Goal: Task Accomplishment & Management: Use online tool/utility

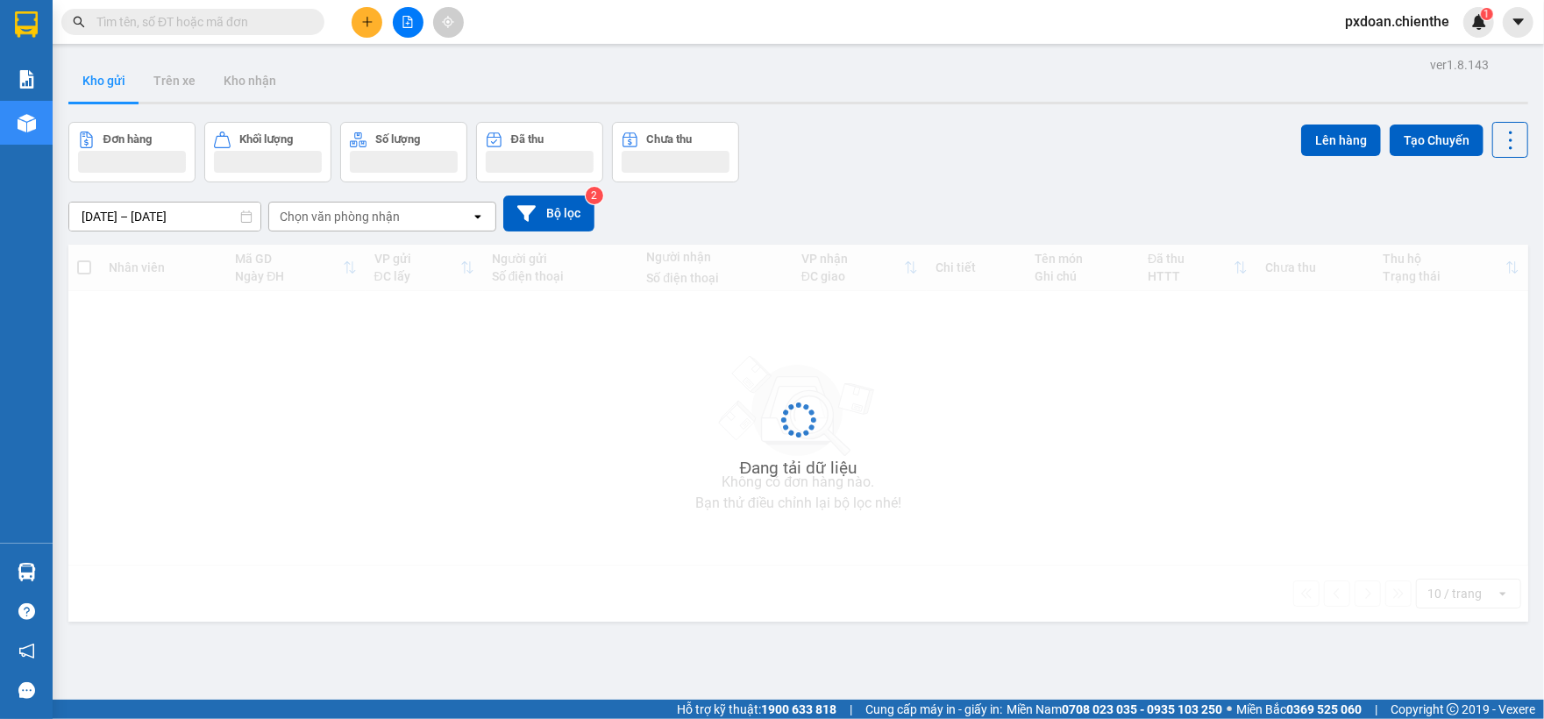
click at [198, 18] on input "text" at bounding box center [199, 21] width 207 height 19
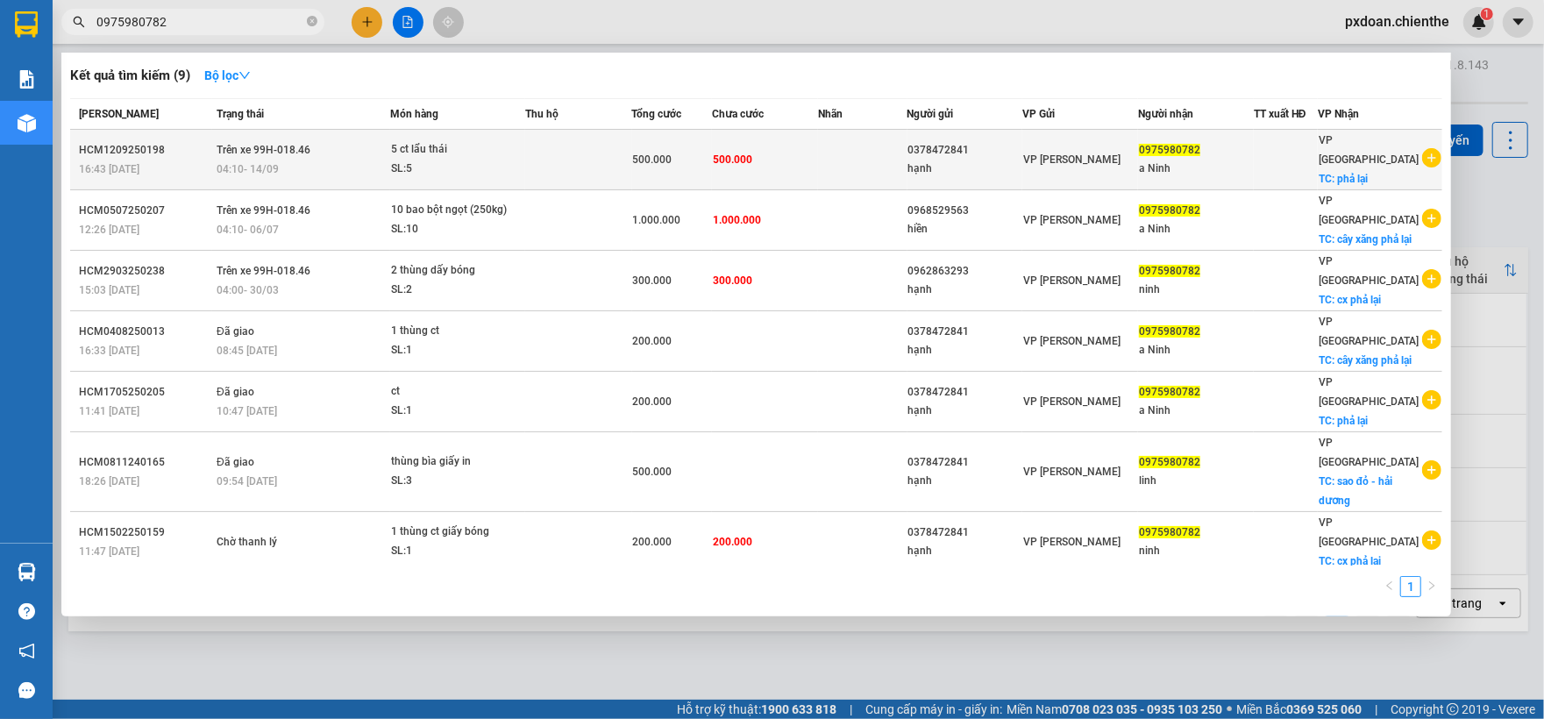
type input "0975980782"
click at [559, 141] on td at bounding box center [578, 160] width 107 height 60
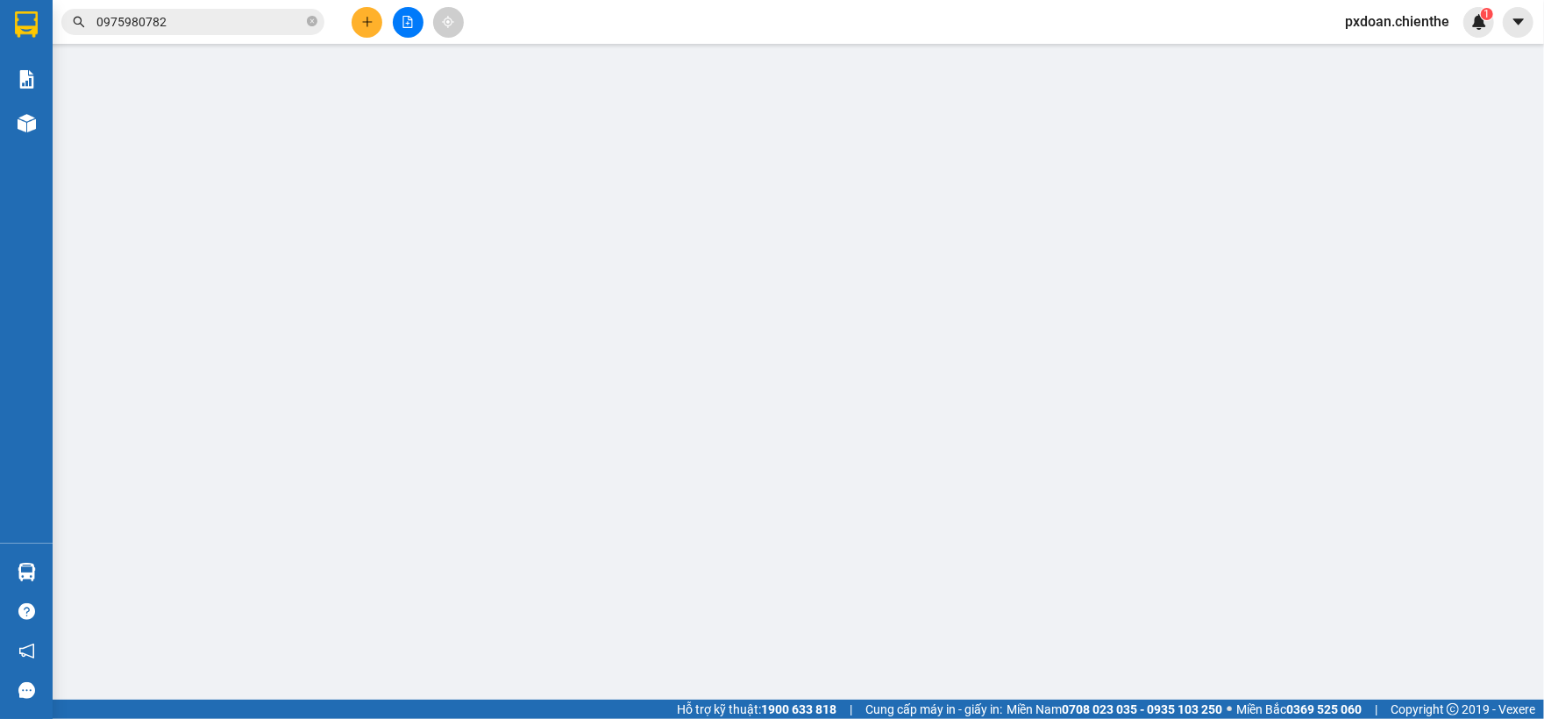
type input "0378472841"
type input "hạnh"
type input "0975980782"
type input "a Ninh"
type input "500.000"
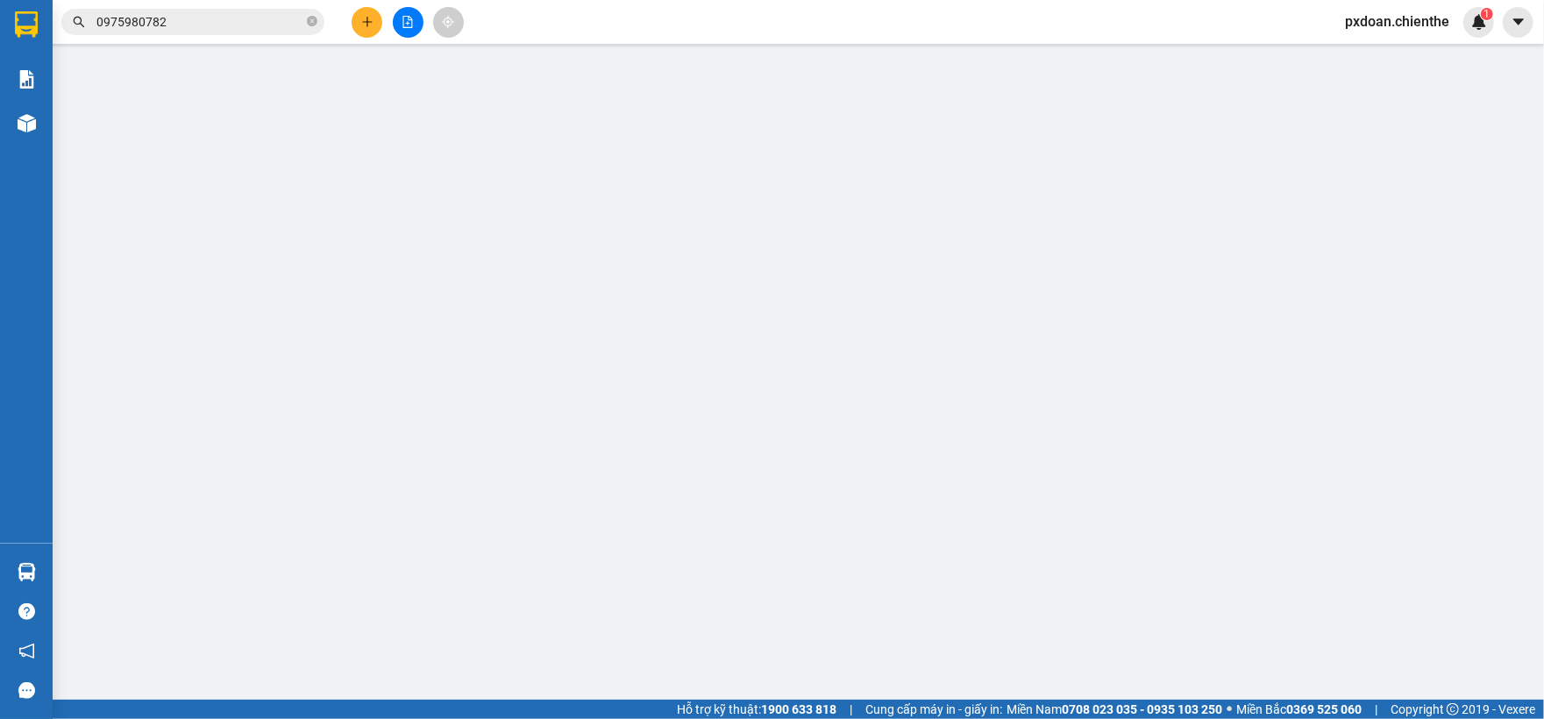
type input "500.000"
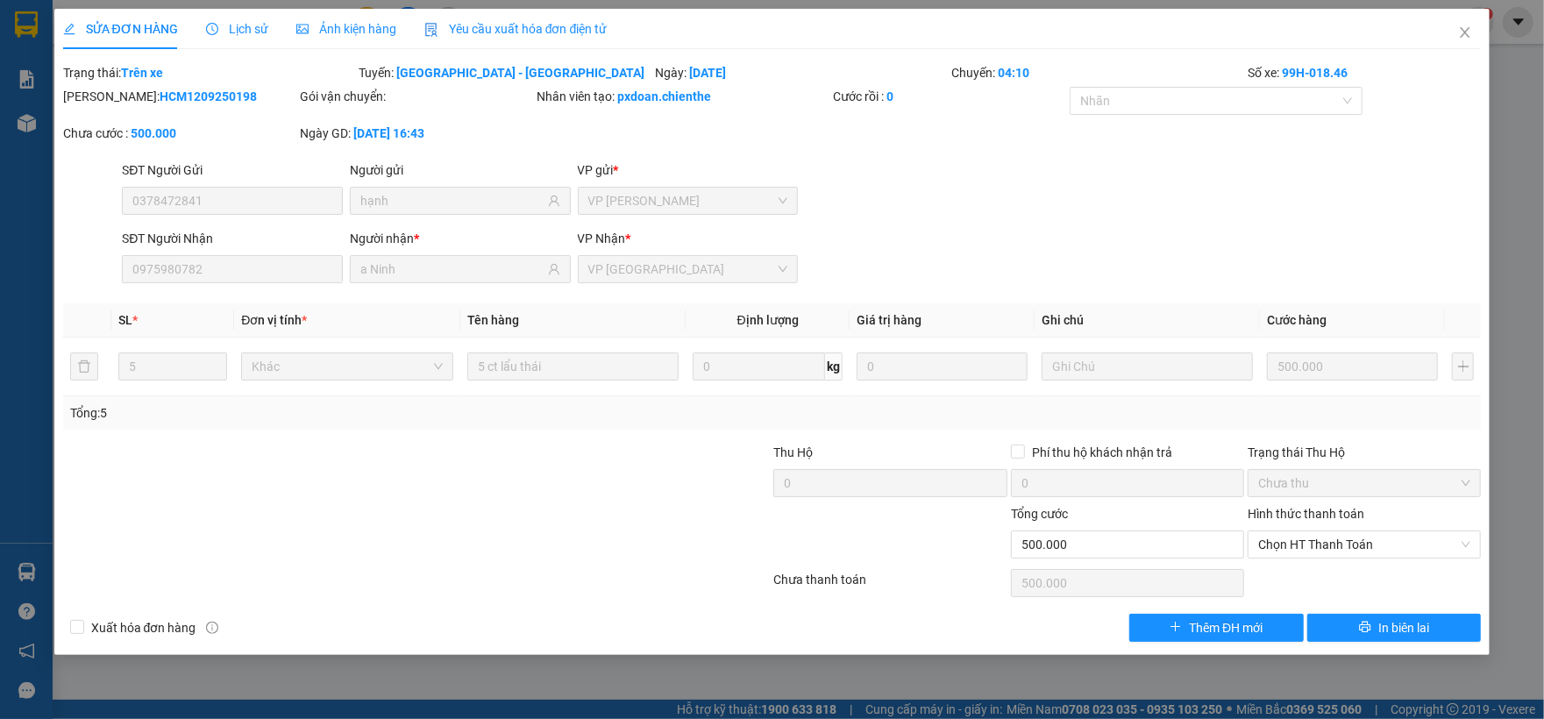
click at [377, 26] on span "Ảnh kiện hàng" at bounding box center [346, 29] width 100 height 14
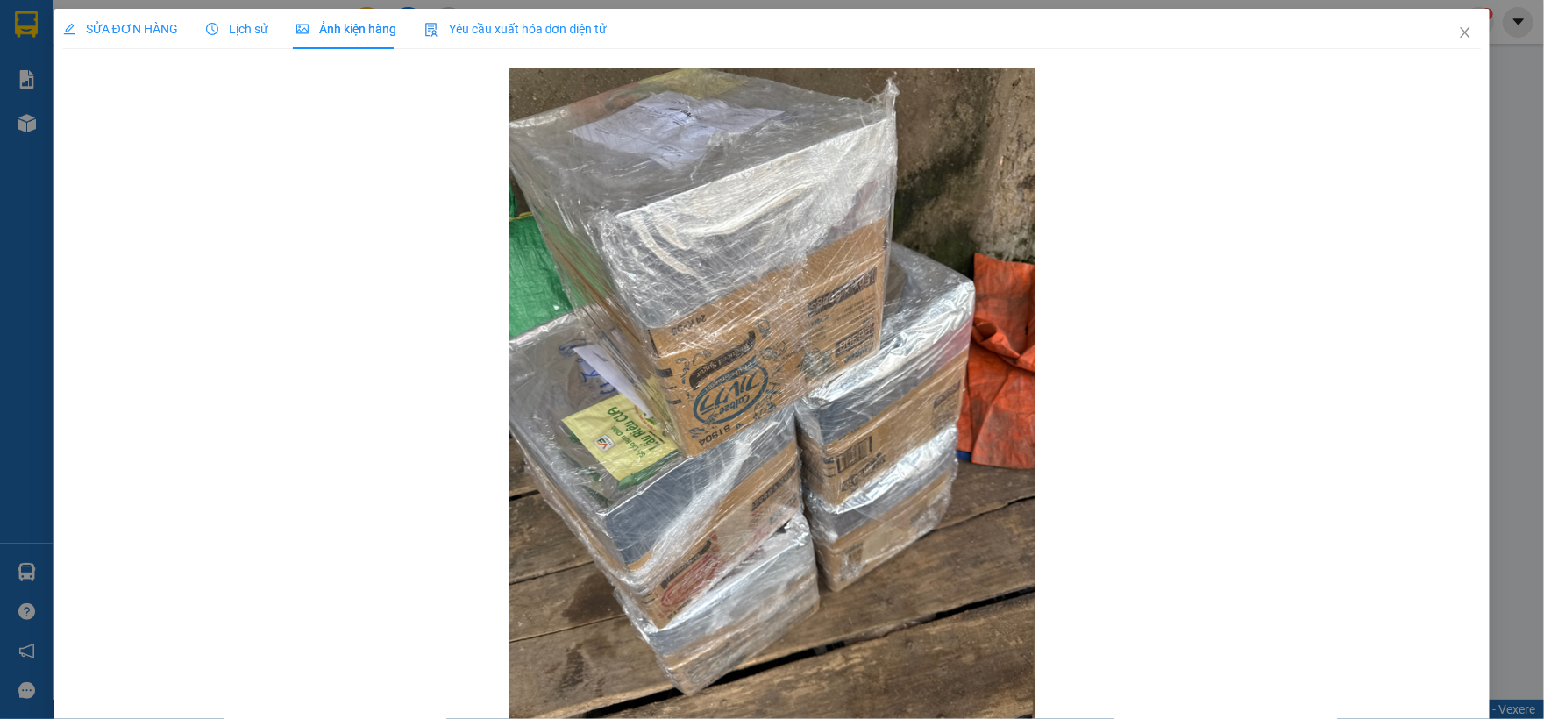
click at [242, 15] on div "Lịch sử" at bounding box center [237, 29] width 62 height 40
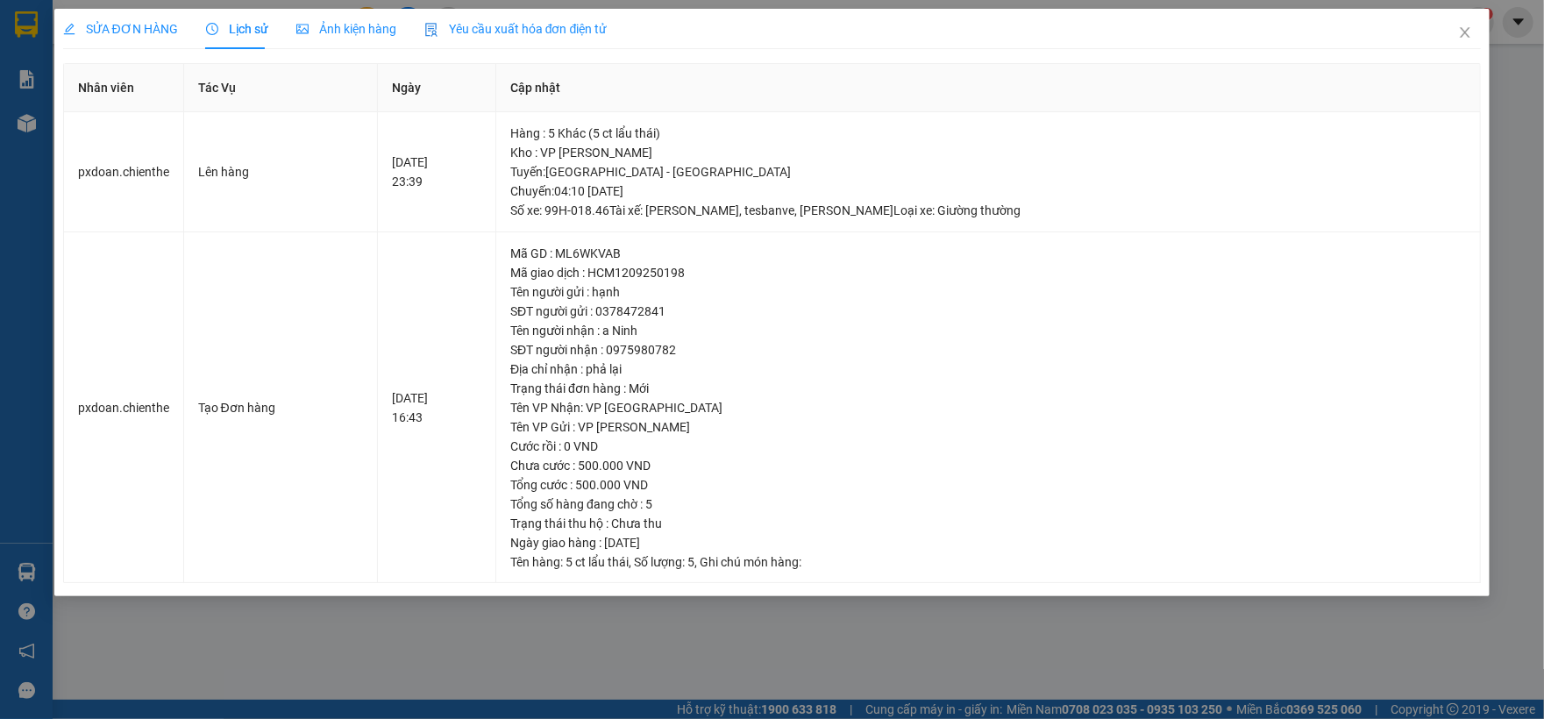
click at [317, 22] on span "Ảnh kiện hàng" at bounding box center [346, 29] width 100 height 14
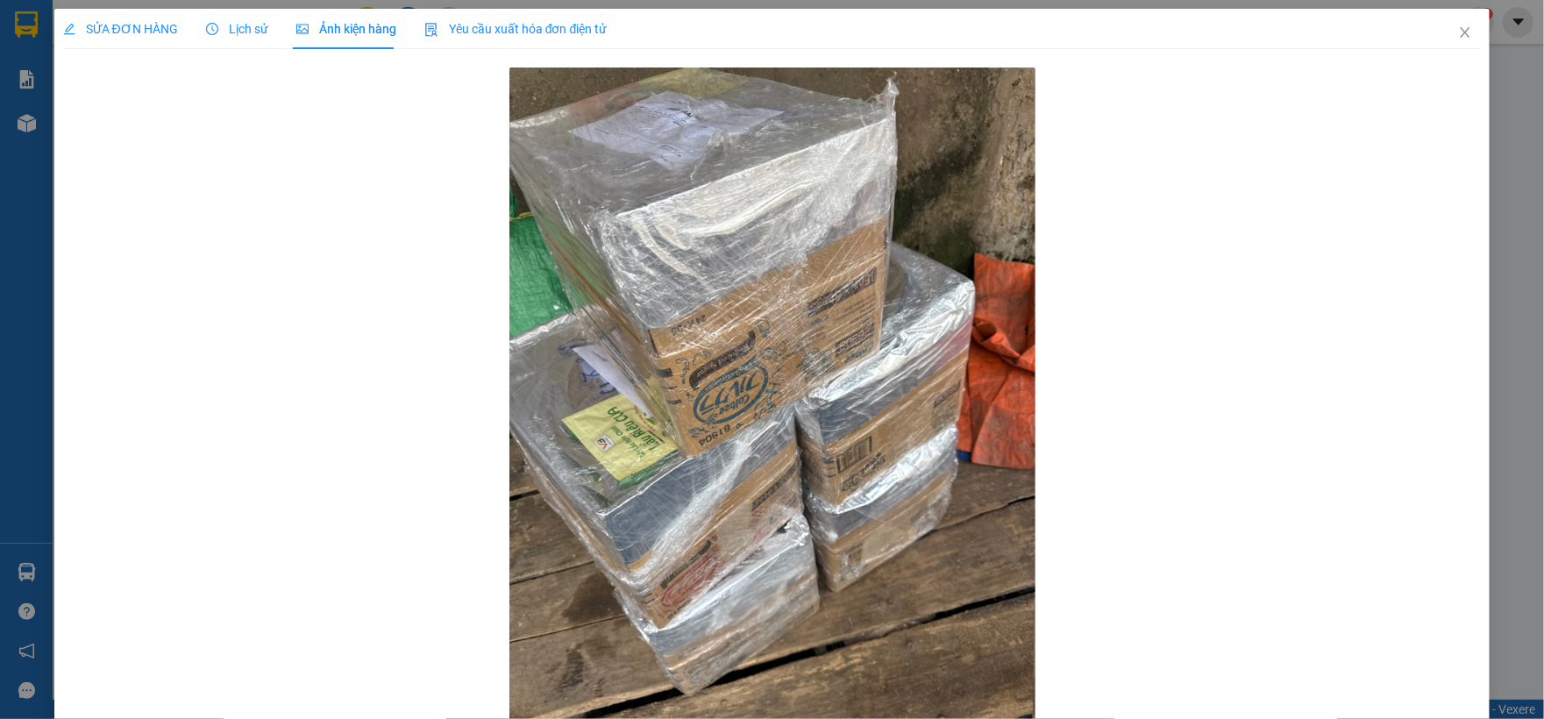
click at [260, 25] on span "Lịch sử" at bounding box center [237, 29] width 62 height 14
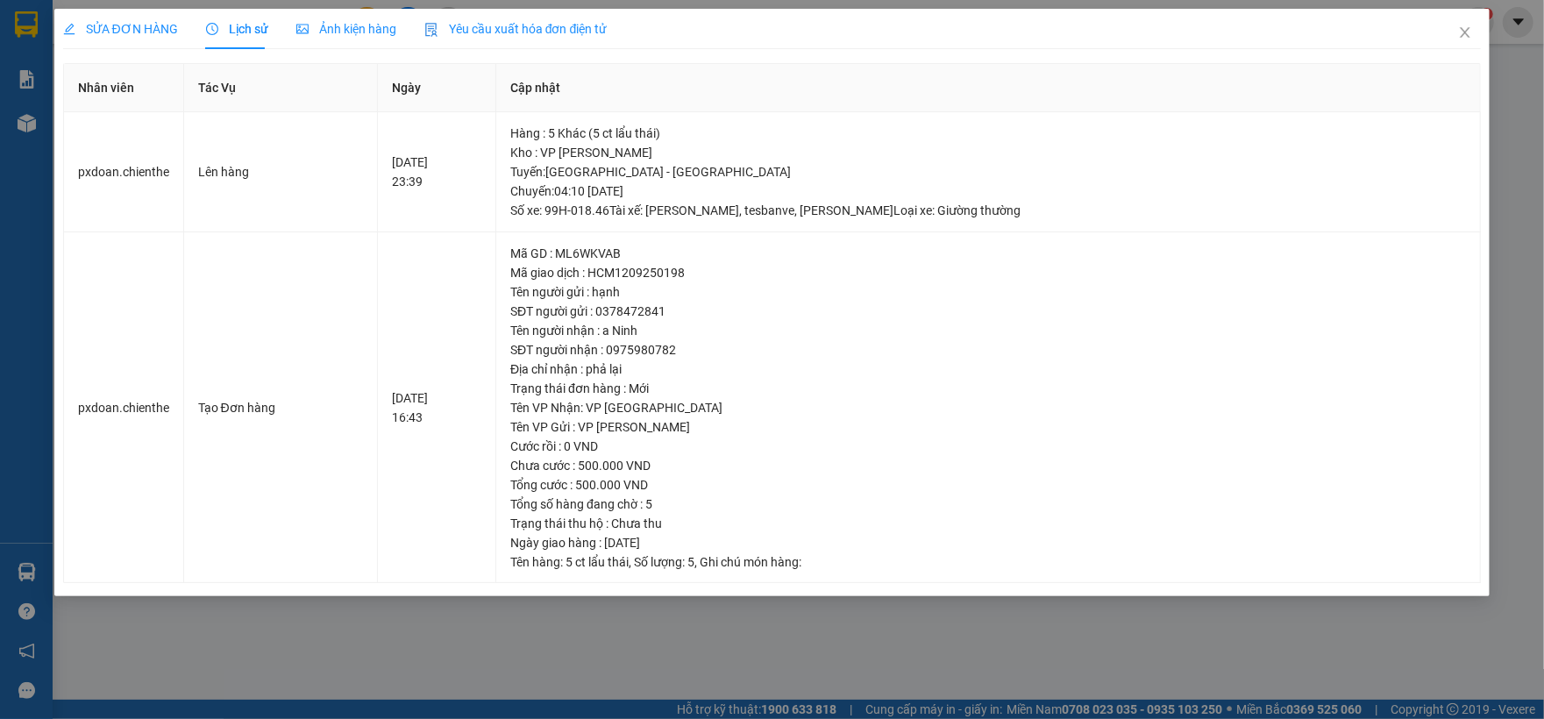
click at [123, 30] on span "SỬA ĐƠN HÀNG" at bounding box center [120, 29] width 115 height 14
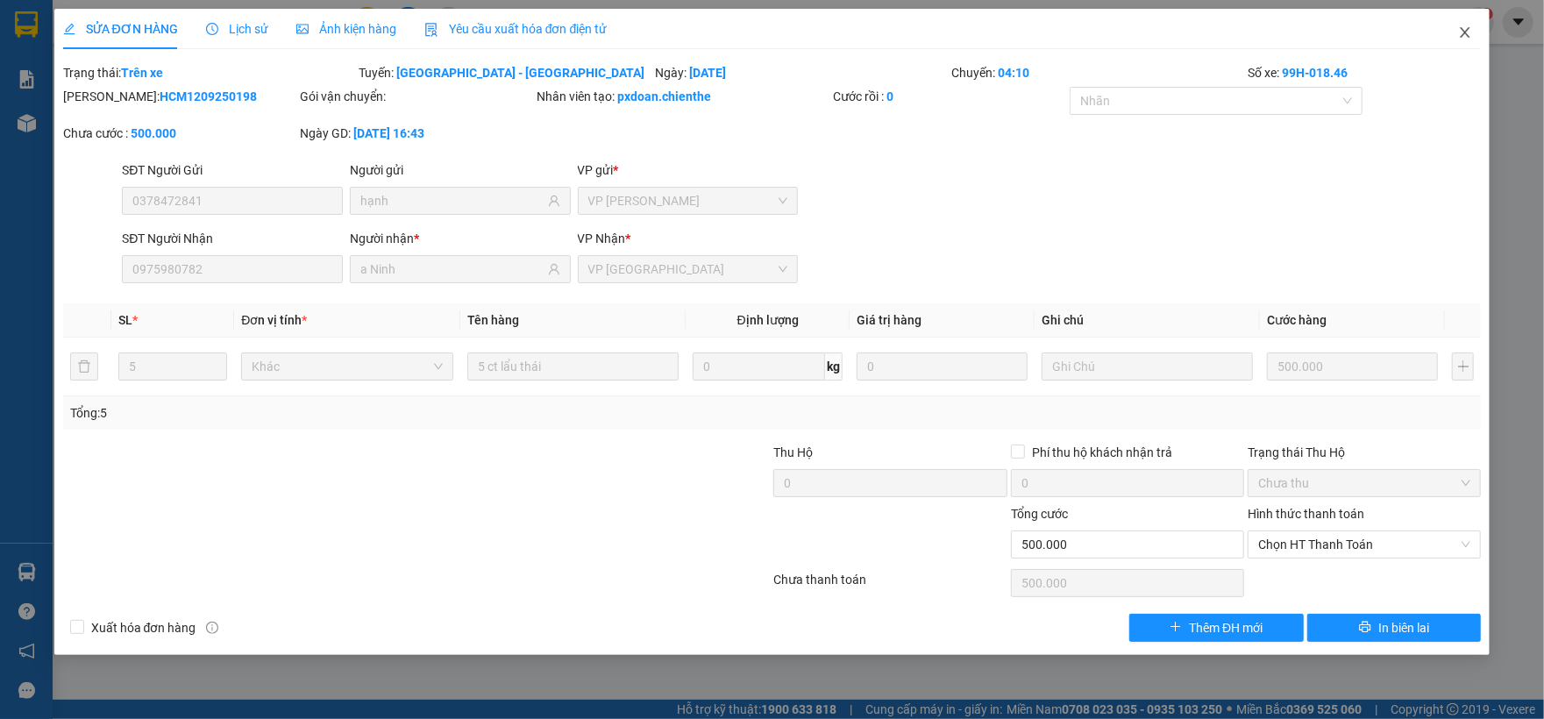
drag, startPoint x: 1457, startPoint y: 39, endPoint x: 1459, endPoint y: 156, distance: 117.5
click at [1459, 156] on div "SỬA ĐƠN HÀNG Lịch sử Ảnh kiện hàng Yêu cầu xuất hóa đơn điện tử Total Paid Fee …" at bounding box center [772, 332] width 1436 height 646
click at [1462, 22] on span "Close" at bounding box center [1464, 33] width 49 height 49
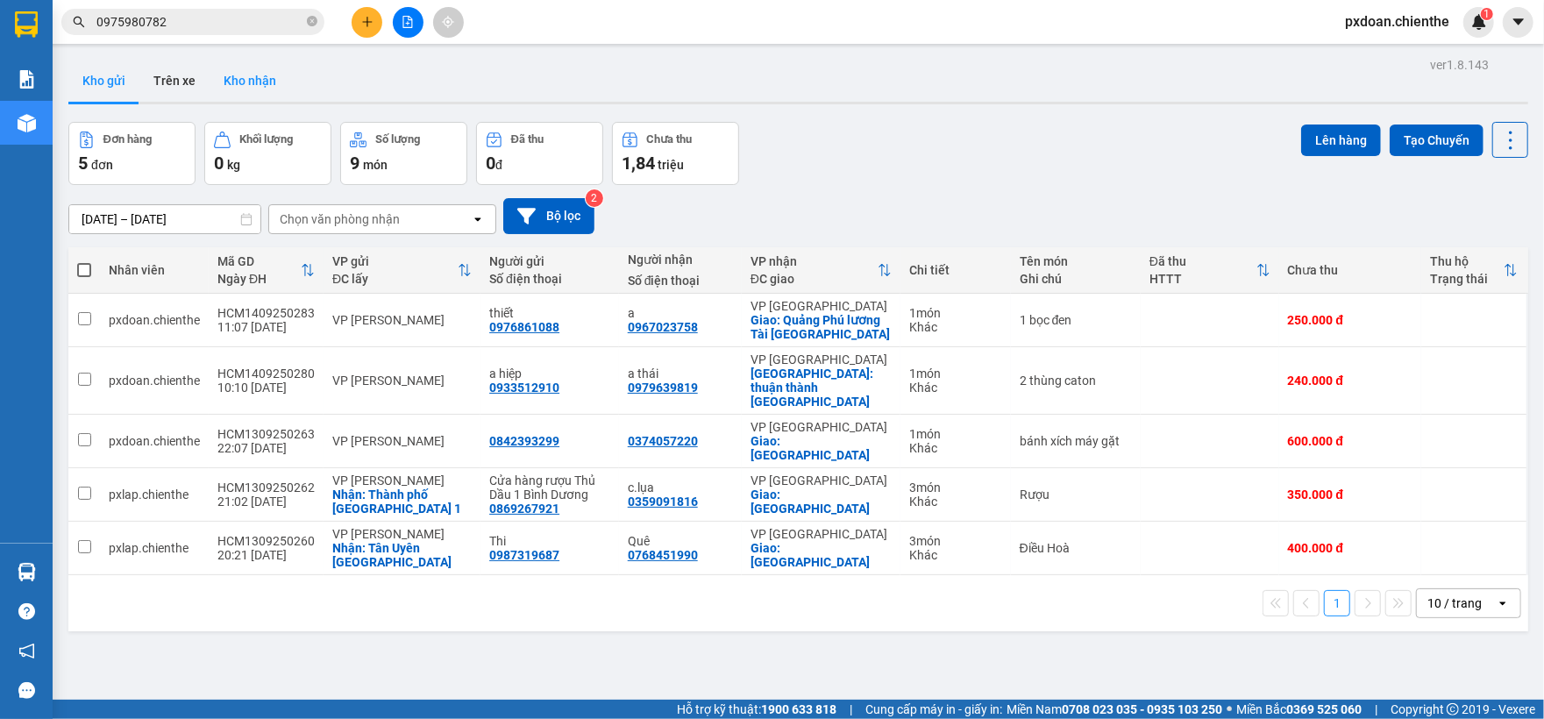
click at [250, 89] on button "Kho nhận" at bounding box center [249, 81] width 81 height 42
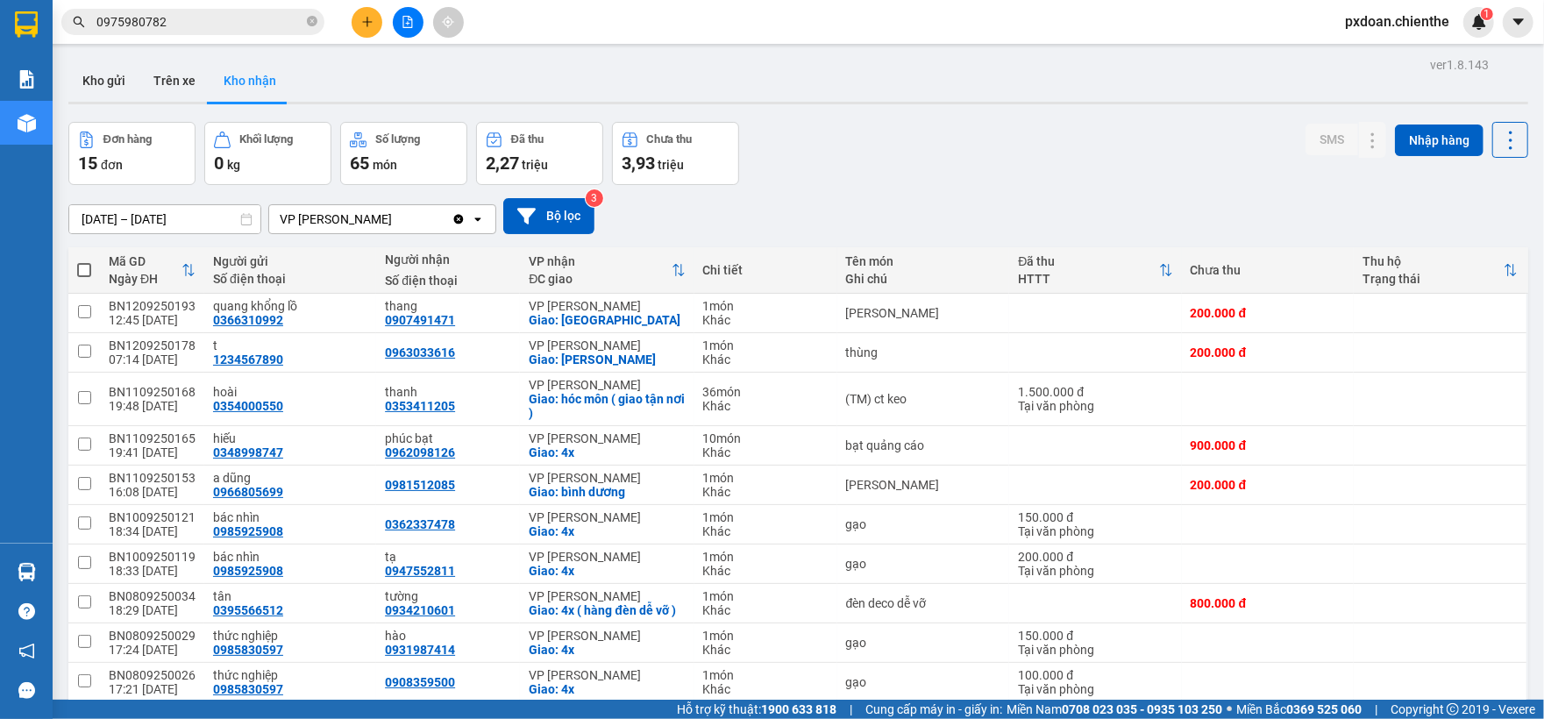
click at [153, 226] on input "[DATE] – [DATE]" at bounding box center [164, 219] width 191 height 28
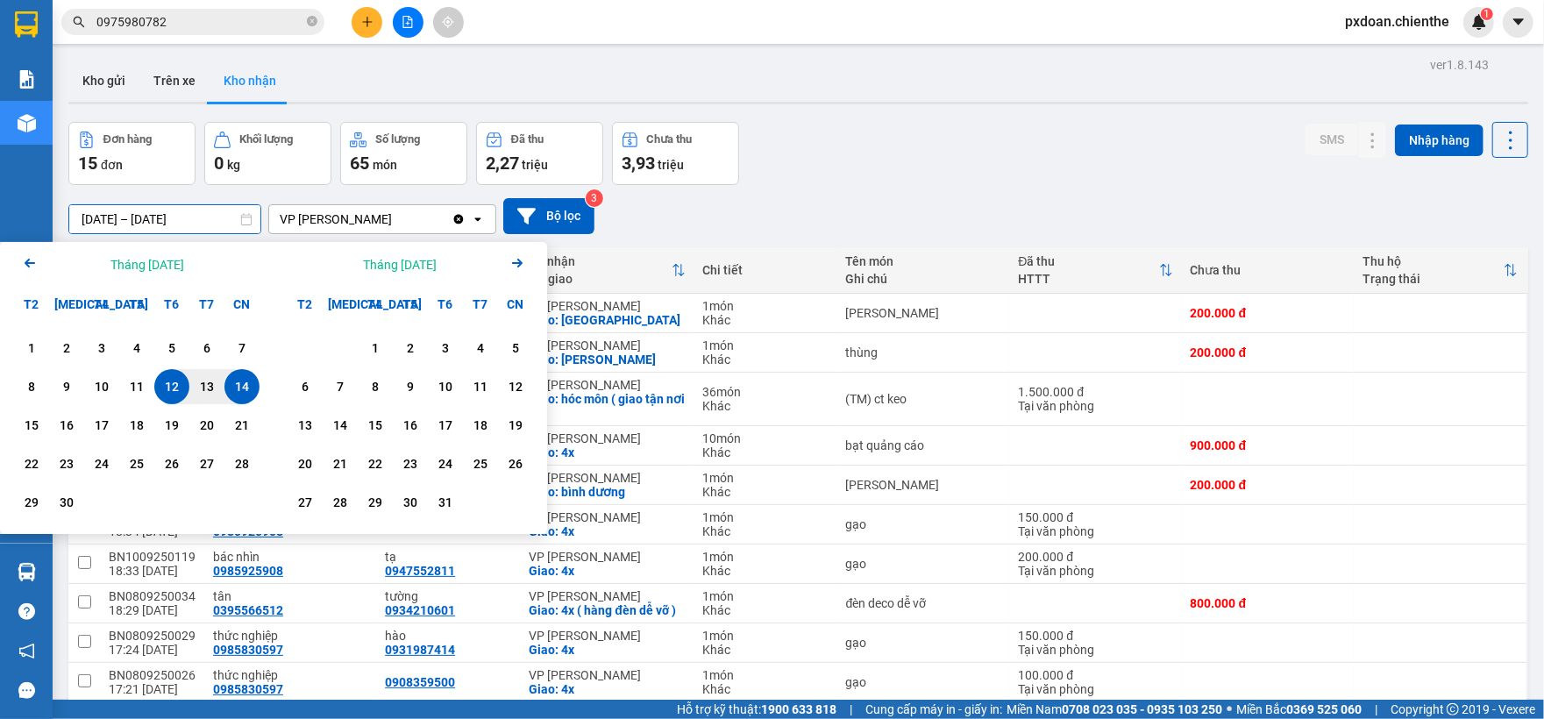
click at [26, 267] on icon "Arrow Left" at bounding box center [29, 262] width 21 height 21
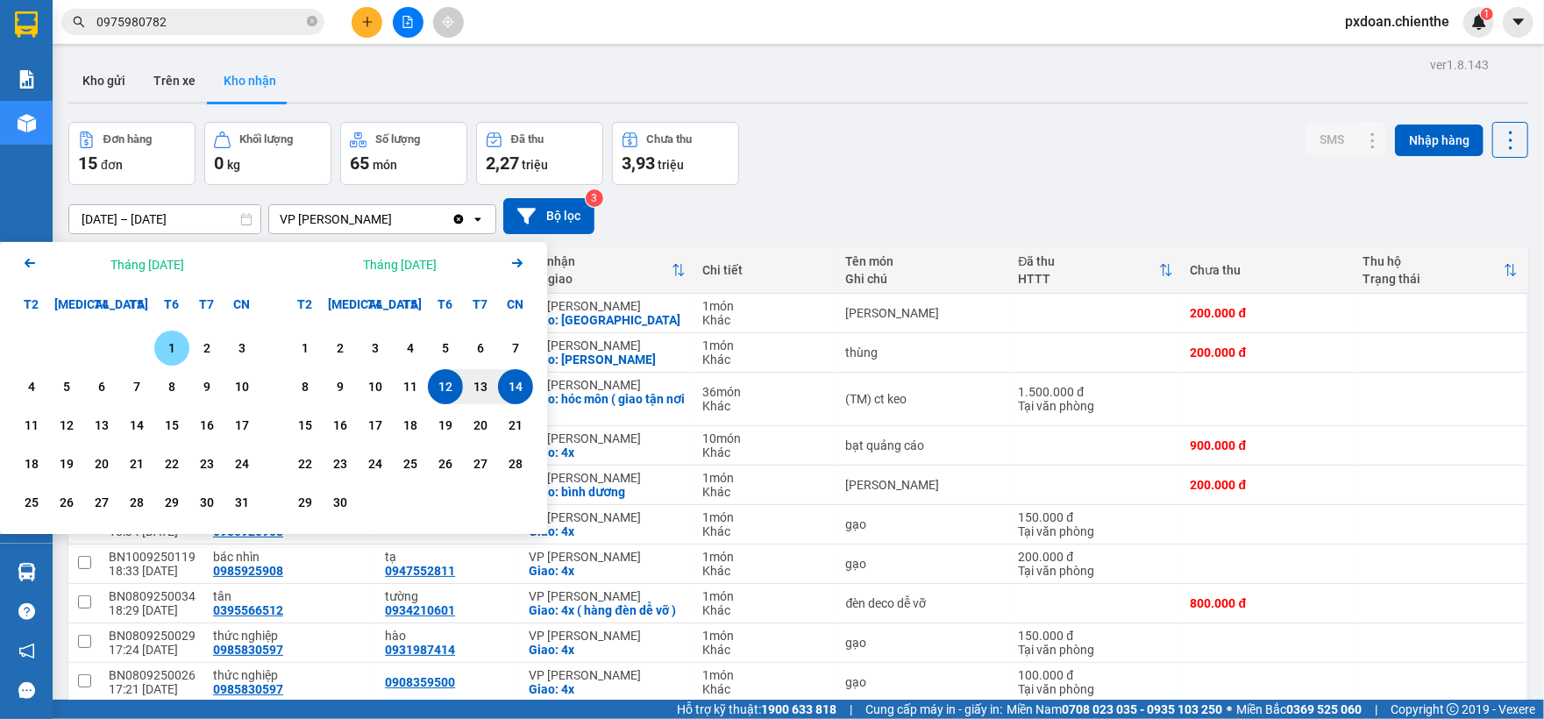
drag, startPoint x: 161, startPoint y: 351, endPoint x: 250, endPoint y: 368, distance: 90.1
click at [162, 351] on div "1" at bounding box center [172, 347] width 25 height 21
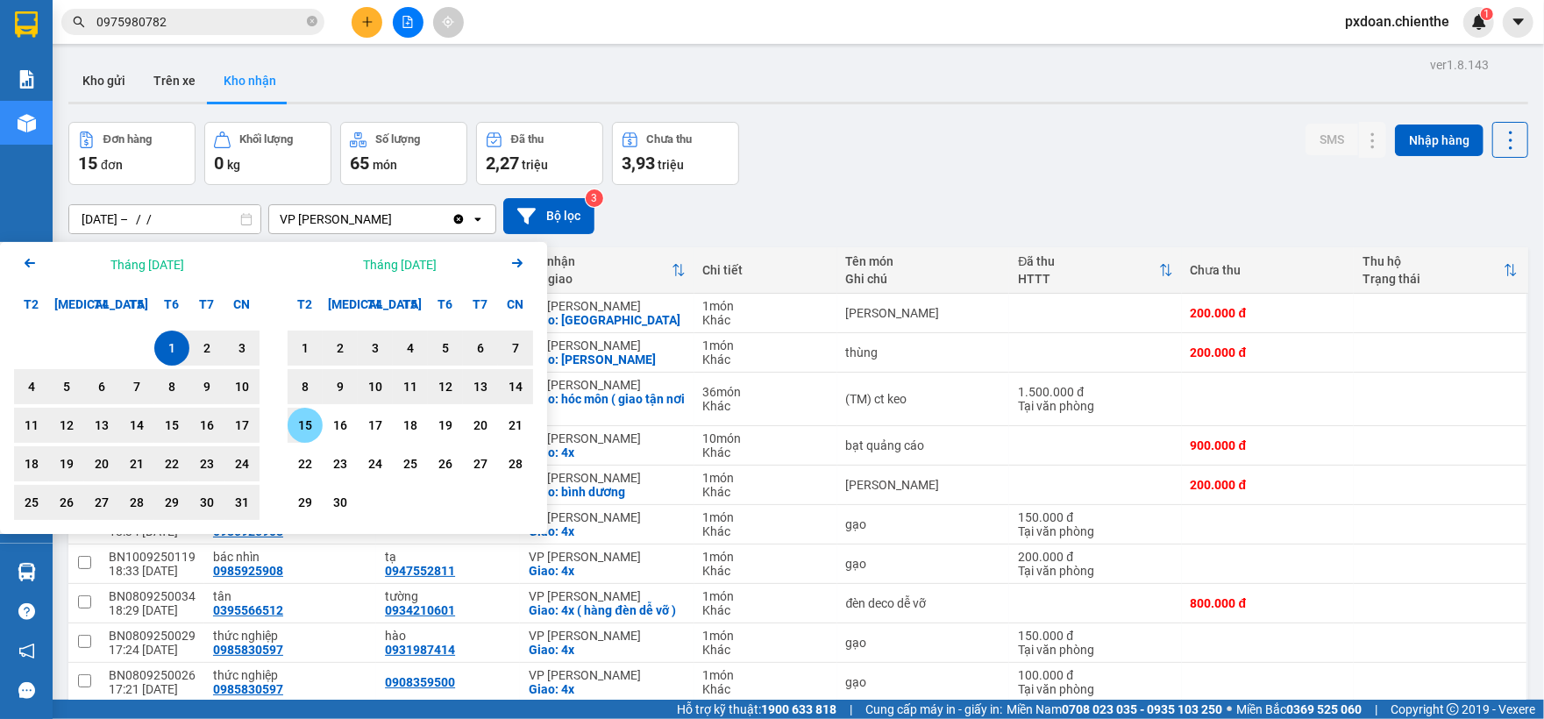
drag, startPoint x: 299, startPoint y: 425, endPoint x: 323, endPoint y: 415, distance: 25.6
click at [298, 426] on div "15" at bounding box center [305, 425] width 25 height 21
type input "[DATE] – [DATE]"
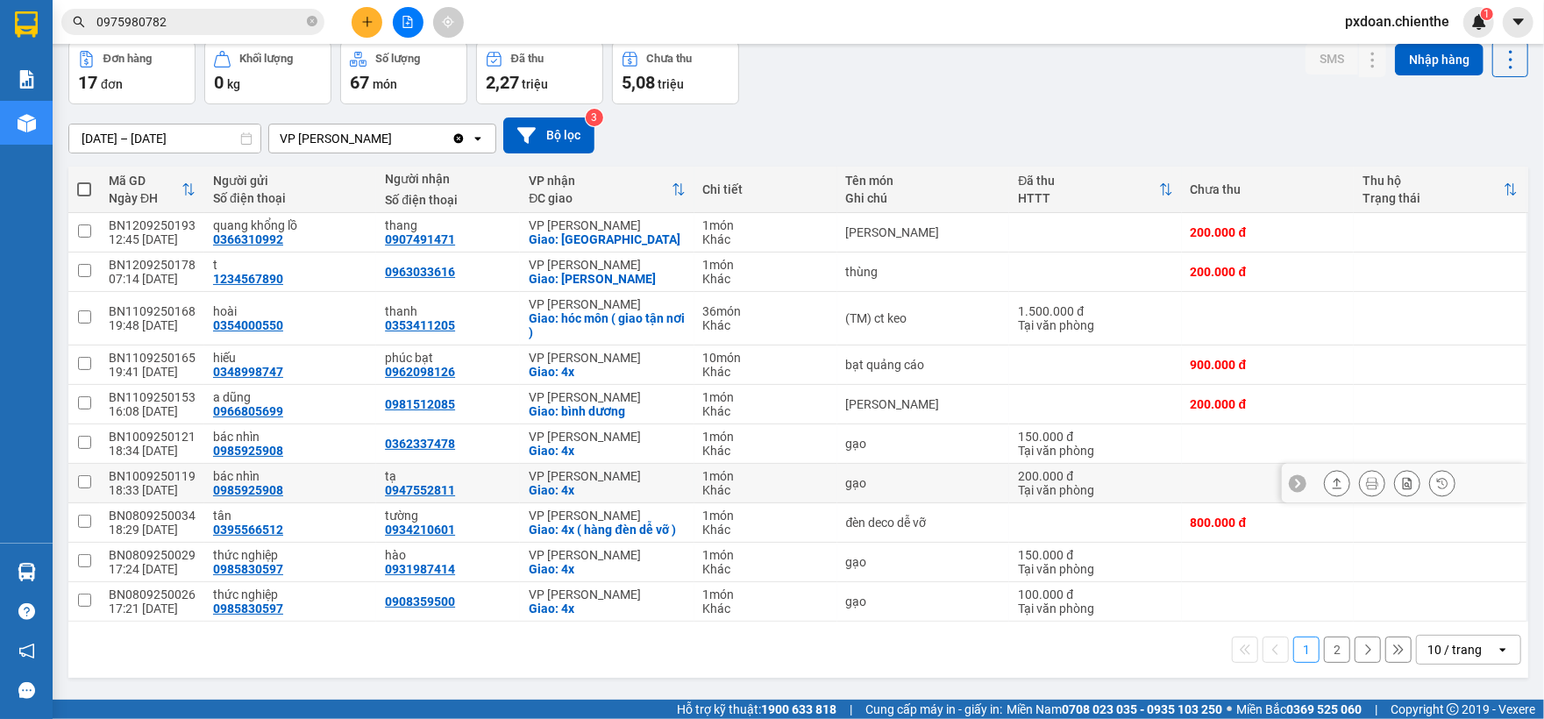
scroll to position [93, 0]
click at [1441, 649] on div "10 / trang" at bounding box center [1454, 650] width 54 height 18
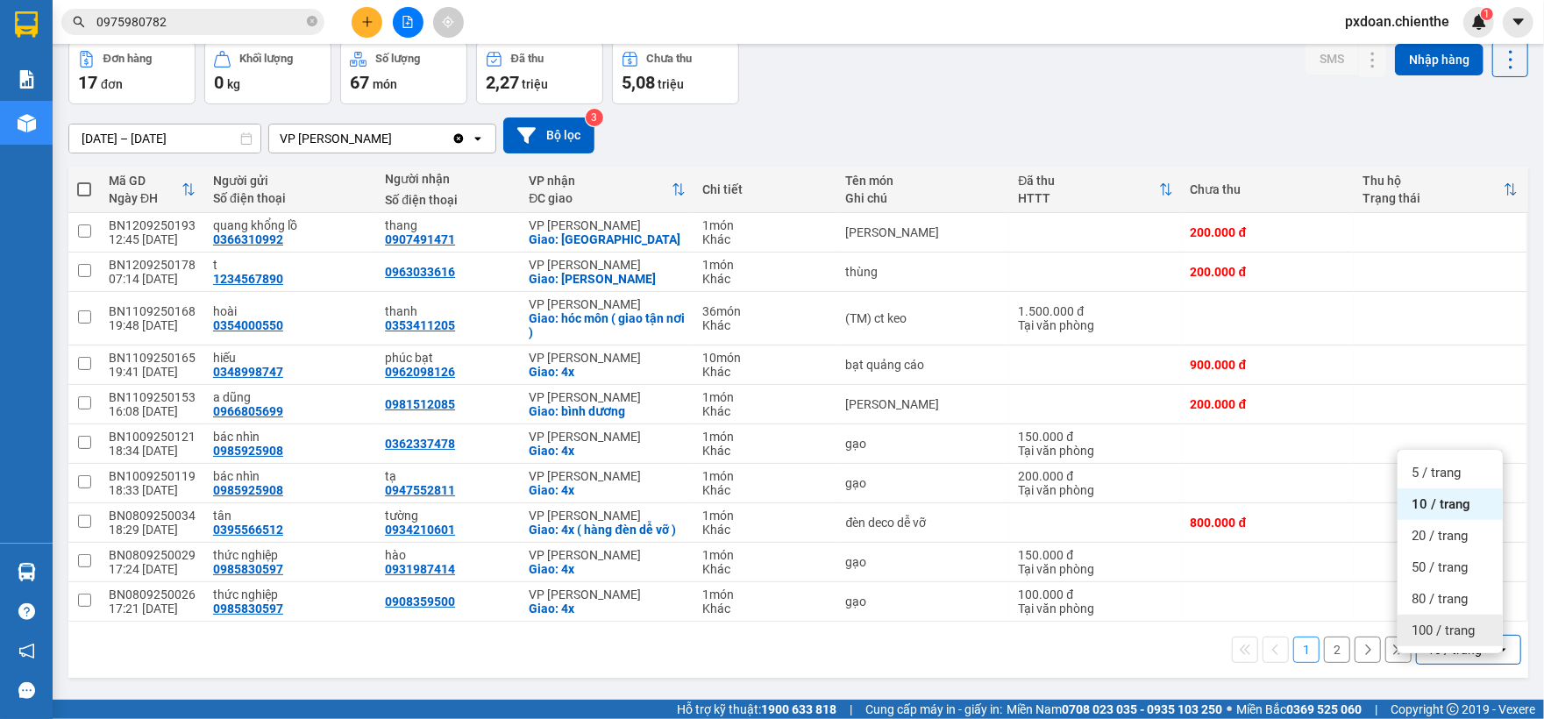
click at [1432, 621] on span "100 / trang" at bounding box center [1442, 630] width 63 height 18
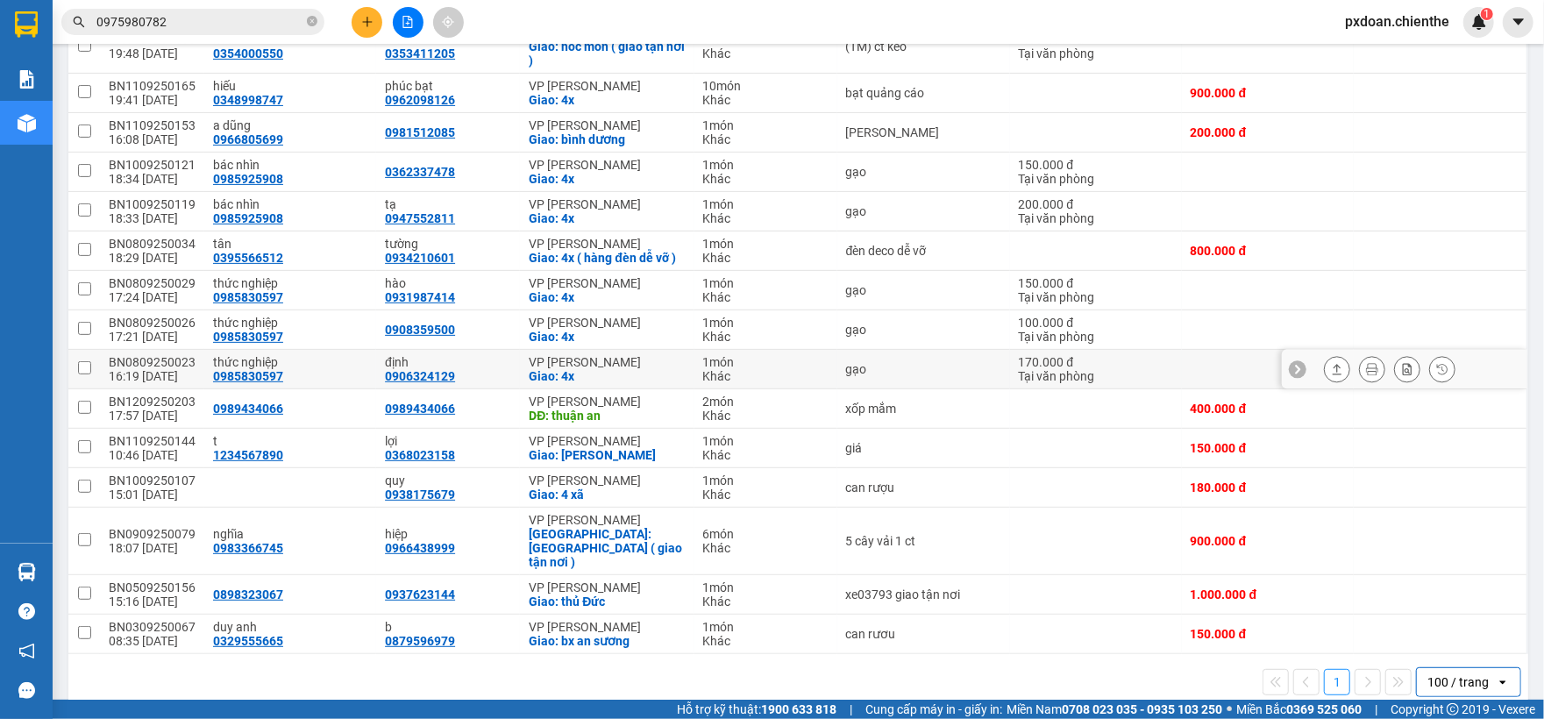
scroll to position [386, 0]
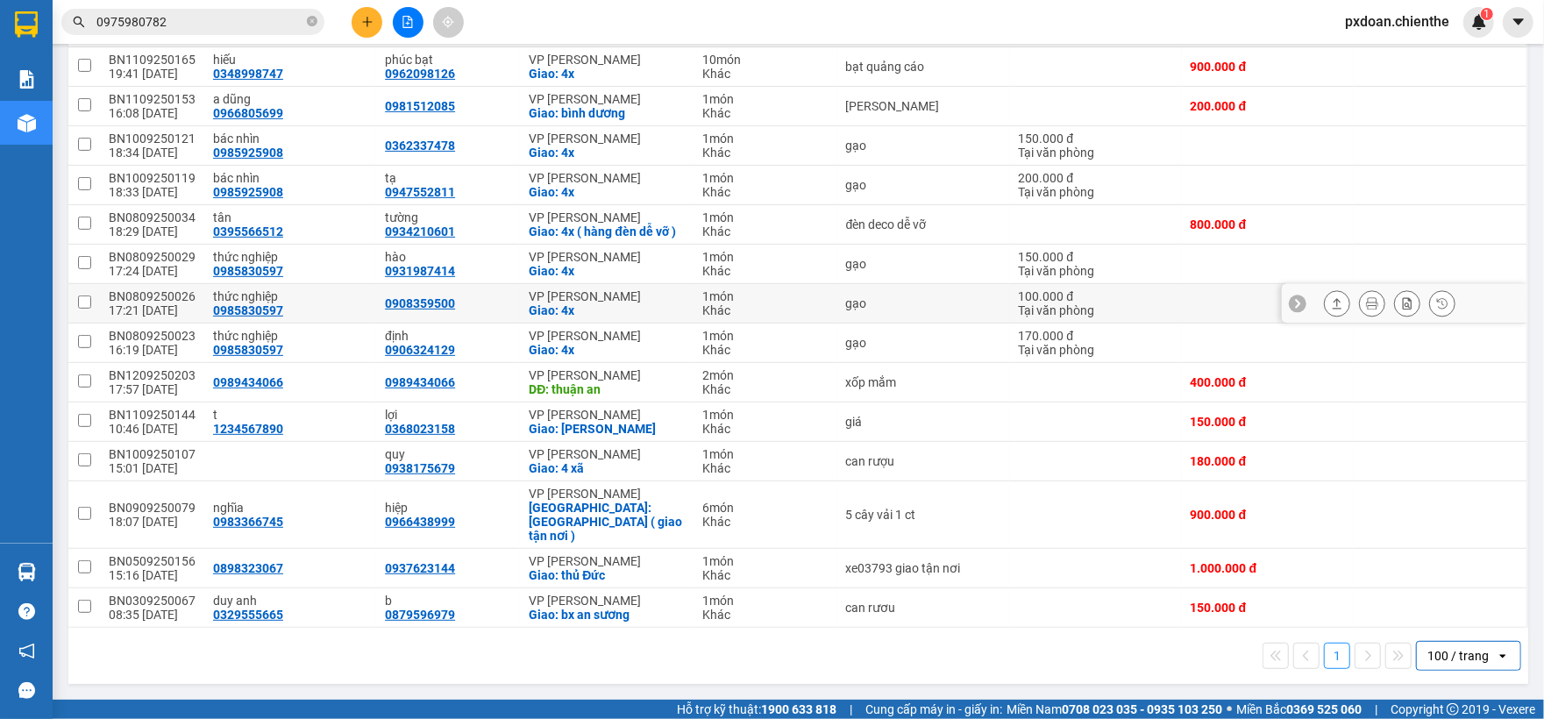
click at [173, 302] on div "BN0809250026" at bounding box center [152, 296] width 87 height 14
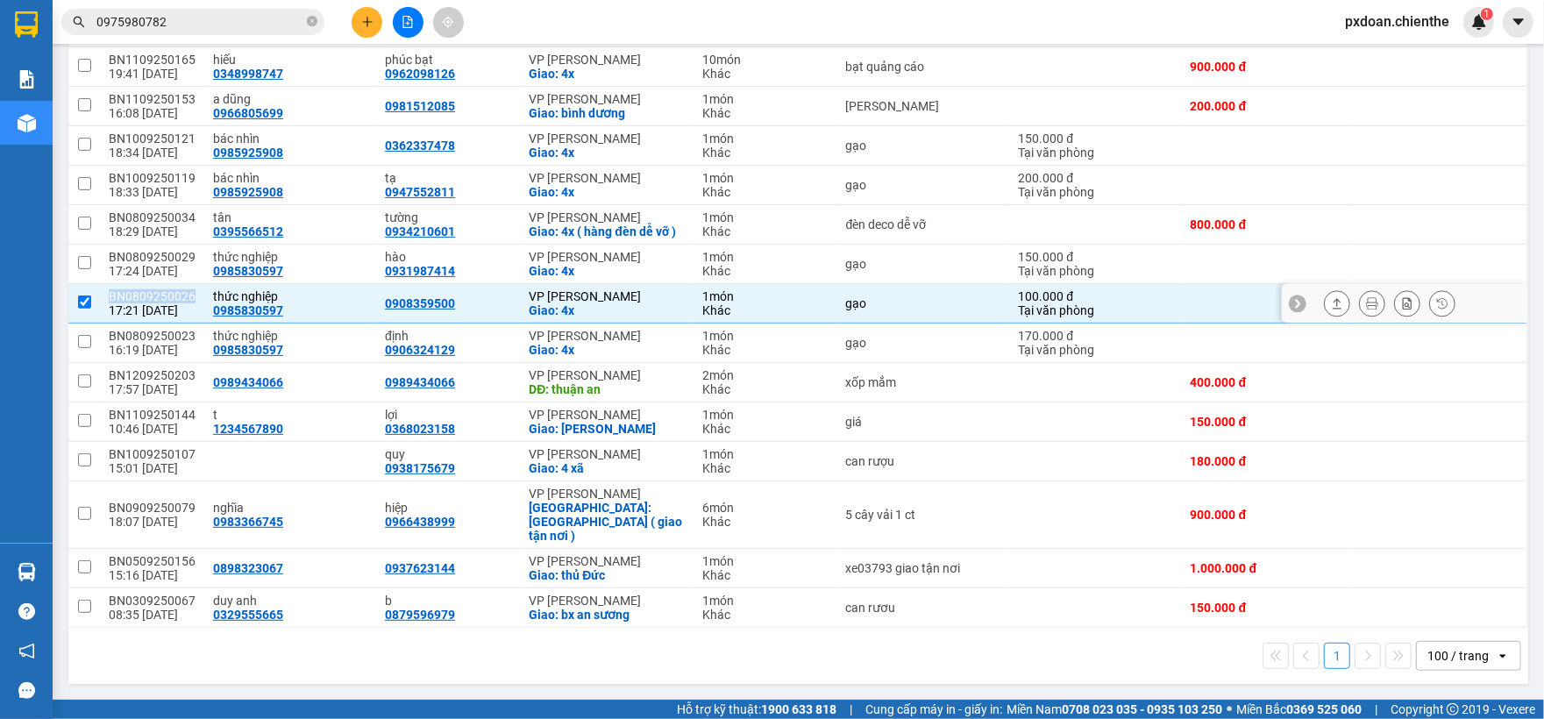
click at [173, 302] on div "BN0809250026" at bounding box center [152, 296] width 87 height 14
checkbox input "false"
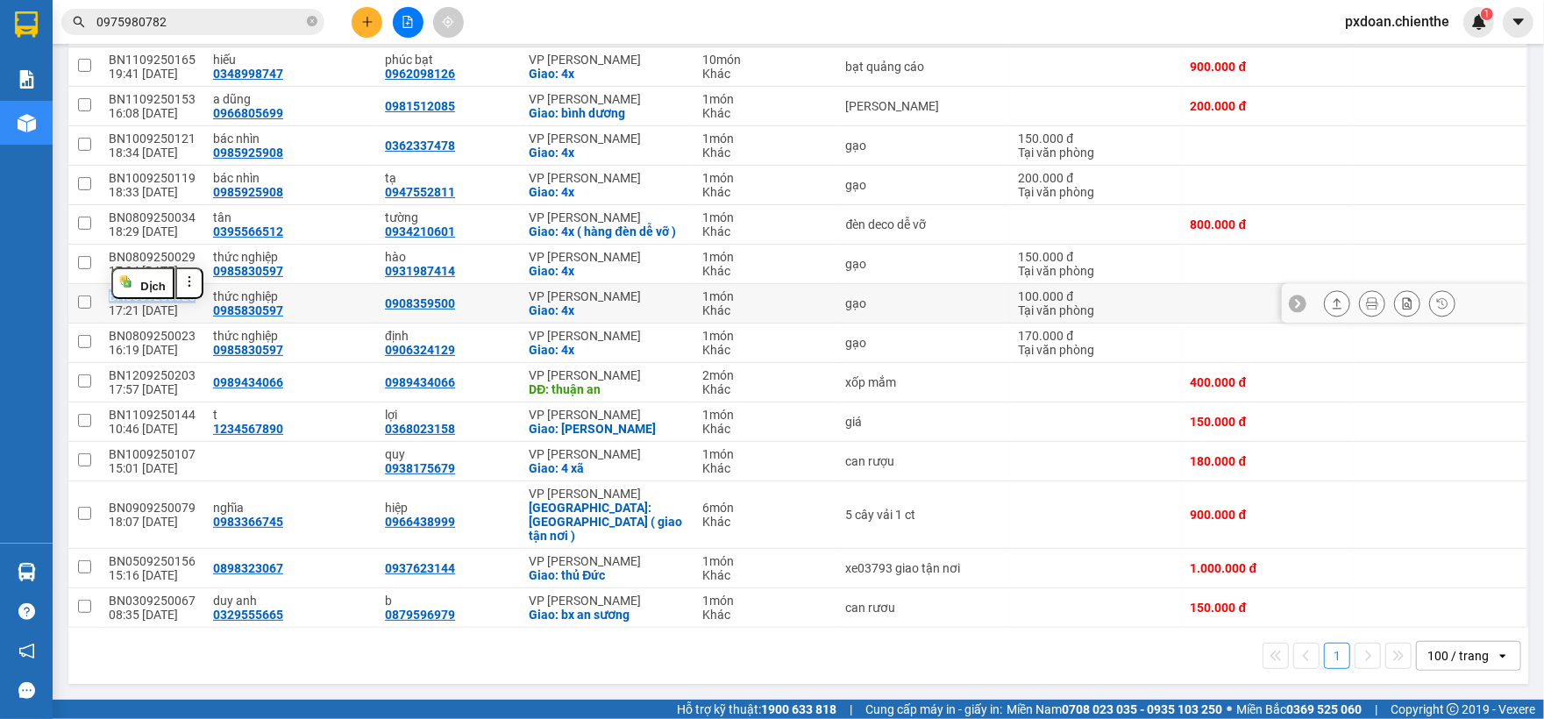
copy div "BN0809250026"
click at [170, 32] on span "0975980782" at bounding box center [192, 22] width 263 height 26
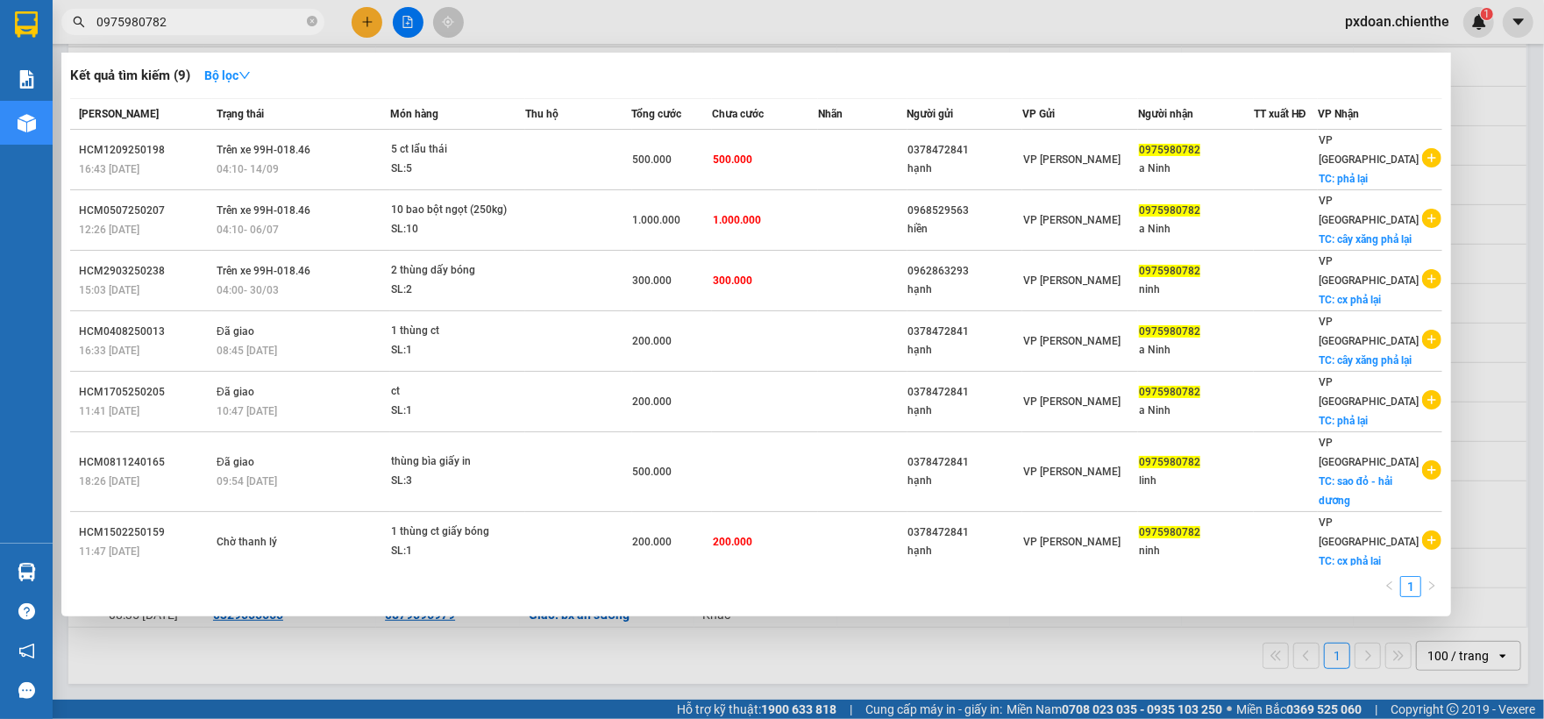
click at [187, 22] on input "0975980782" at bounding box center [199, 21] width 207 height 19
paste input "BN0809250026"
click at [187, 22] on input "0975980782" at bounding box center [199, 21] width 207 height 19
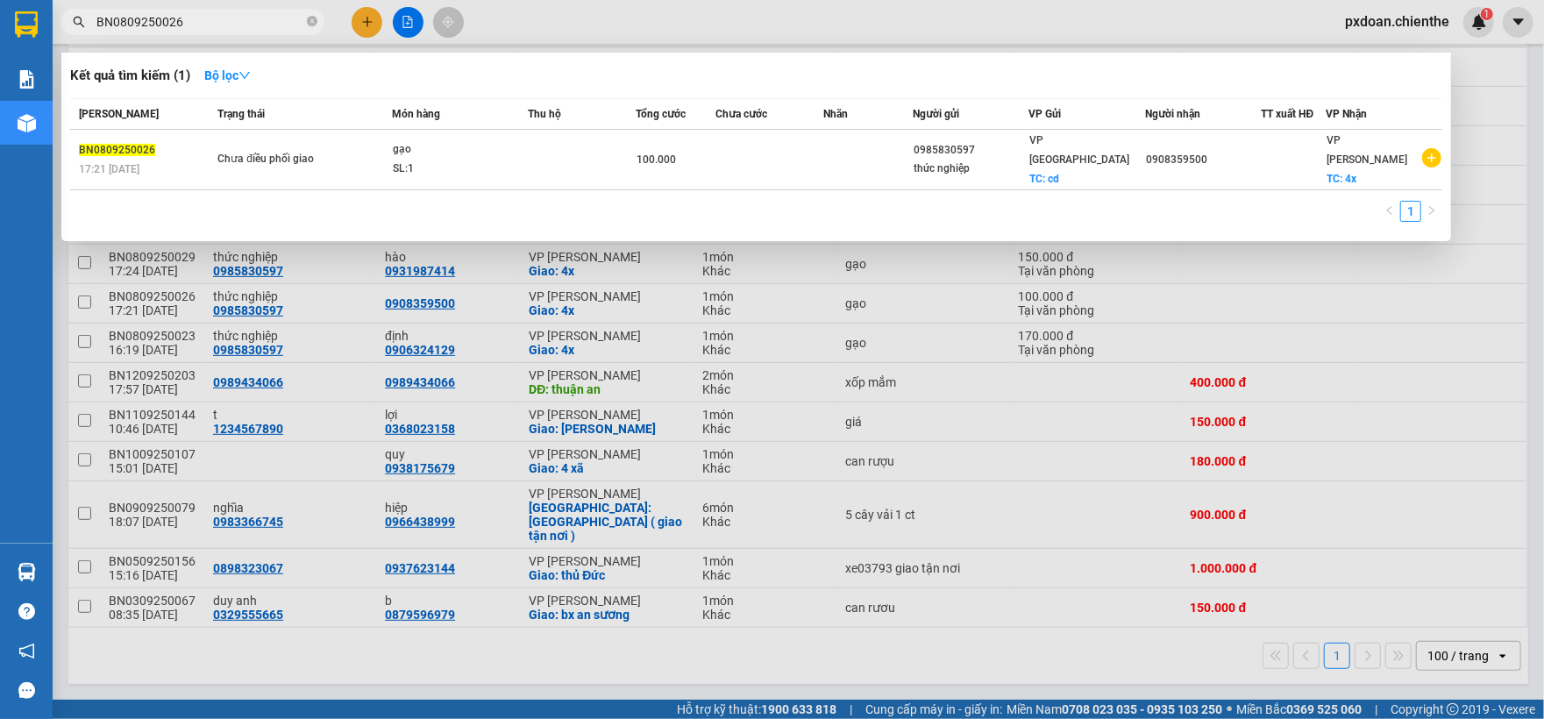
type input "BN0809250026"
click at [433, 160] on div "SL: 1" at bounding box center [458, 169] width 131 height 19
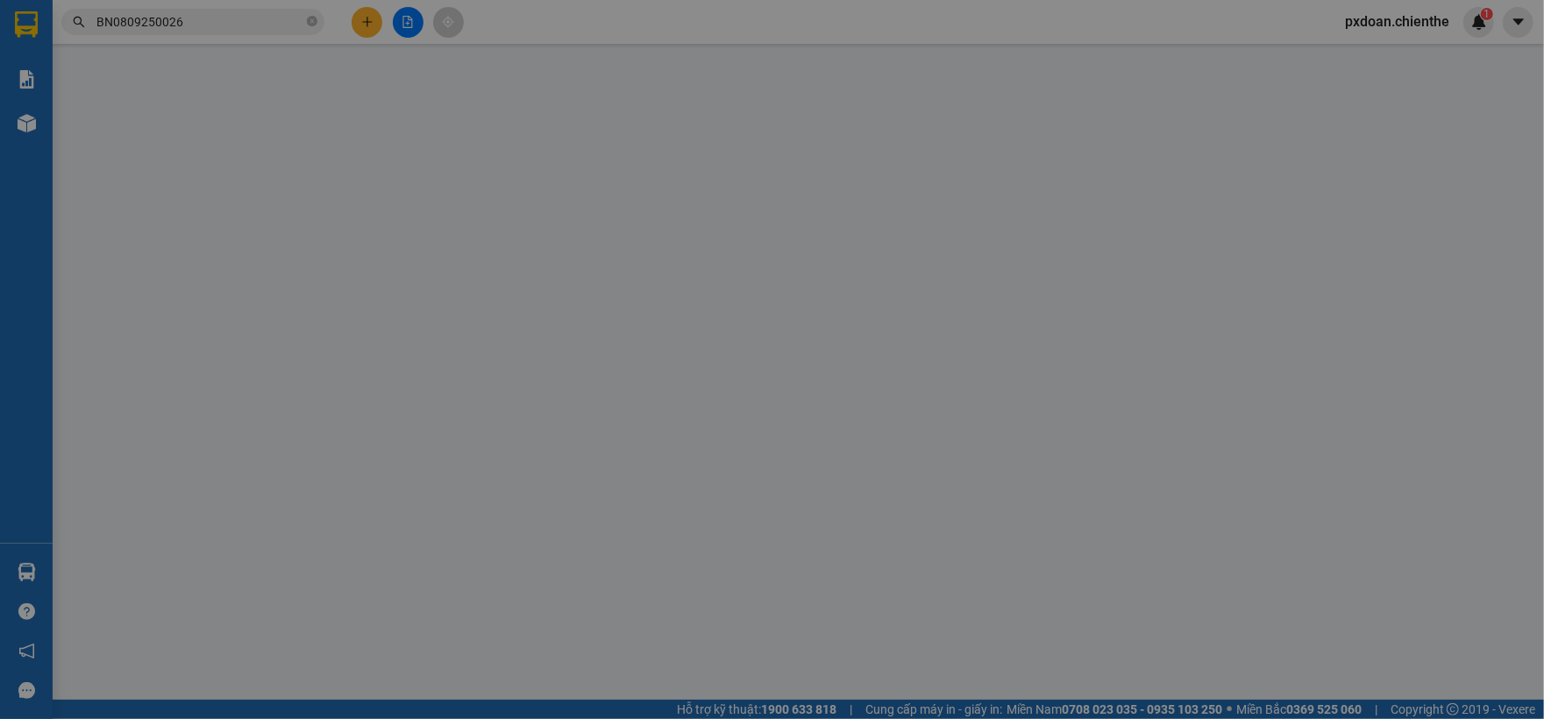
type input "0985830597"
type input "thức nghiệp"
type input "0908359500"
type input "100.000"
type input "0"
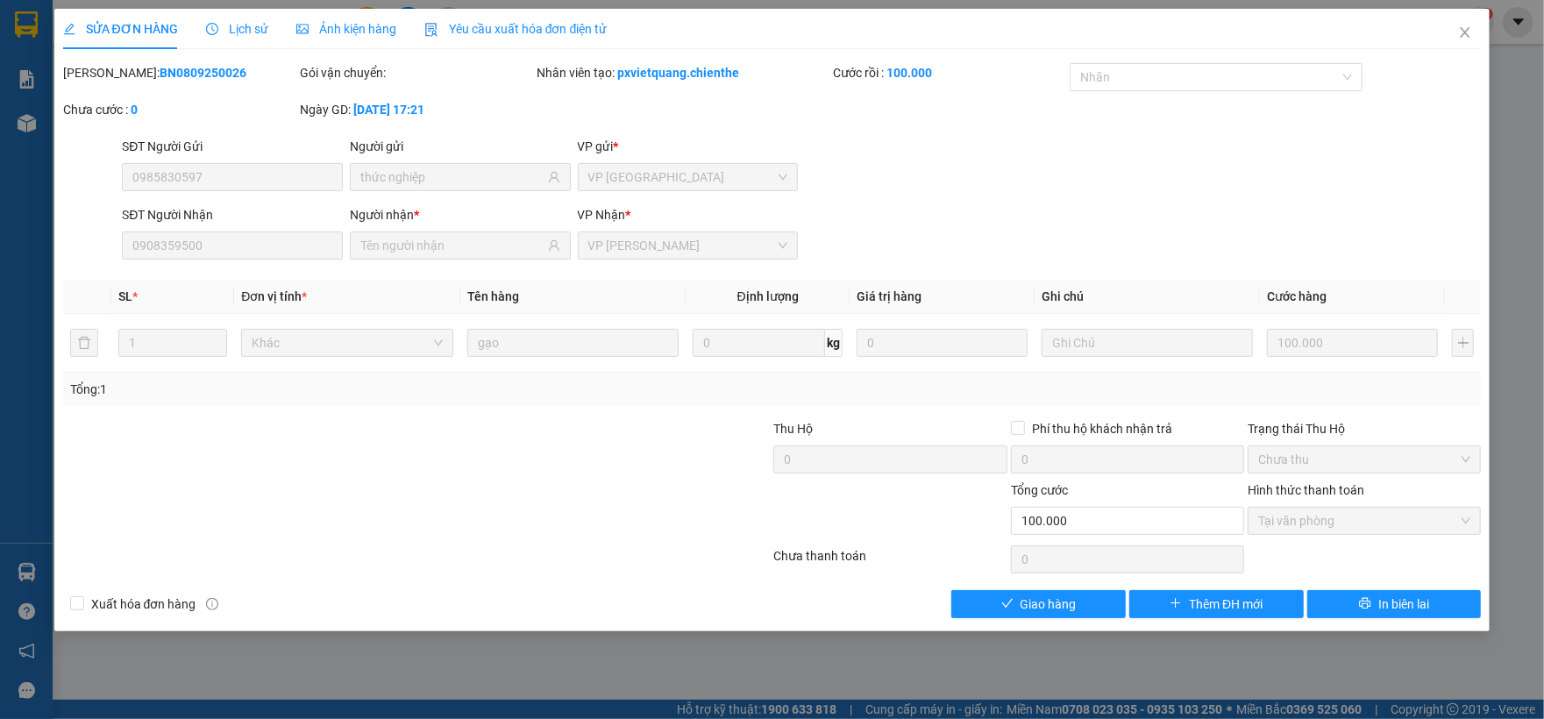
click at [1050, 589] on div "Total Paid Fee 100.000 Total UnPaid Fee 0 Cash Collection Total Fee Mã ĐH: BN08…" at bounding box center [772, 340] width 1418 height 555
click at [1052, 607] on span "Giao hàng" at bounding box center [1048, 603] width 56 height 19
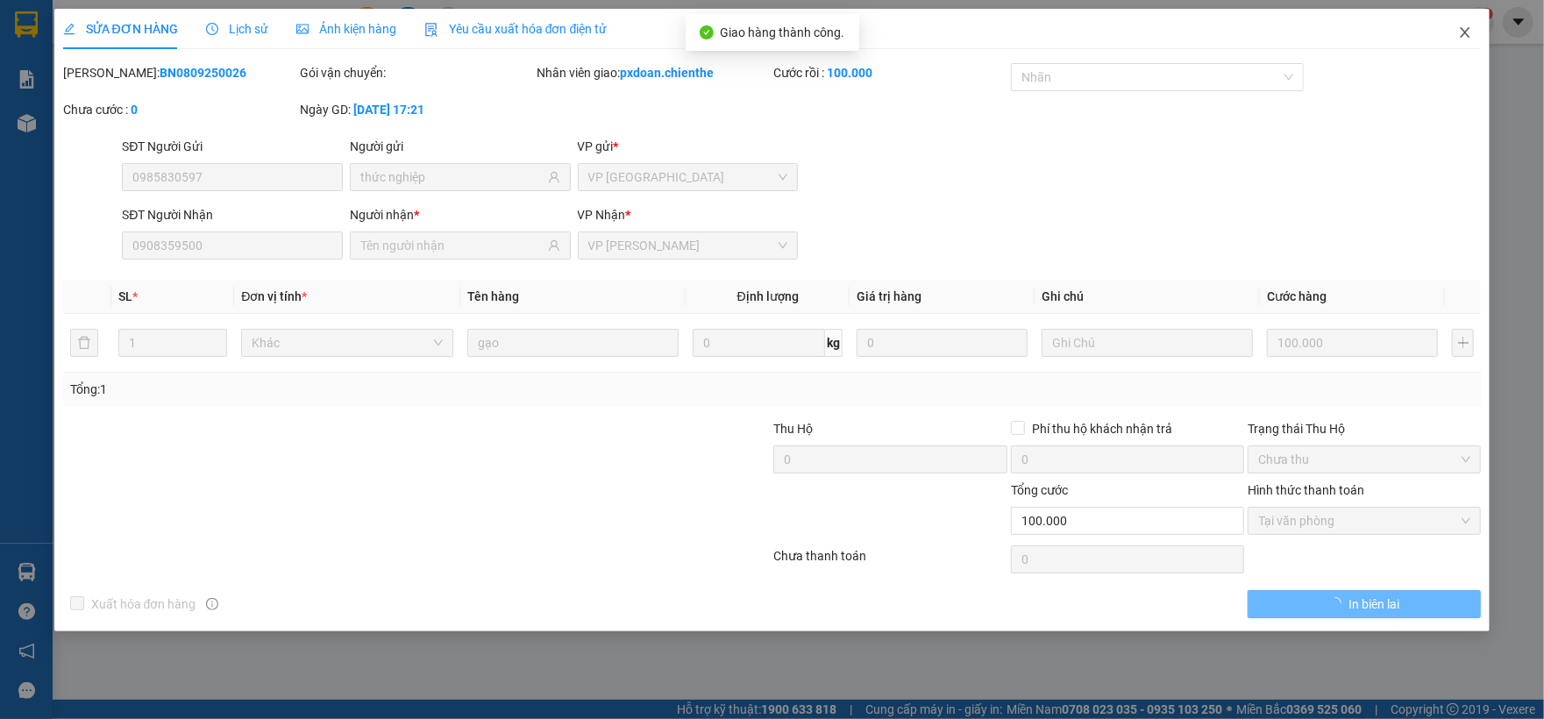
click at [1462, 25] on span "Close" at bounding box center [1464, 33] width 49 height 49
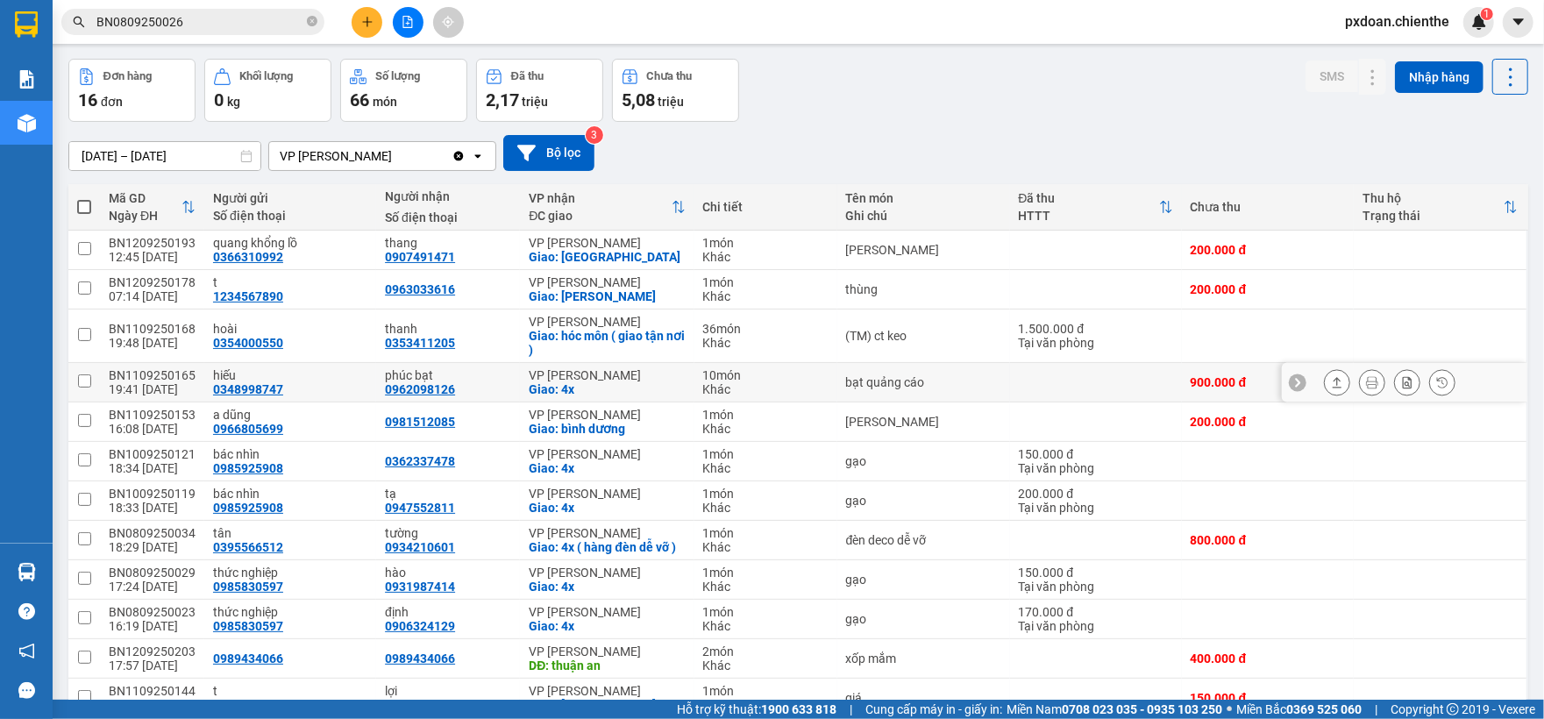
scroll to position [117, 0]
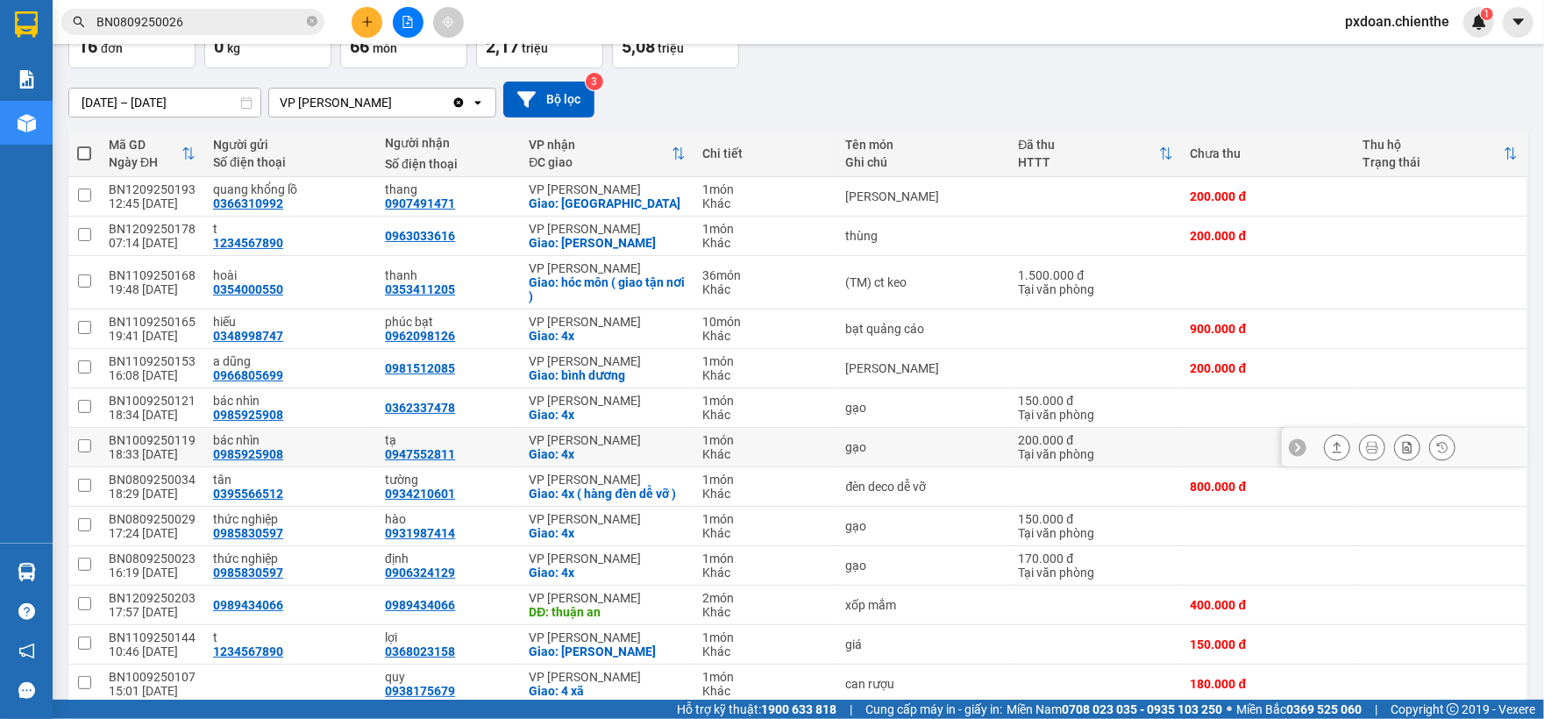
click at [167, 444] on div "BN1009250119" at bounding box center [152, 440] width 87 height 14
checkbox input "false"
copy div "BN1009250119"
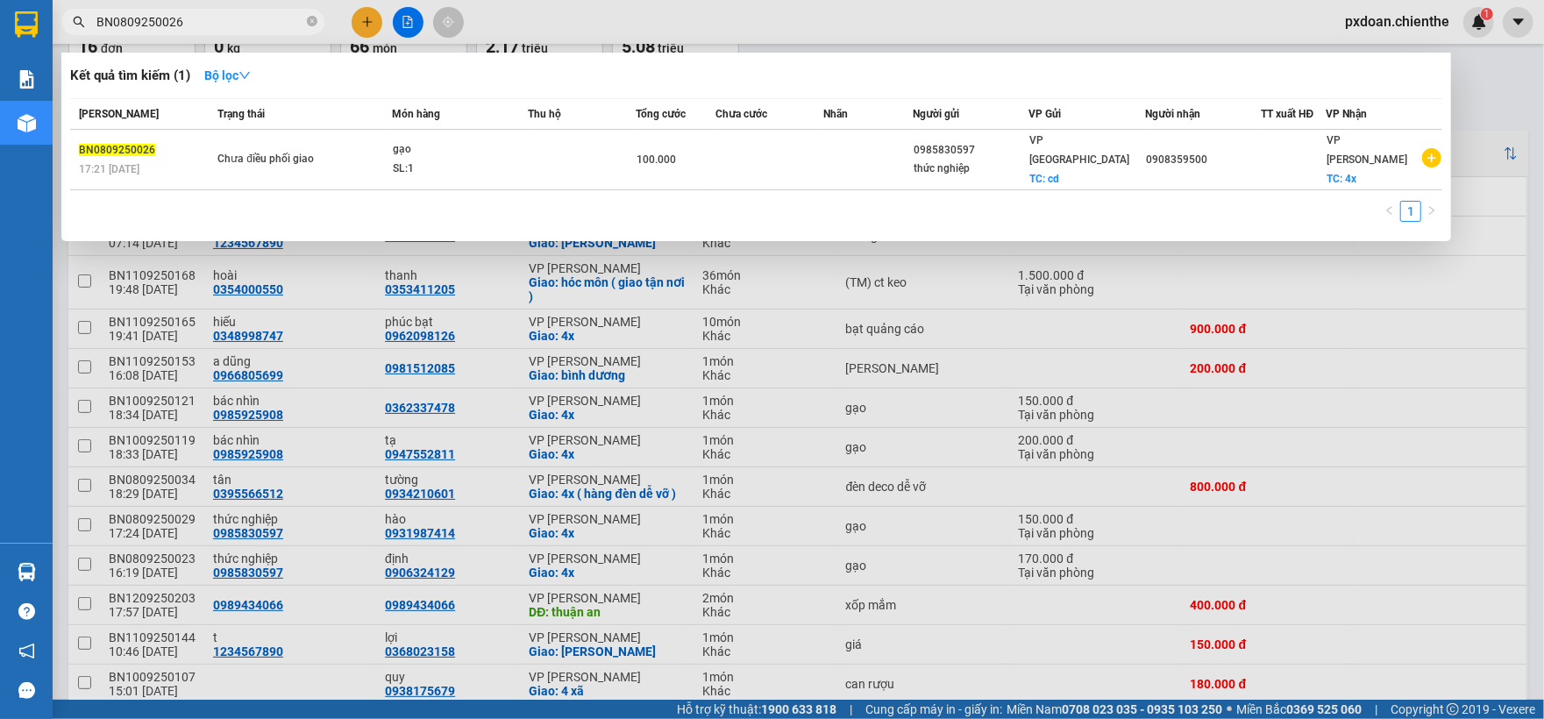
click at [181, 15] on input "BN0809250026" at bounding box center [199, 21] width 207 height 19
paste input "1009250119"
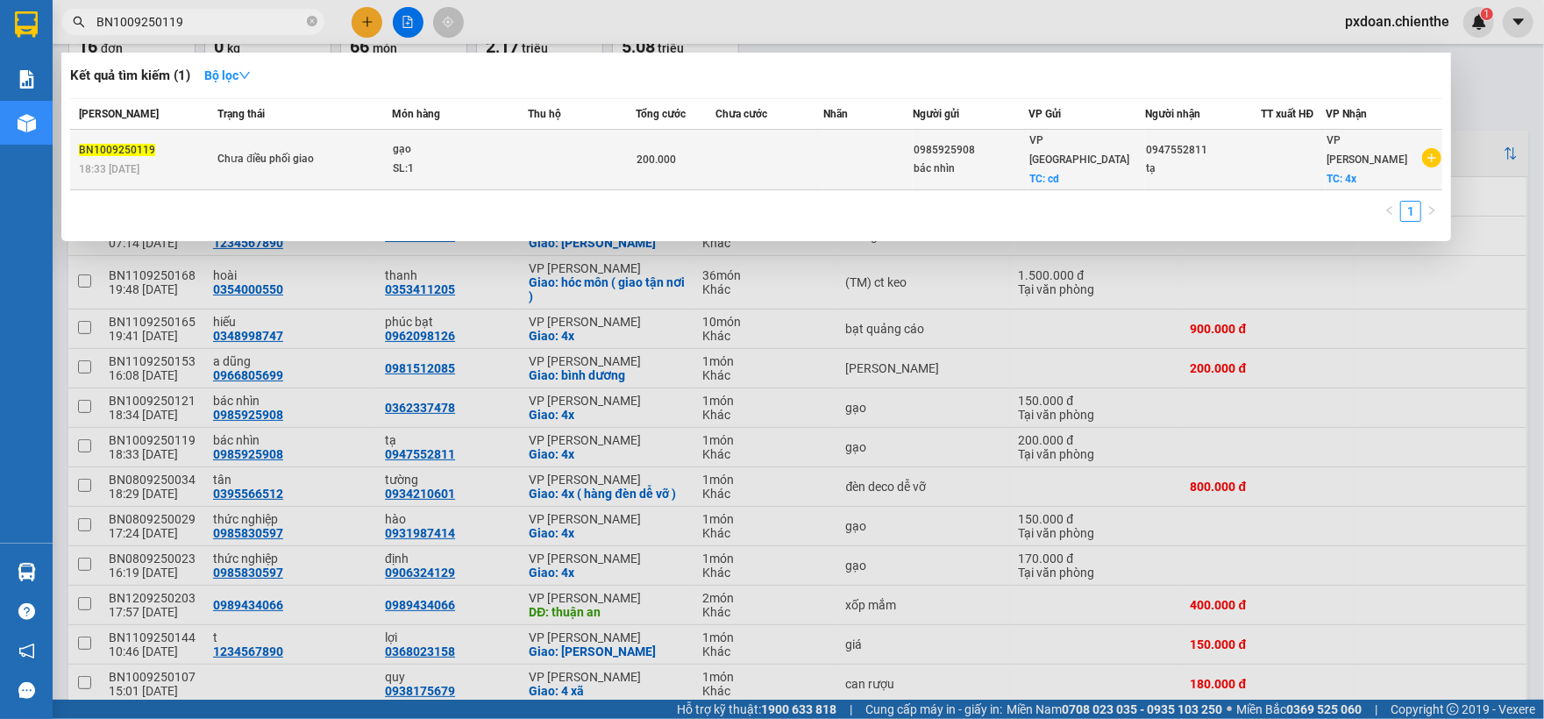
type input "BN1009250119"
click at [430, 160] on div "SL: 1" at bounding box center [458, 169] width 131 height 19
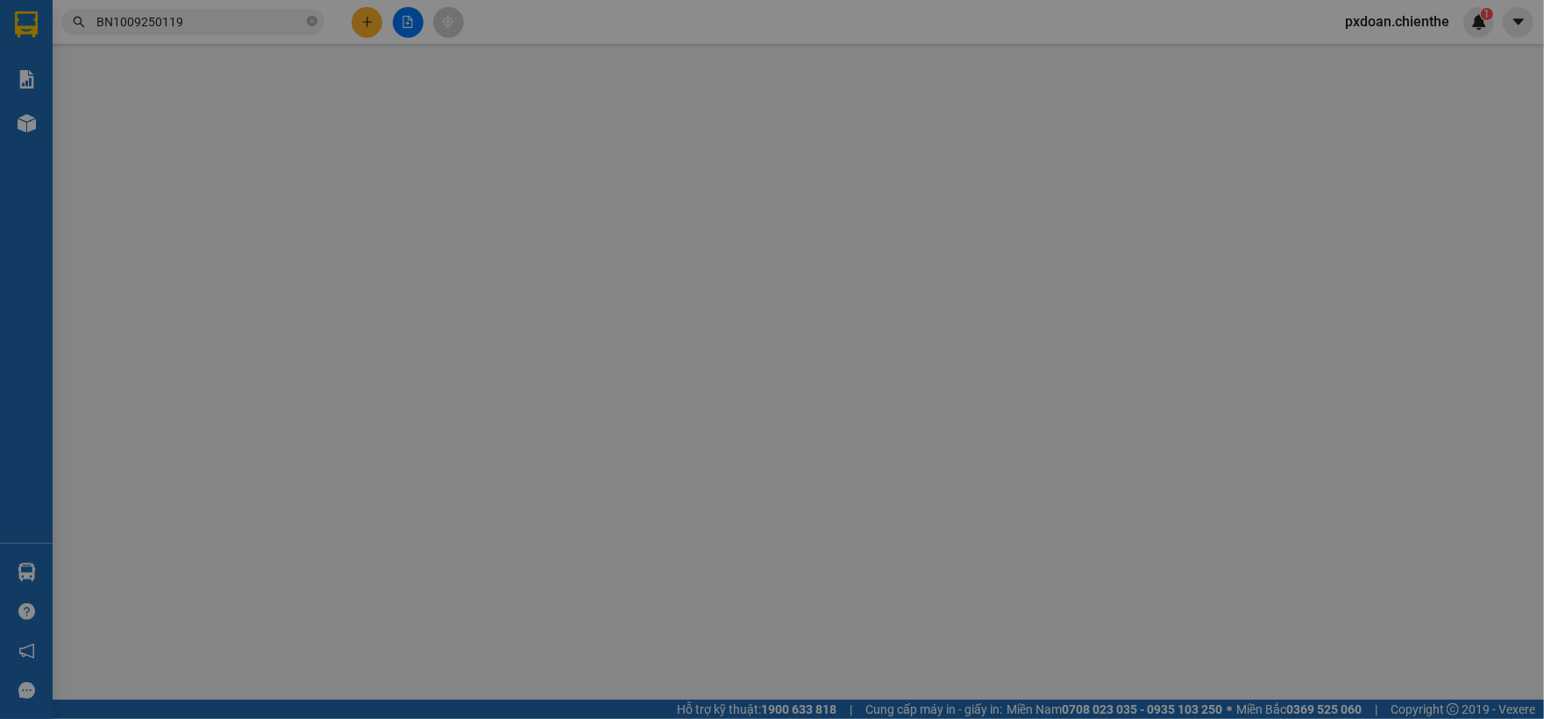
type input "0985925908"
type input "bác nhìn"
type input "0947552811"
type input "tạ"
type input "200.000"
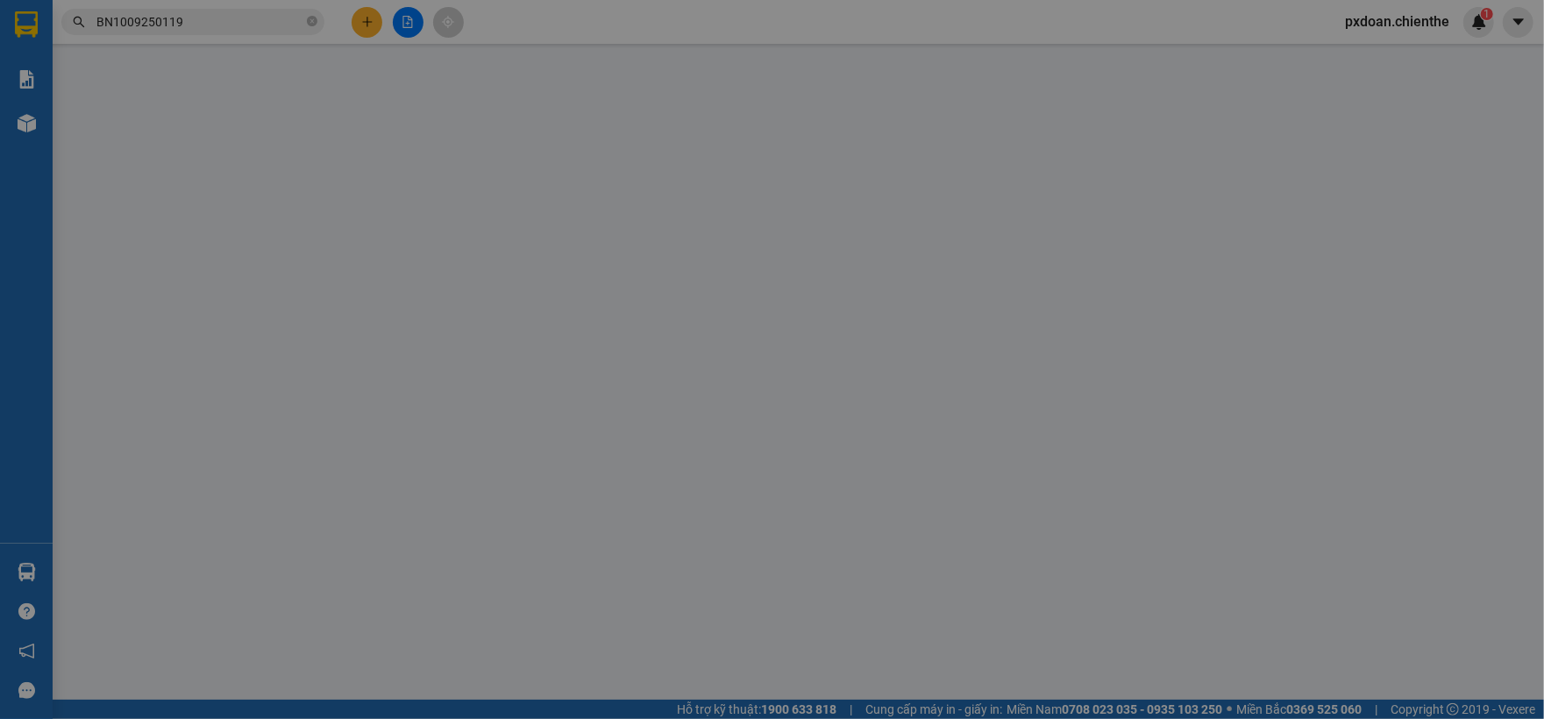
type input "0"
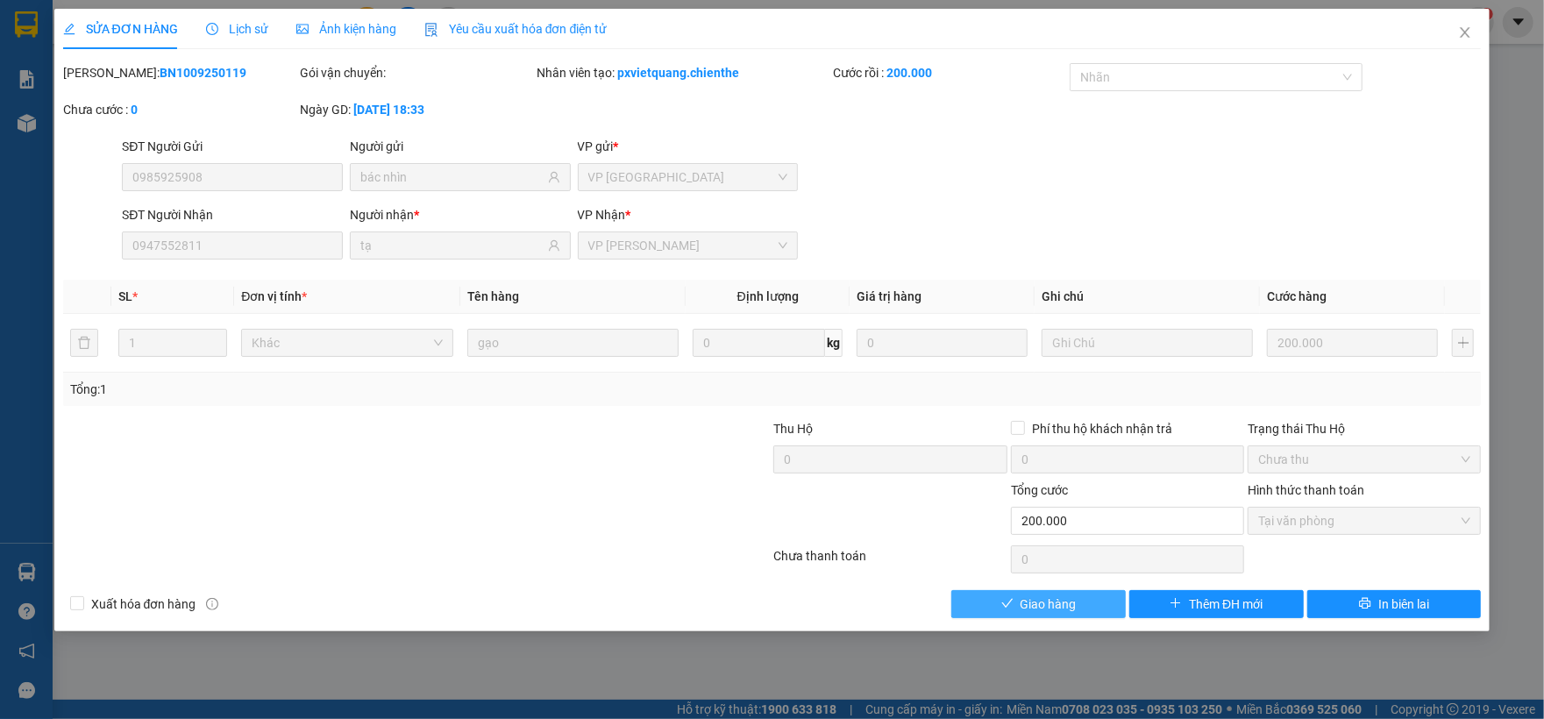
click at [1085, 603] on button "Giao hàng" at bounding box center [1038, 604] width 174 height 28
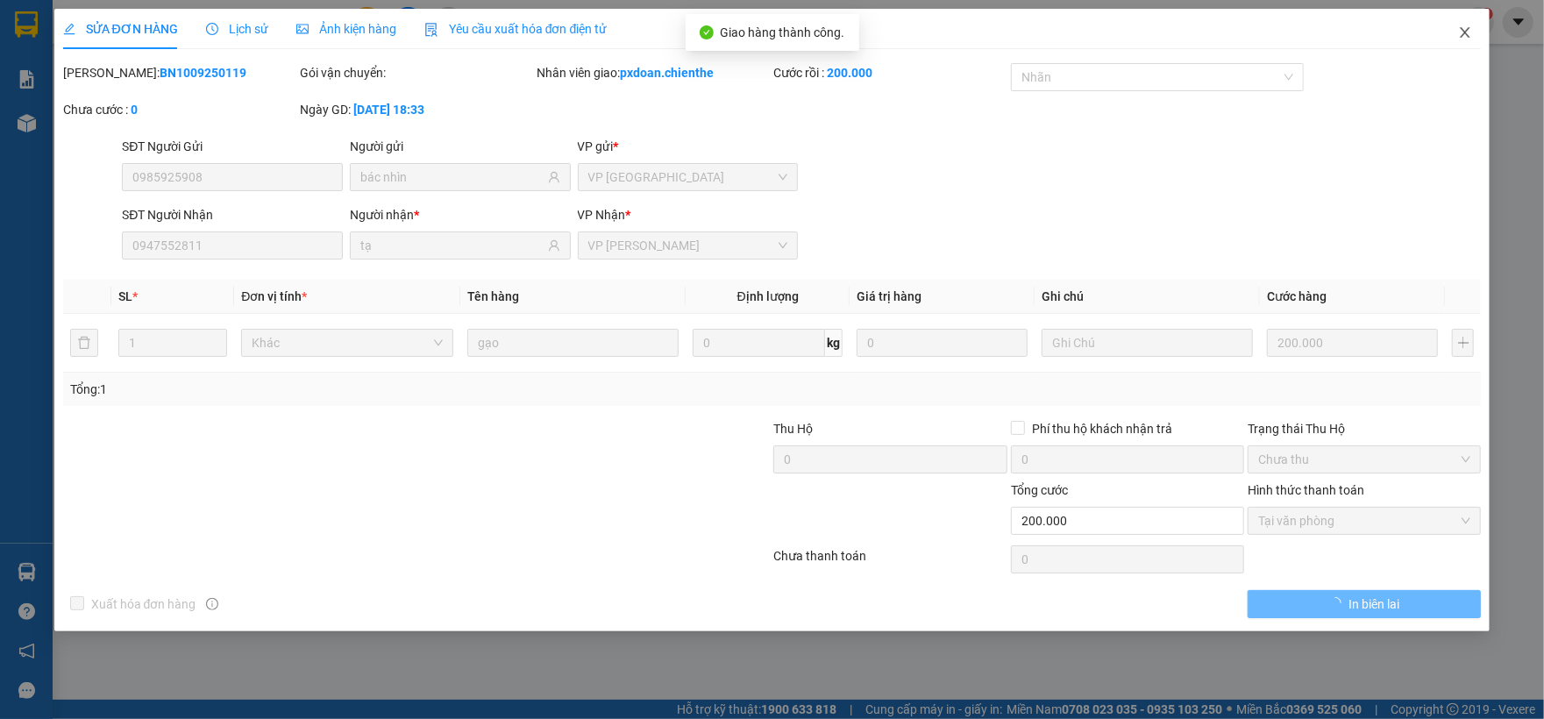
click at [1460, 28] on icon "close" at bounding box center [1465, 32] width 14 height 14
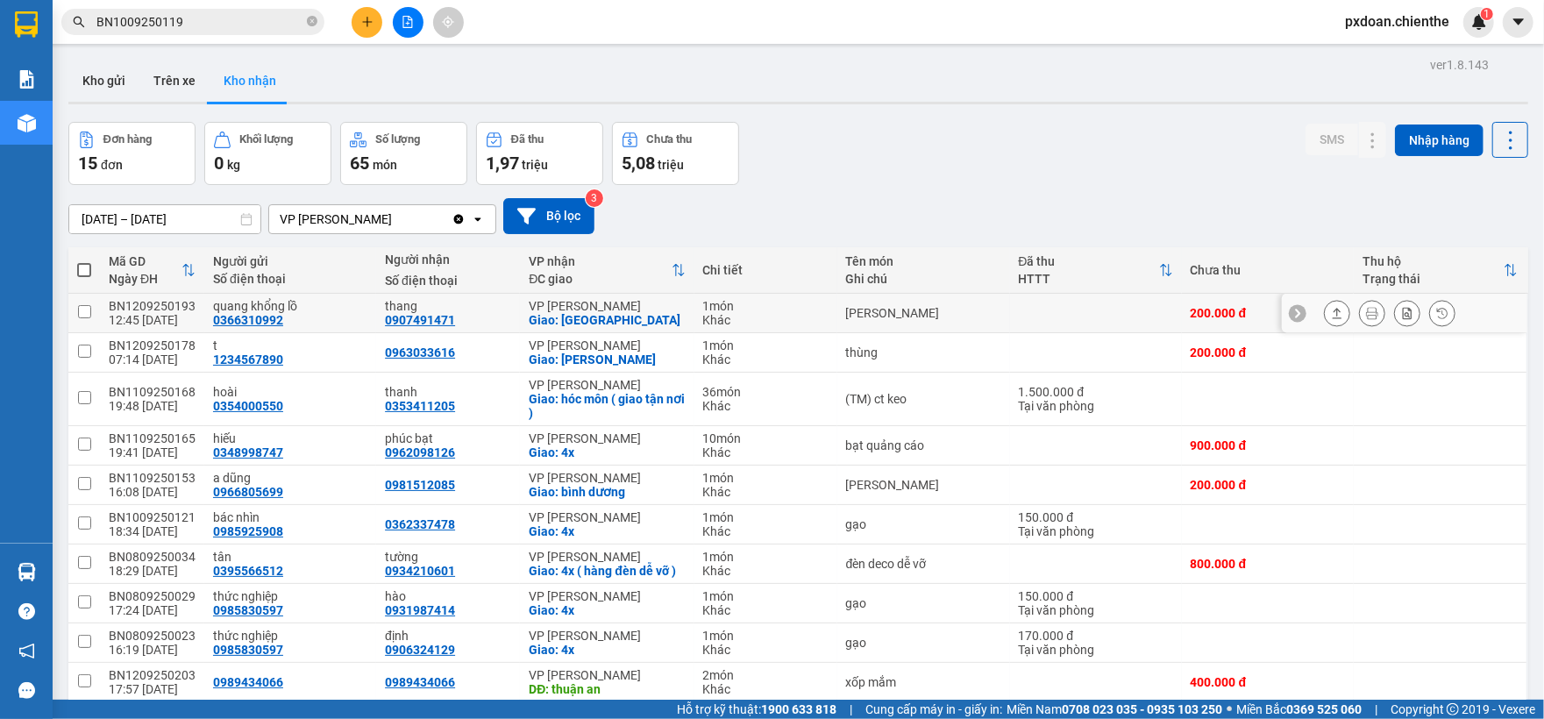
click at [165, 306] on div "BN1209250193" at bounding box center [152, 306] width 87 height 14
checkbox input "false"
copy div "BN1209250193"
click at [230, 16] on input "BN1009250119" at bounding box center [199, 21] width 207 height 19
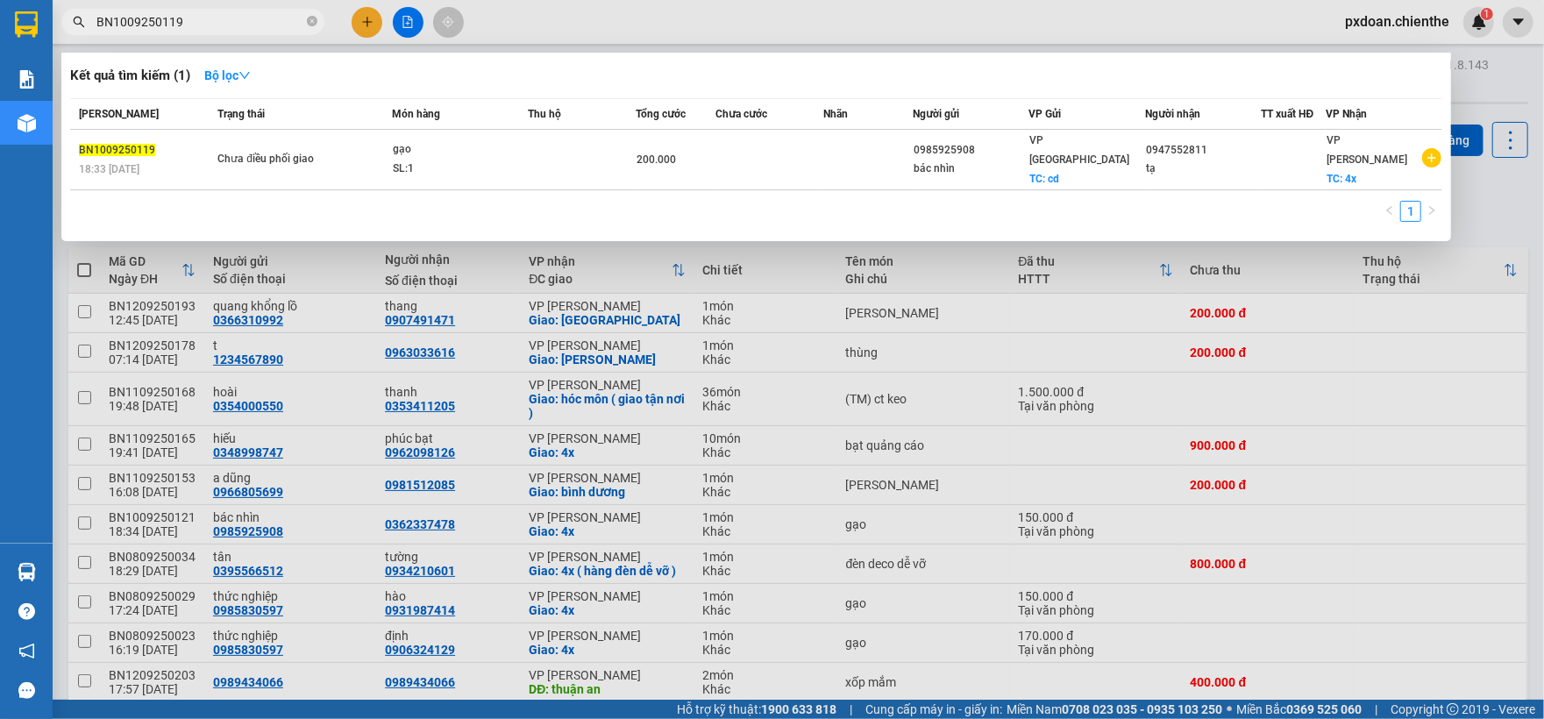
click at [230, 16] on input "BN1009250119" at bounding box center [199, 21] width 207 height 19
paste input "209250193"
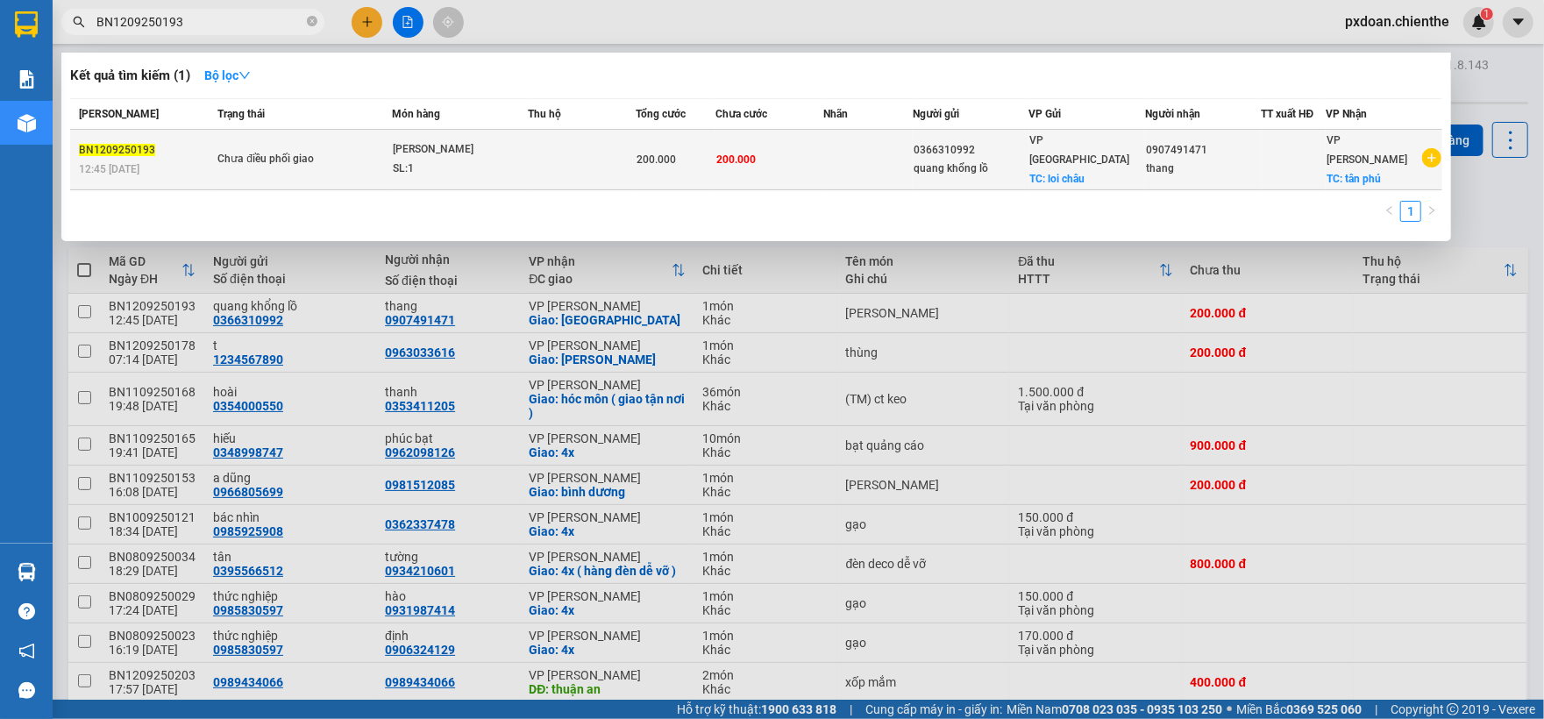
type input "BN1209250193"
click at [421, 160] on div "SL: 1" at bounding box center [458, 169] width 131 height 19
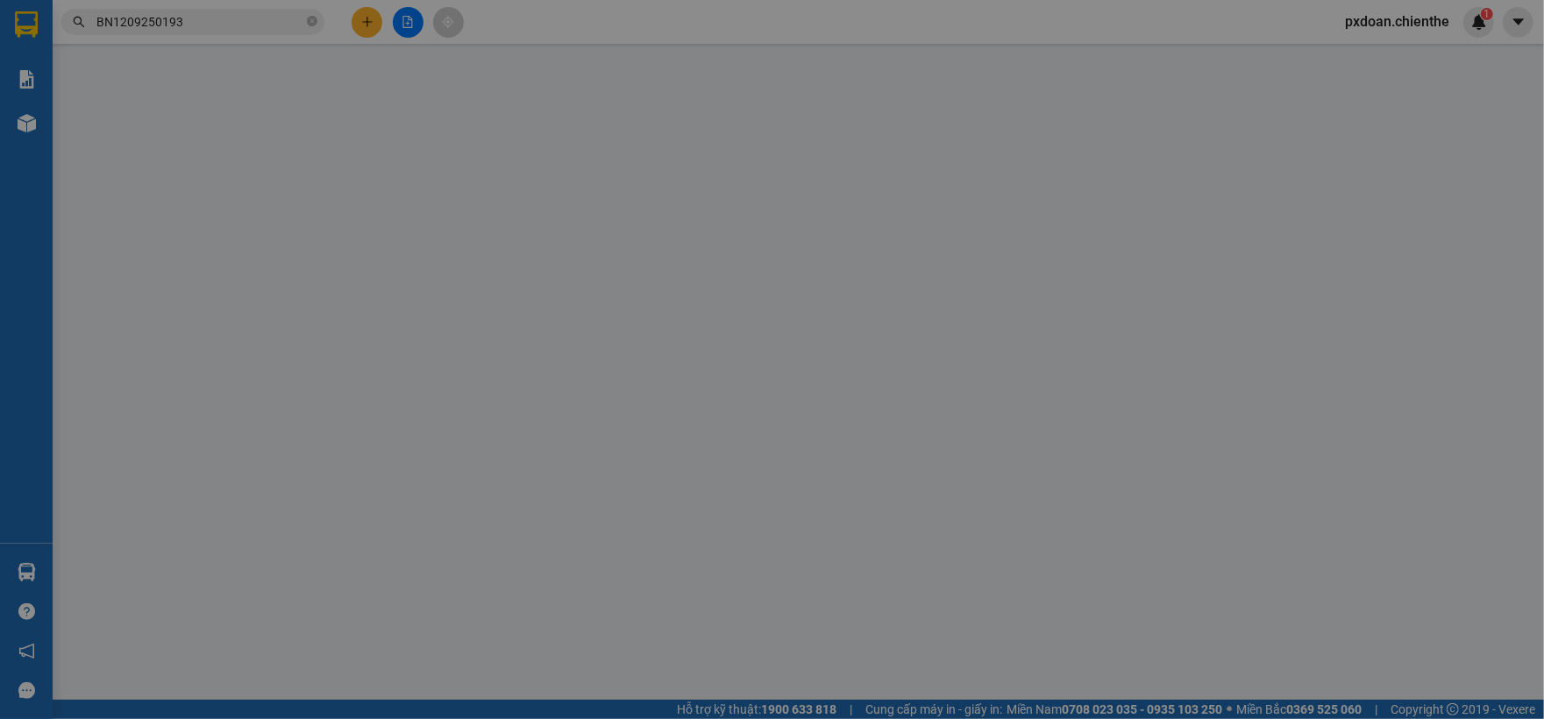
type input "0366310992"
type input "quang khổng lồ"
type input "0907491471"
type input "thang"
type input "200.000"
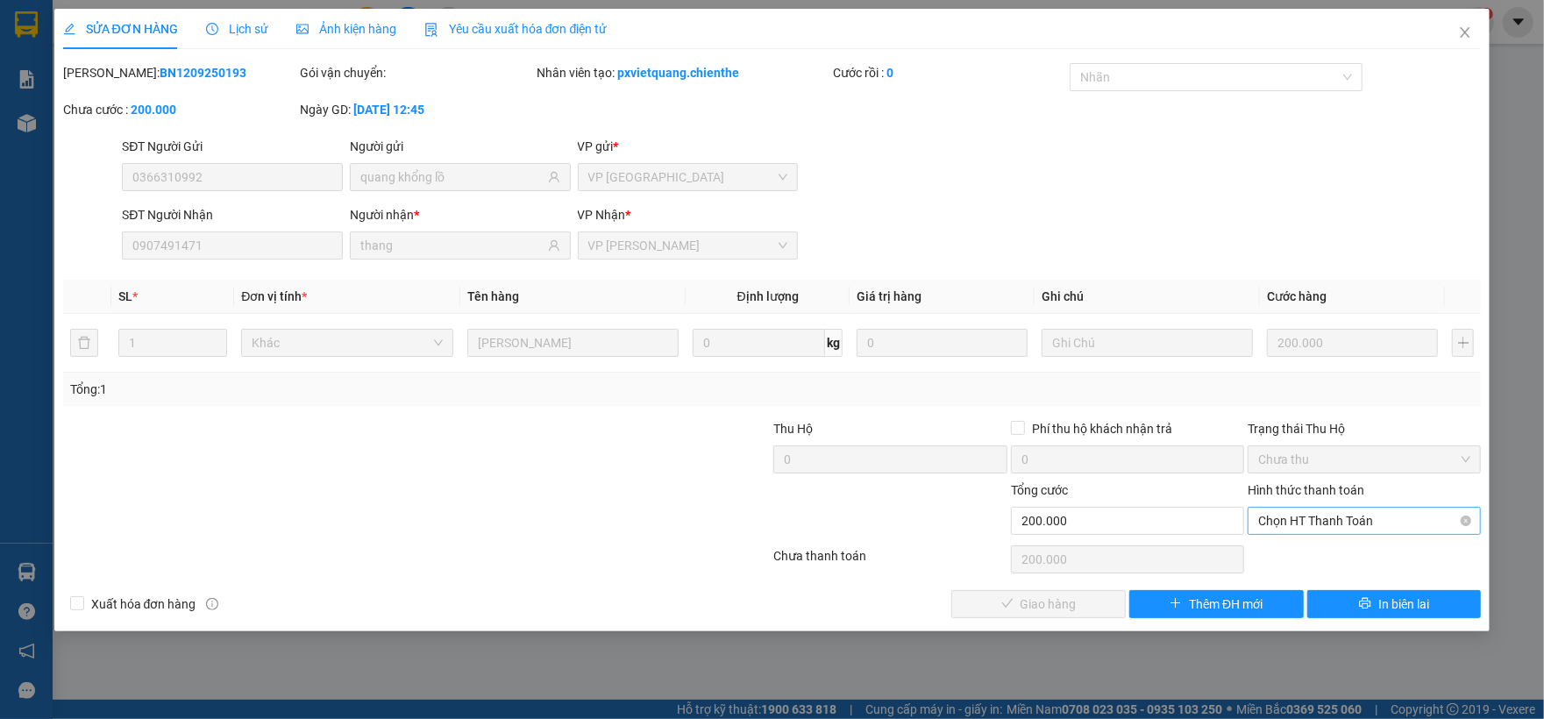
click at [1345, 534] on span "Chọn HT Thanh Toán" at bounding box center [1364, 521] width 212 height 26
click at [1324, 545] on div "Tại văn phòng" at bounding box center [1363, 557] width 233 height 28
type input "0"
click at [1104, 614] on button "Giao hàng" at bounding box center [1038, 604] width 174 height 28
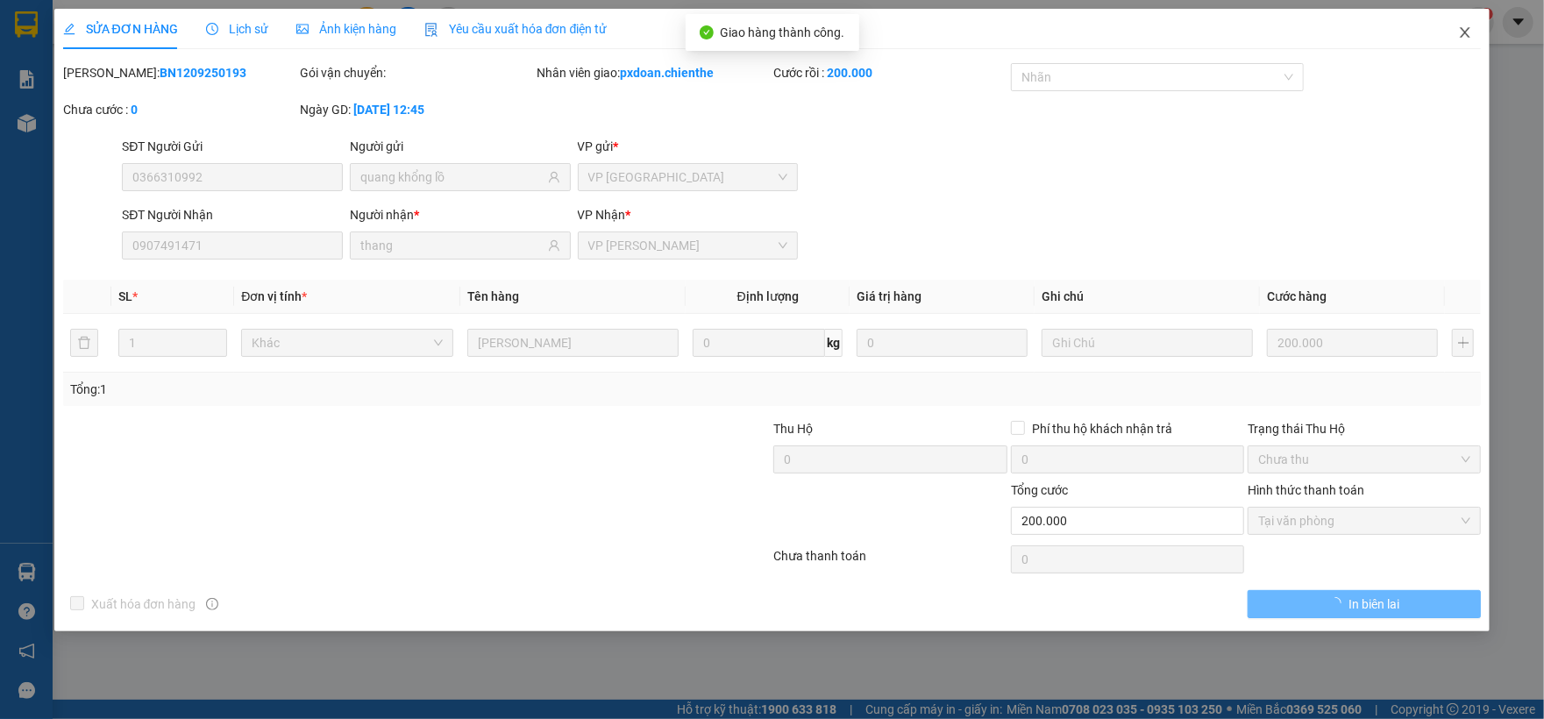
click at [1459, 37] on icon "close" at bounding box center [1465, 32] width 14 height 14
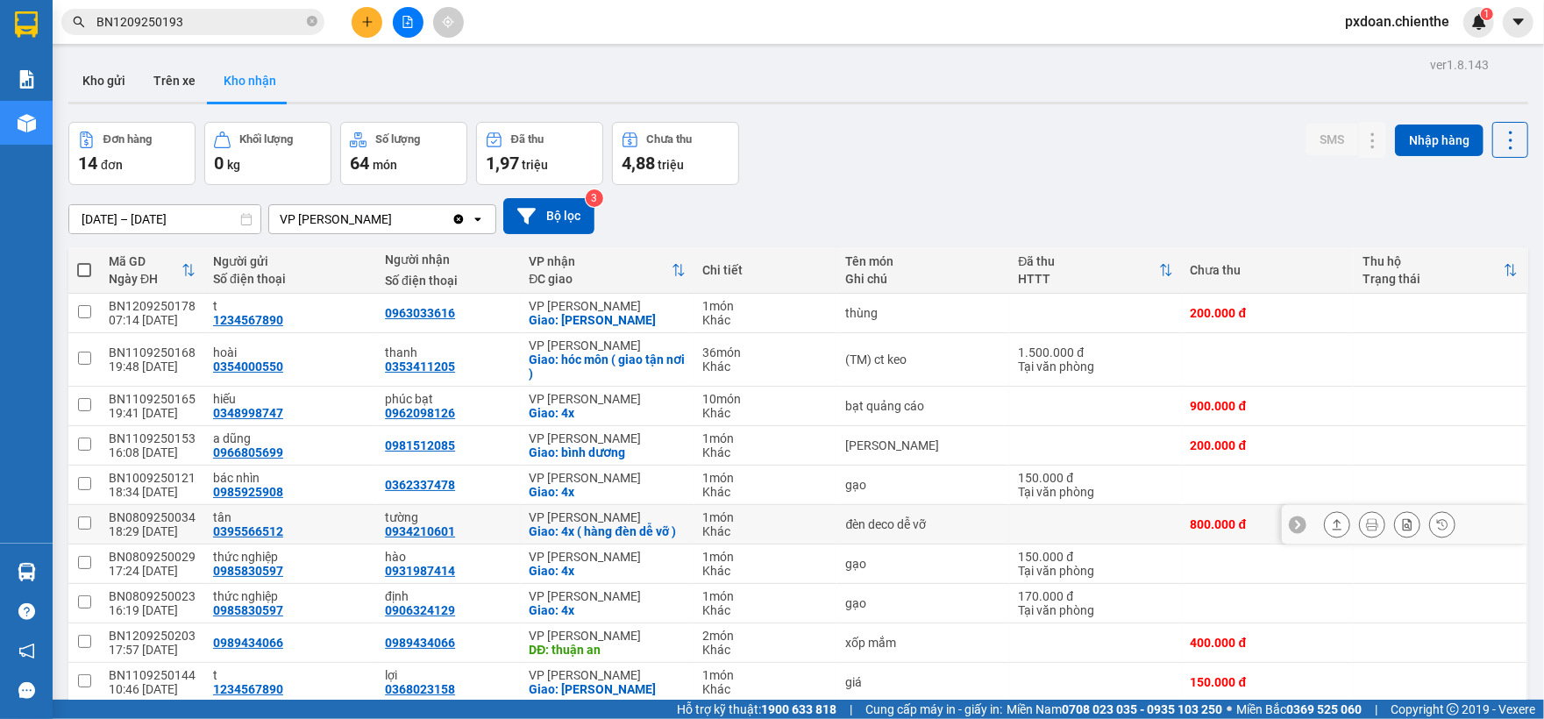
click at [186, 524] on div "BN0809250034" at bounding box center [152, 517] width 87 height 14
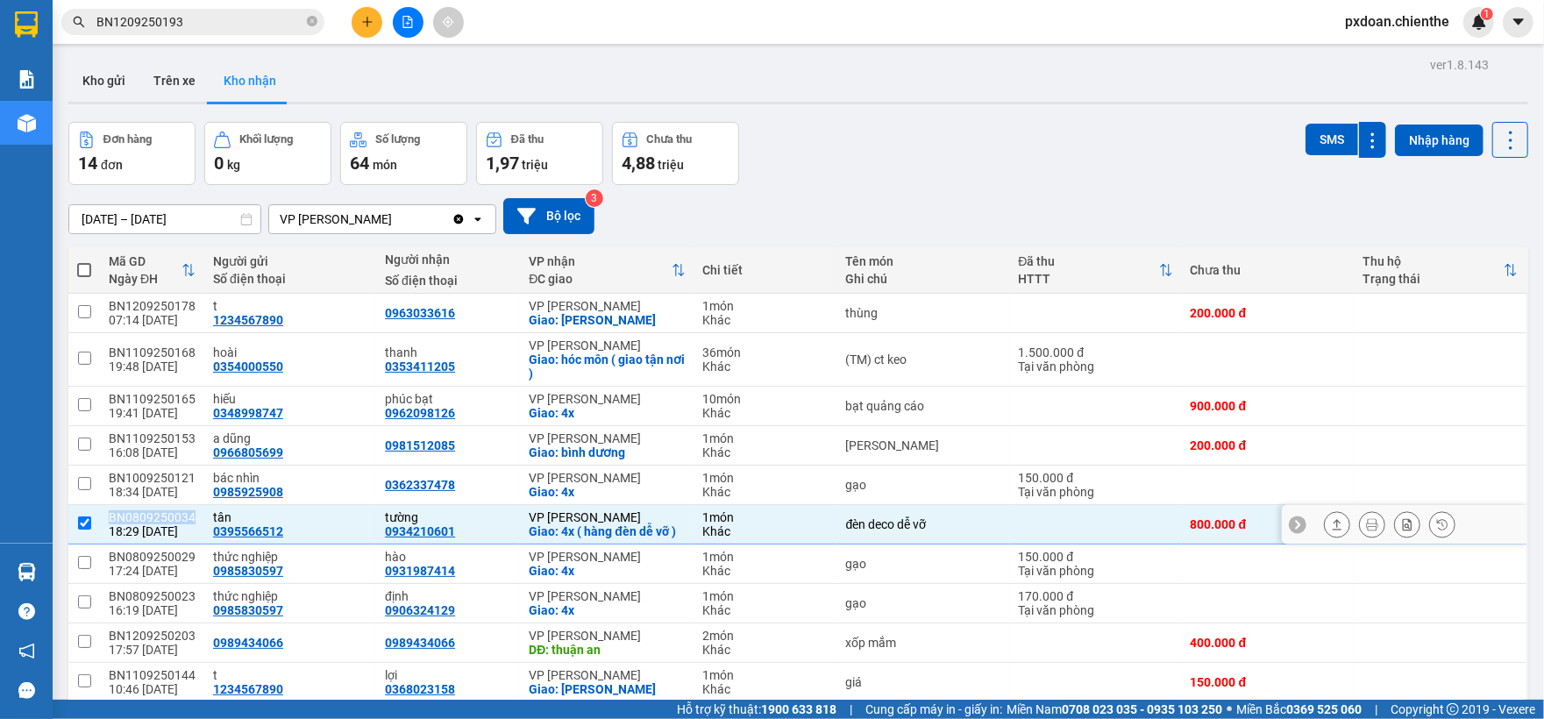
click at [186, 524] on div "BN0809250034" at bounding box center [152, 517] width 87 height 14
checkbox input "false"
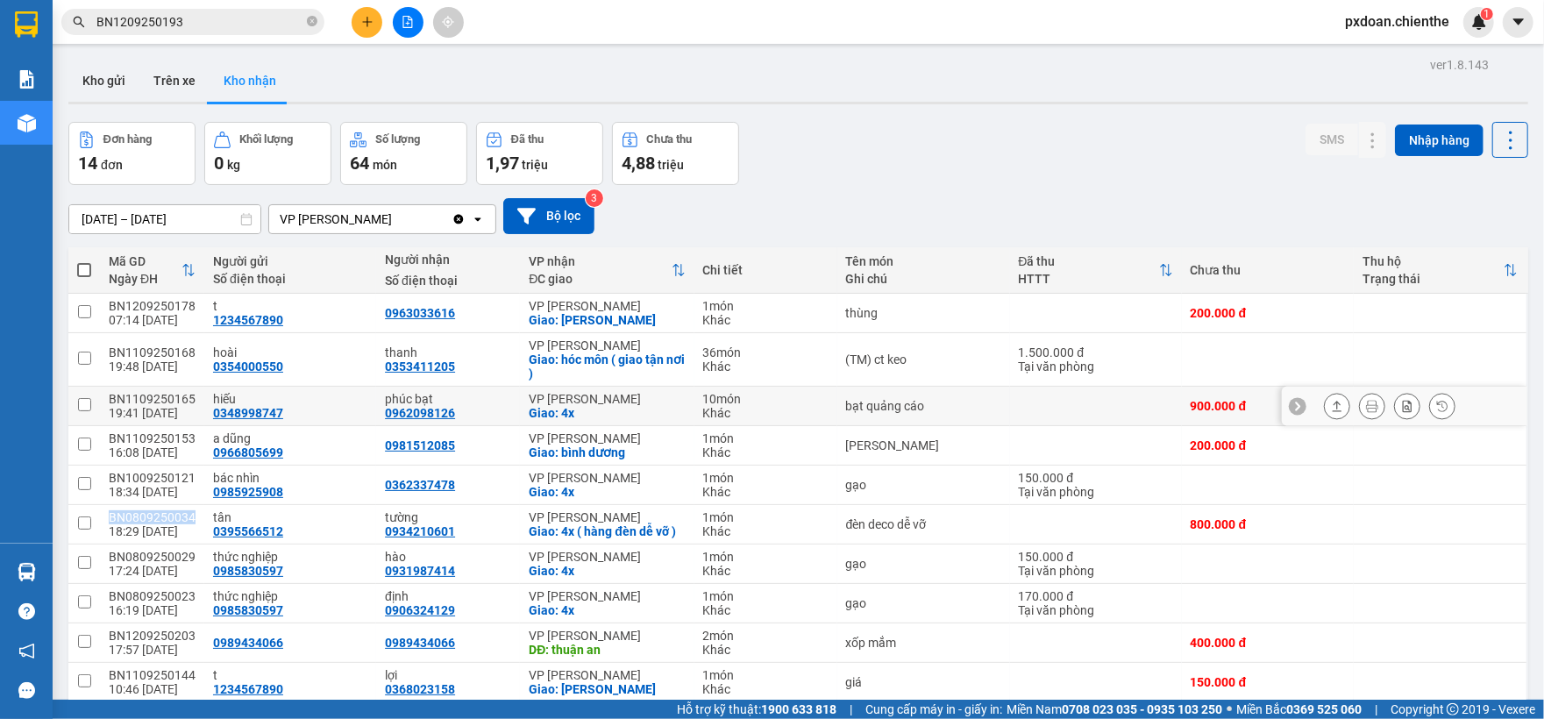
copy div "BN0809250034"
click at [216, 25] on input "BN1209250193" at bounding box center [199, 21] width 207 height 19
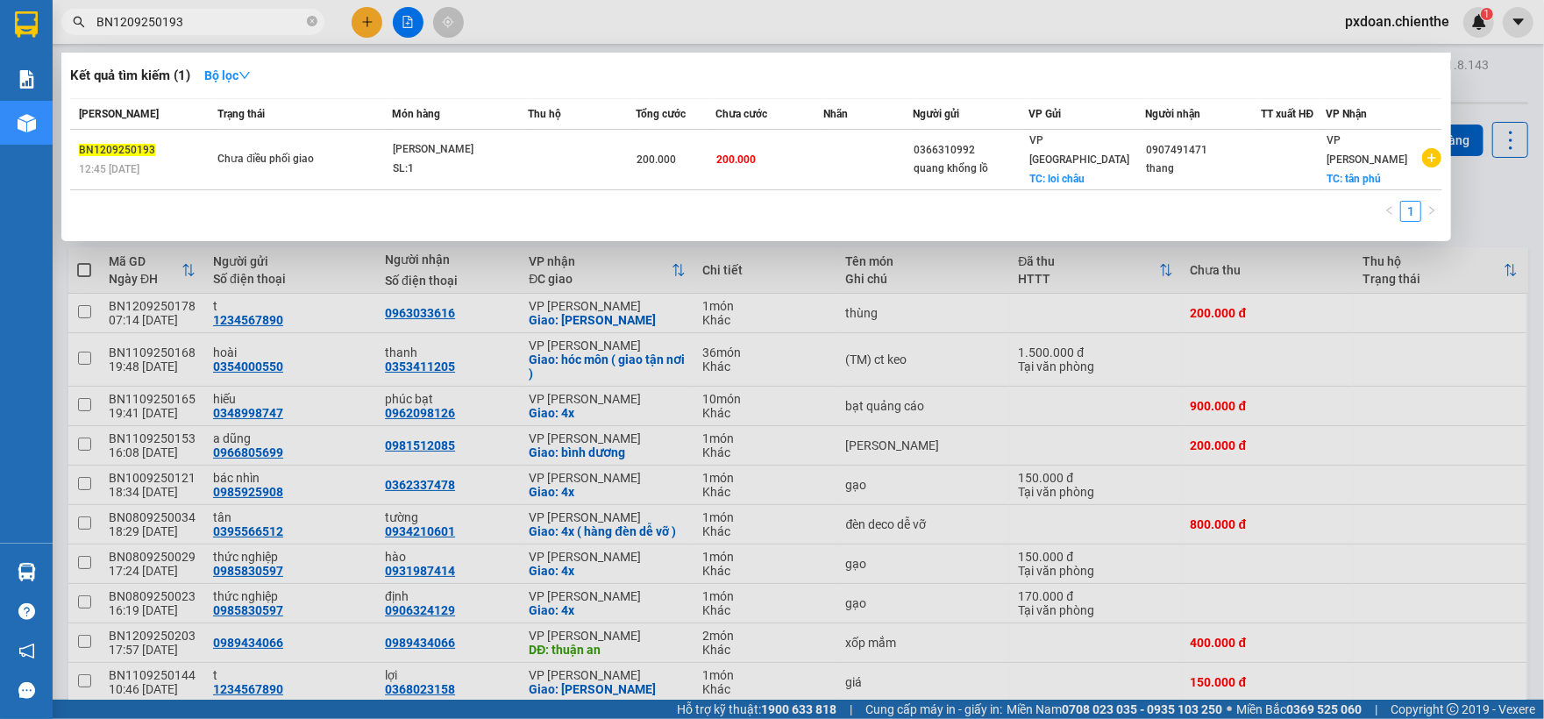
click at [216, 25] on input "BN1209250193" at bounding box center [199, 21] width 207 height 19
paste input "0809250034"
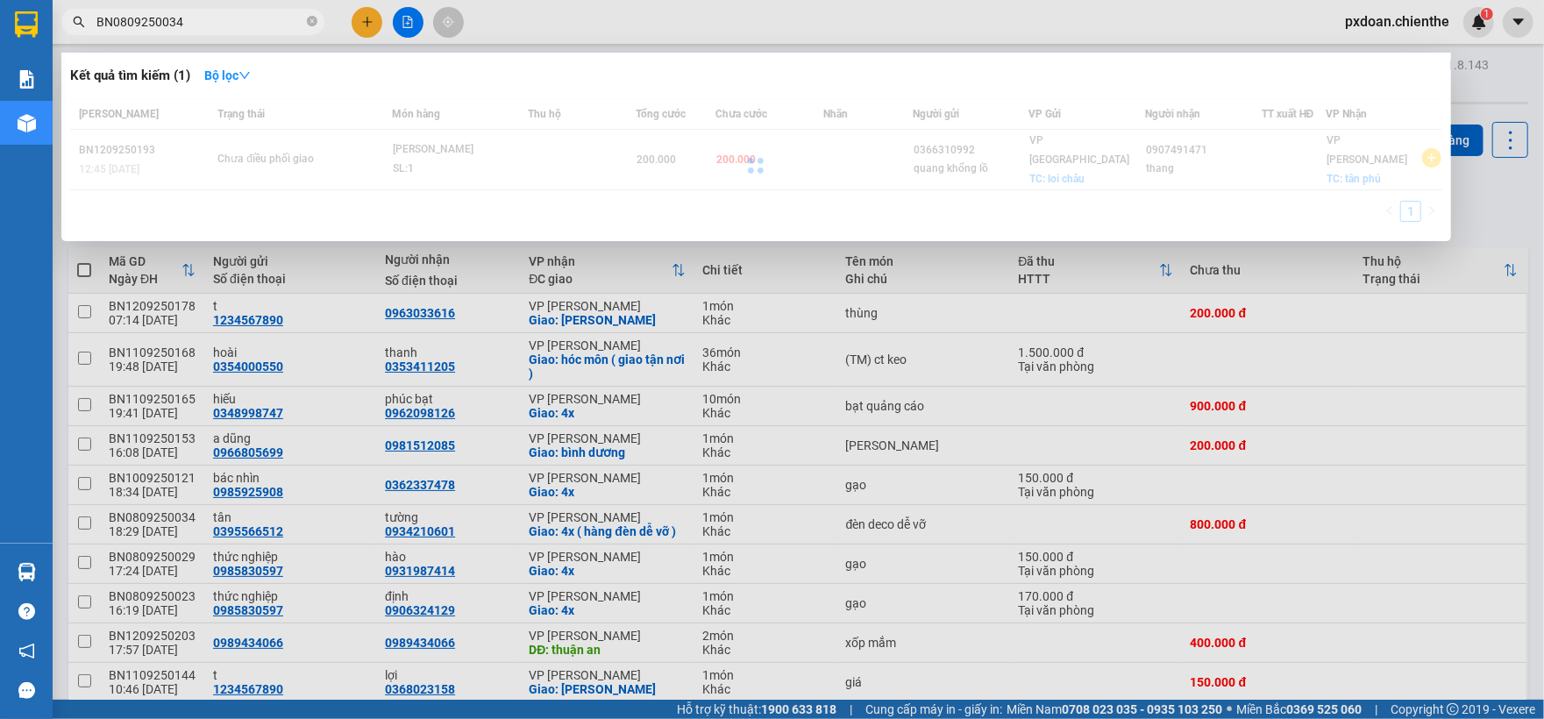
type input "BN0809250034"
click at [418, 159] on div at bounding box center [756, 165] width 1372 height 134
click at [429, 159] on div at bounding box center [756, 165] width 1372 height 134
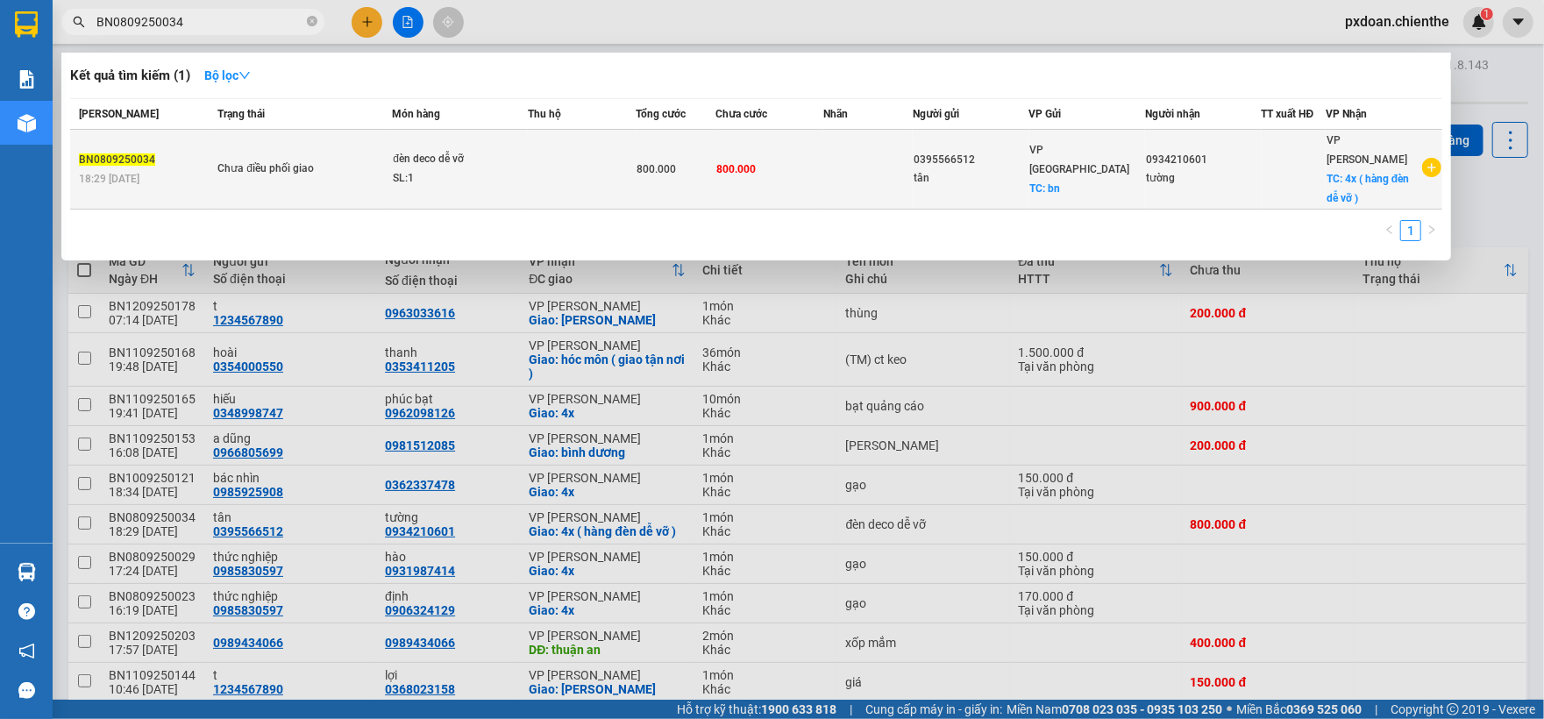
click at [467, 169] on div "SL: 1" at bounding box center [458, 178] width 131 height 19
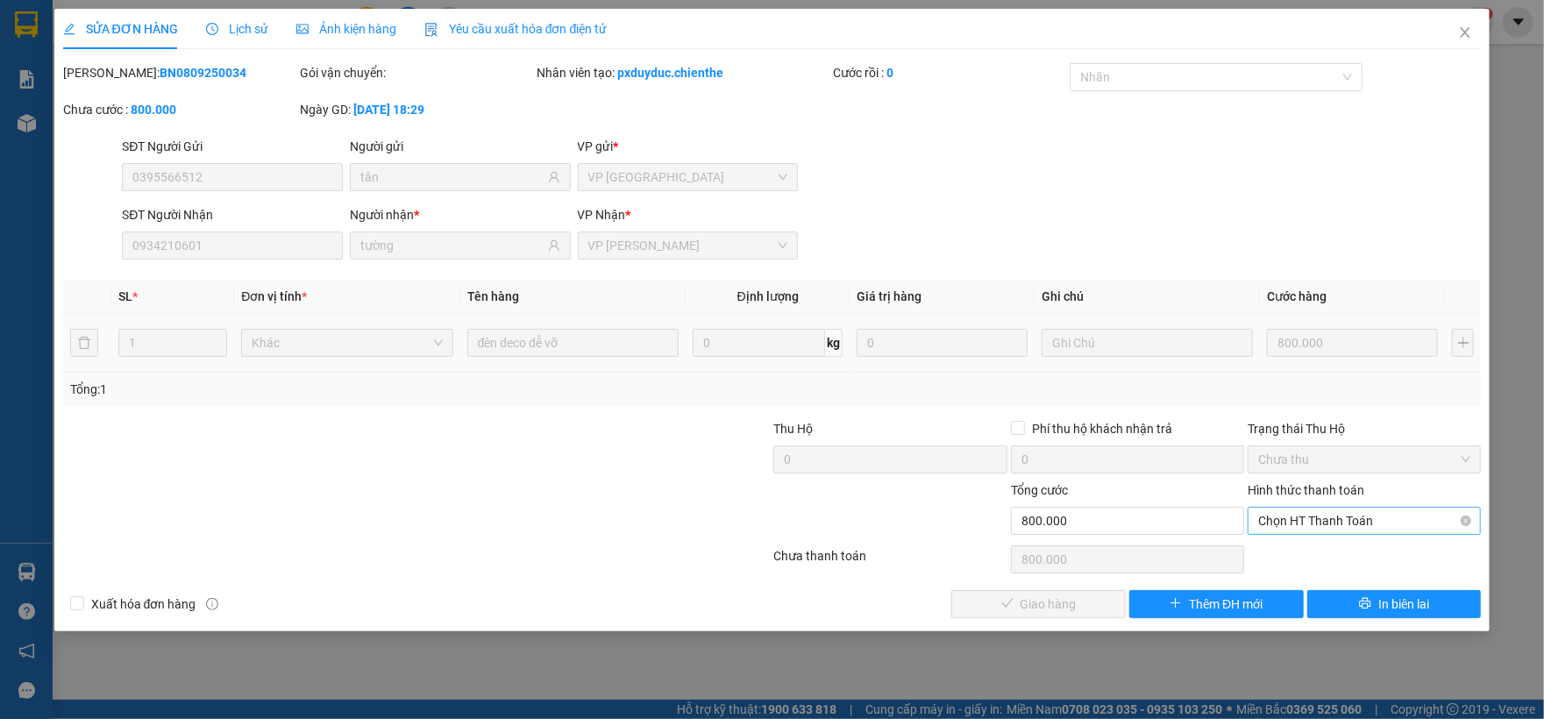
click at [1323, 529] on span "Chọn HT Thanh Toán" at bounding box center [1364, 521] width 212 height 26
drag, startPoint x: 1295, startPoint y: 556, endPoint x: 1190, endPoint y: 558, distance: 104.3
click at [1292, 557] on div "Tại văn phòng" at bounding box center [1364, 557] width 212 height 19
type input "0"
click at [1070, 614] on span "Giao hàng" at bounding box center [1048, 603] width 56 height 19
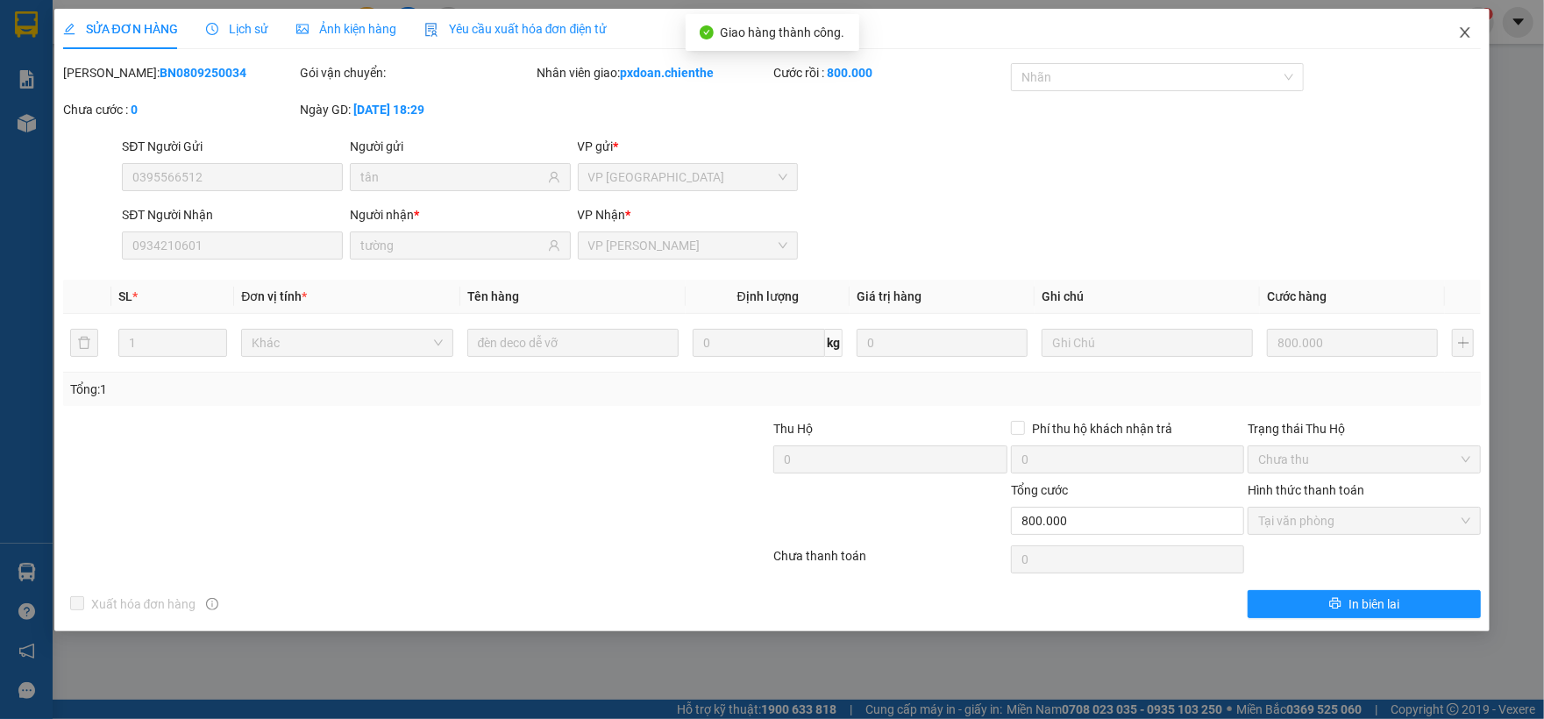
click at [1459, 37] on icon "close" at bounding box center [1465, 32] width 14 height 14
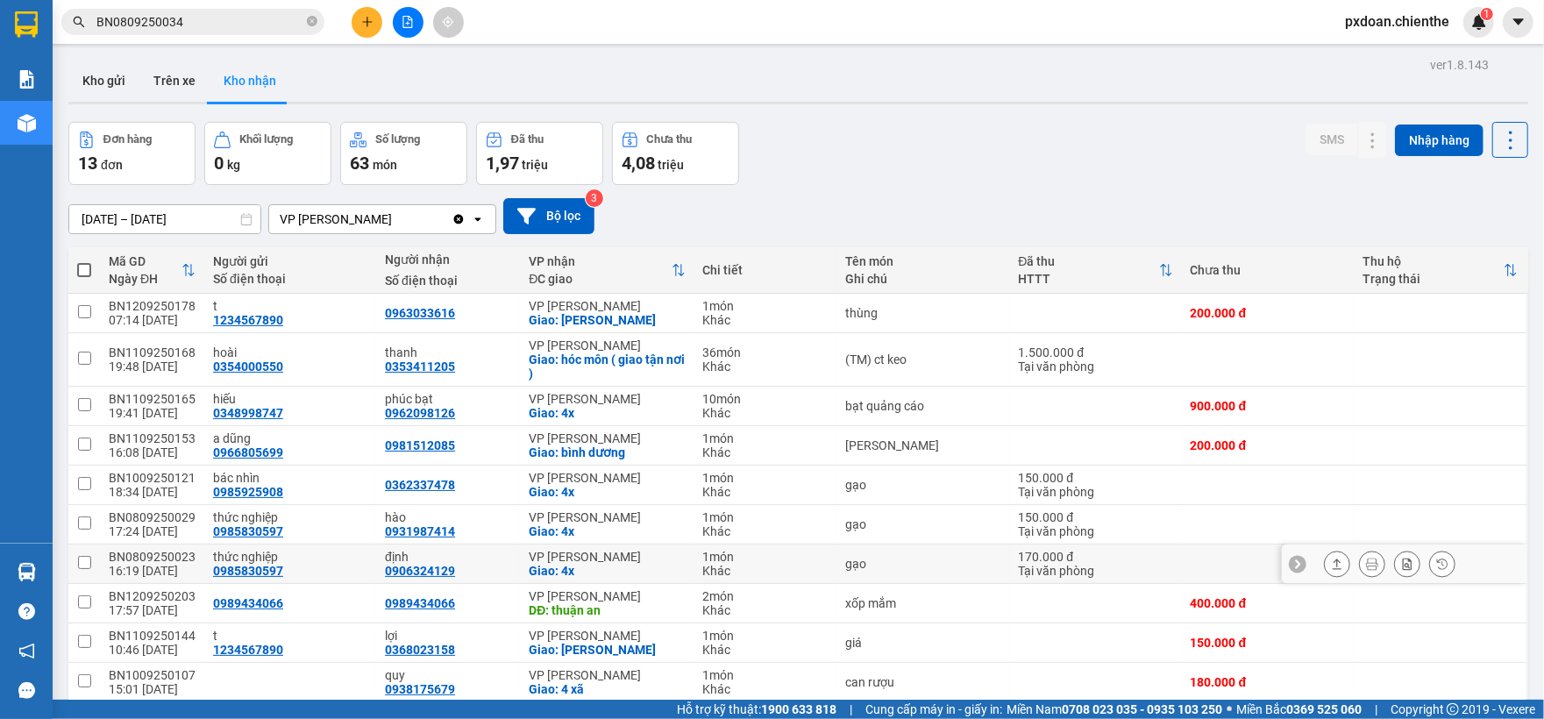
click at [173, 556] on div "BN0809250023" at bounding box center [152, 557] width 87 height 14
checkbox input "false"
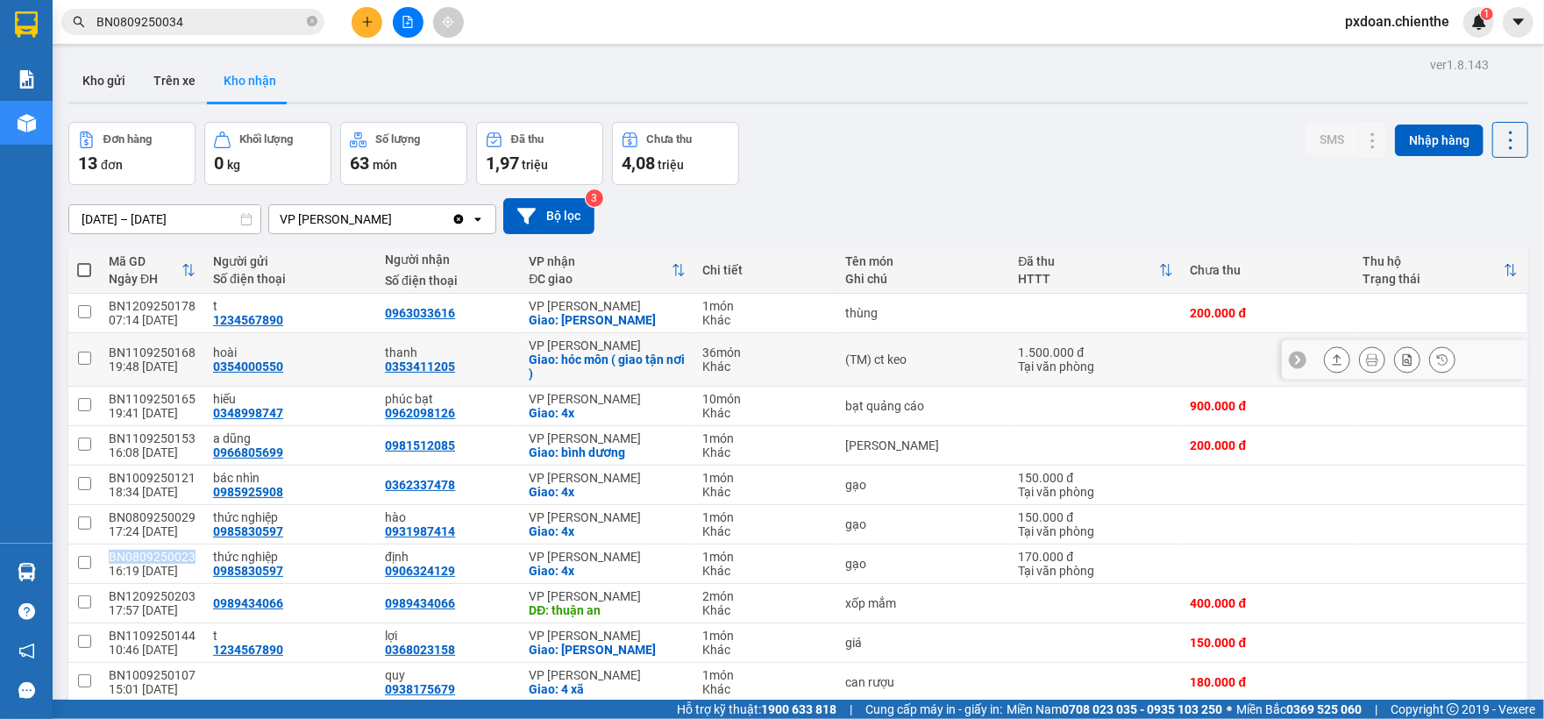
copy div "BN0809250023"
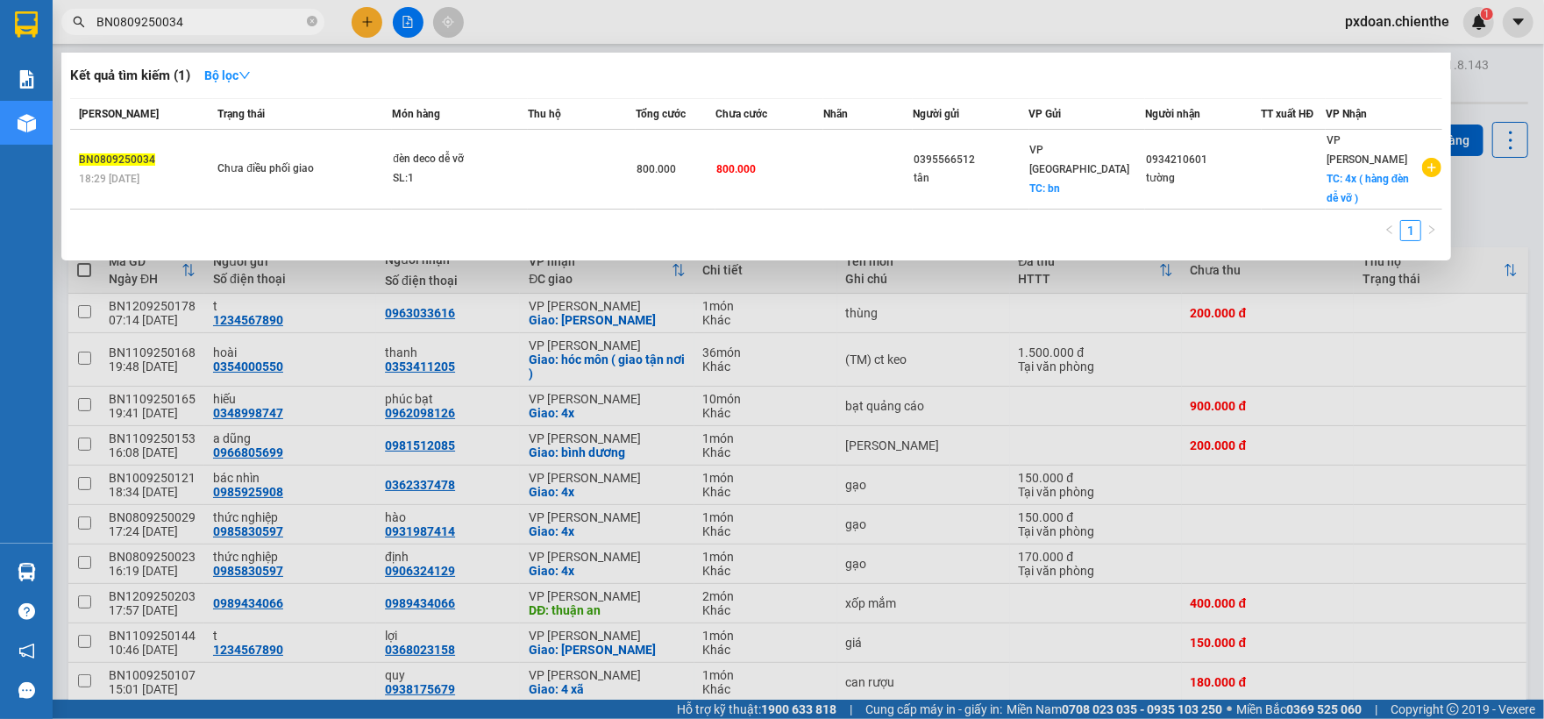
click at [205, 18] on input "BN0809250034" at bounding box center [199, 21] width 207 height 19
paste input "23"
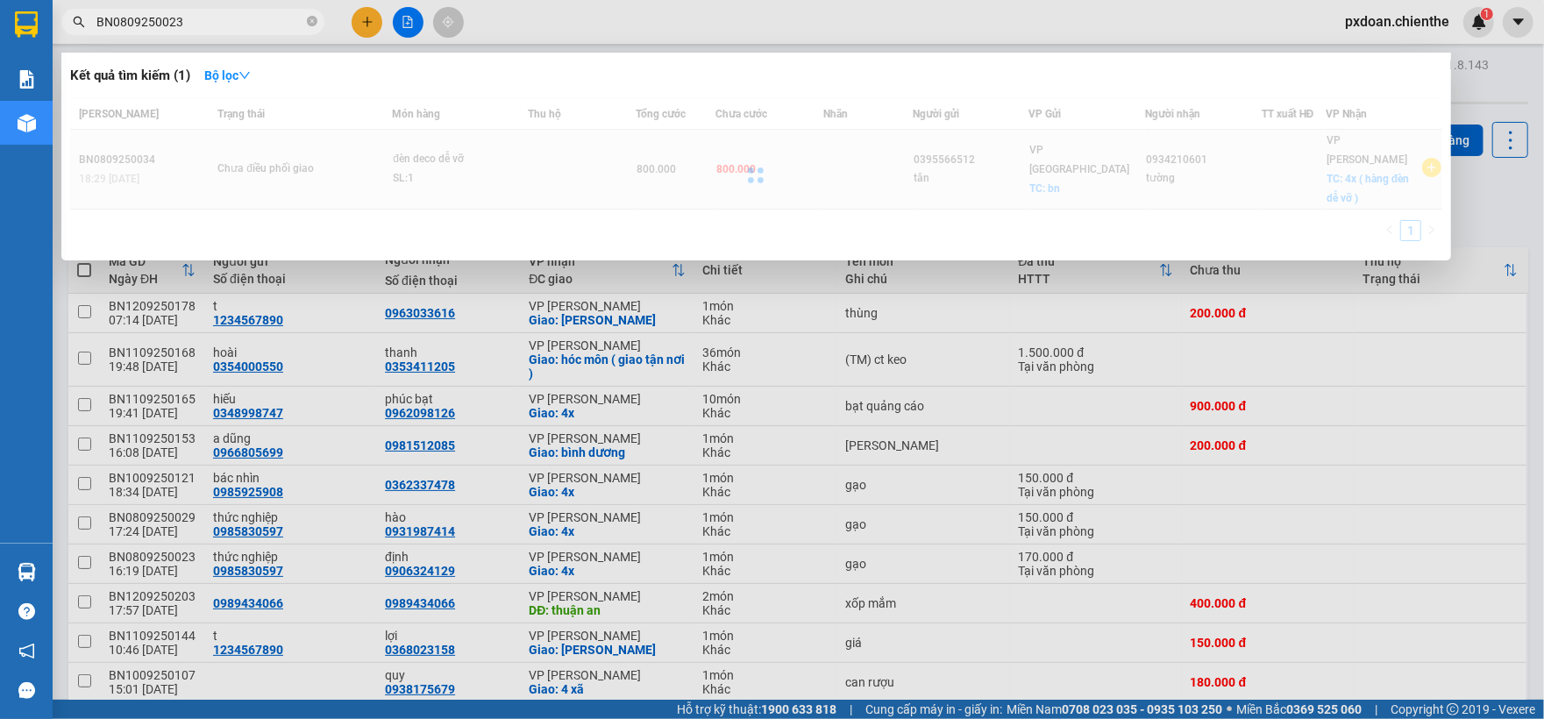
type input "BN0809250023"
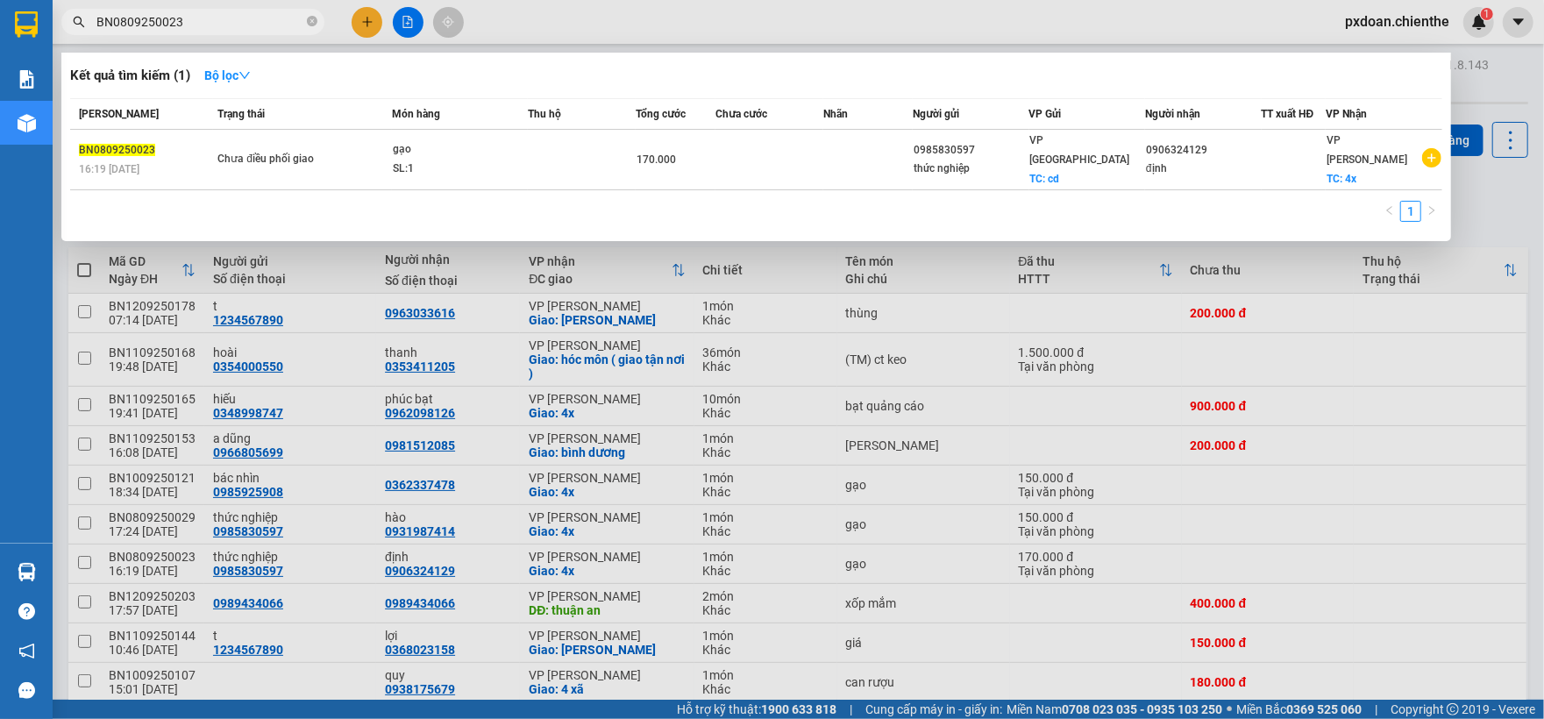
click at [514, 160] on div "SL: 1" at bounding box center [458, 169] width 131 height 19
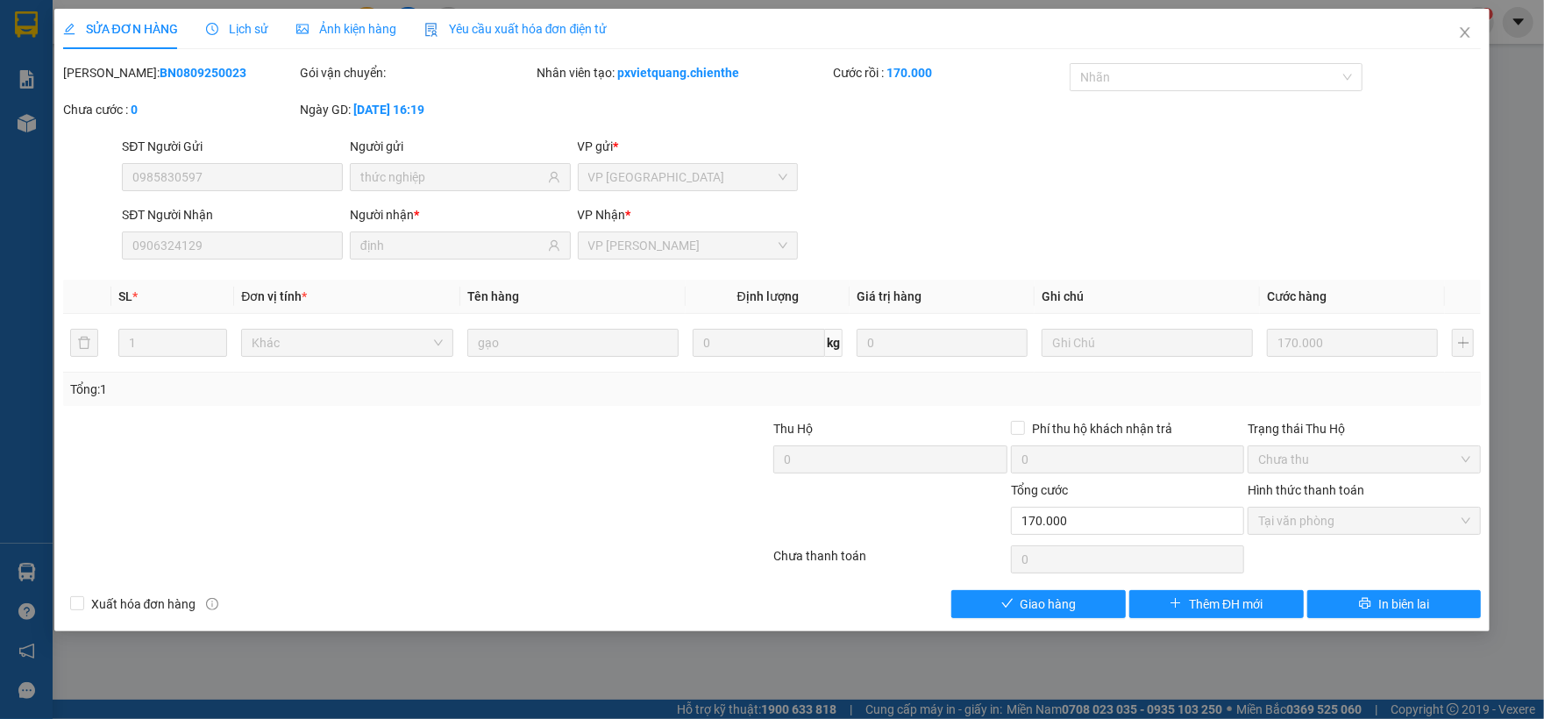
click at [1077, 589] on div "Total Paid Fee 170.000 Total UnPaid Fee 0 Cash Collection Total Fee Mã ĐH: BN08…" at bounding box center [772, 340] width 1418 height 555
click at [1067, 607] on span "Giao hàng" at bounding box center [1048, 603] width 56 height 19
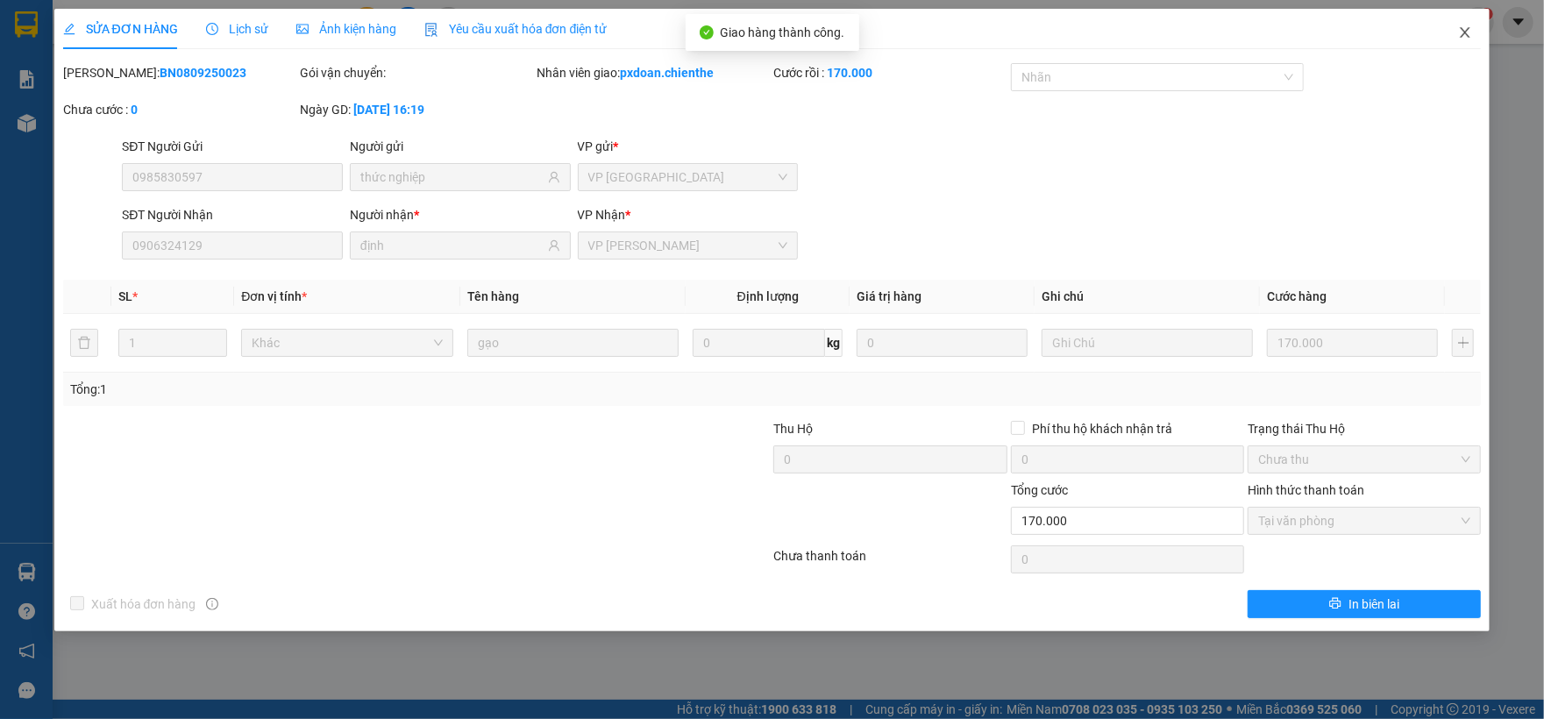
click at [1480, 19] on span "Close" at bounding box center [1464, 33] width 49 height 49
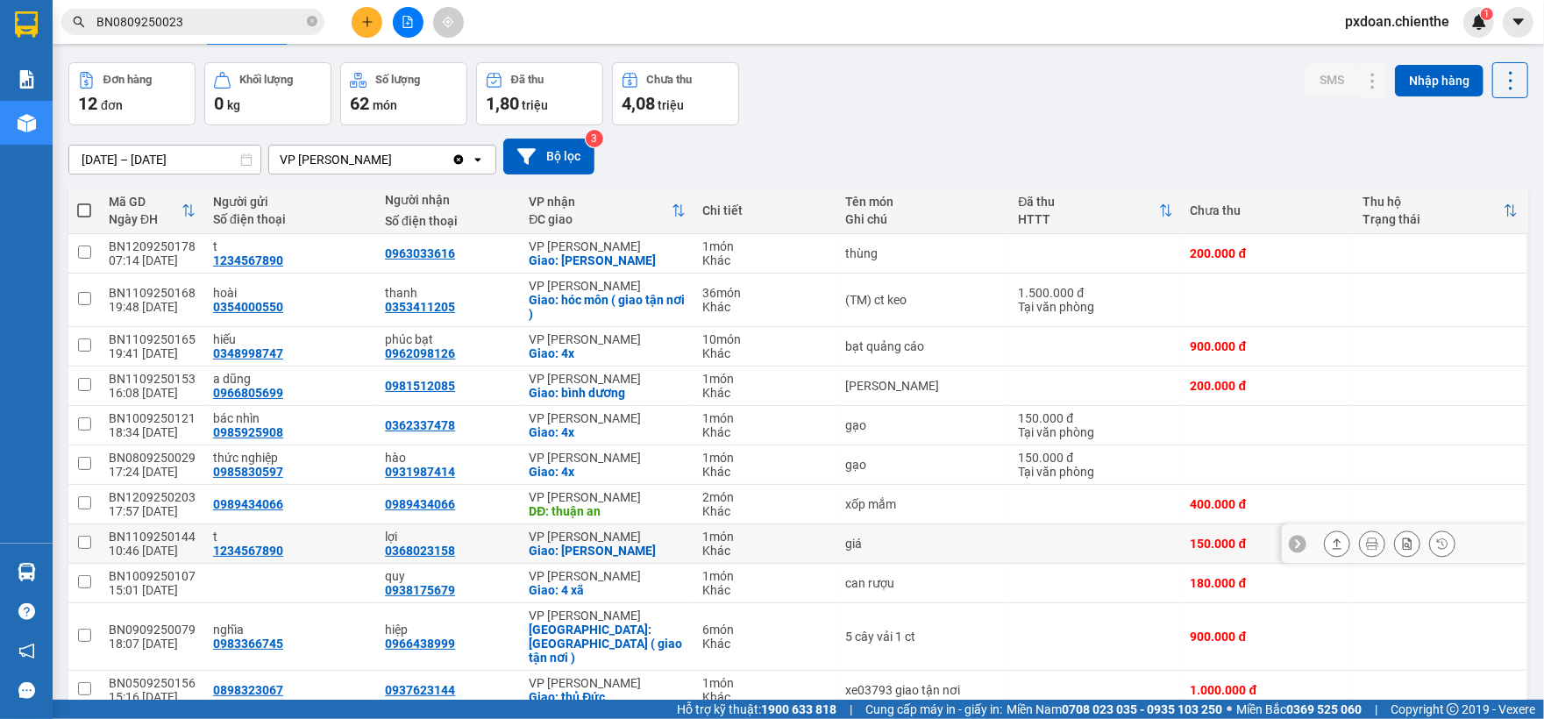
scroll to position [117, 0]
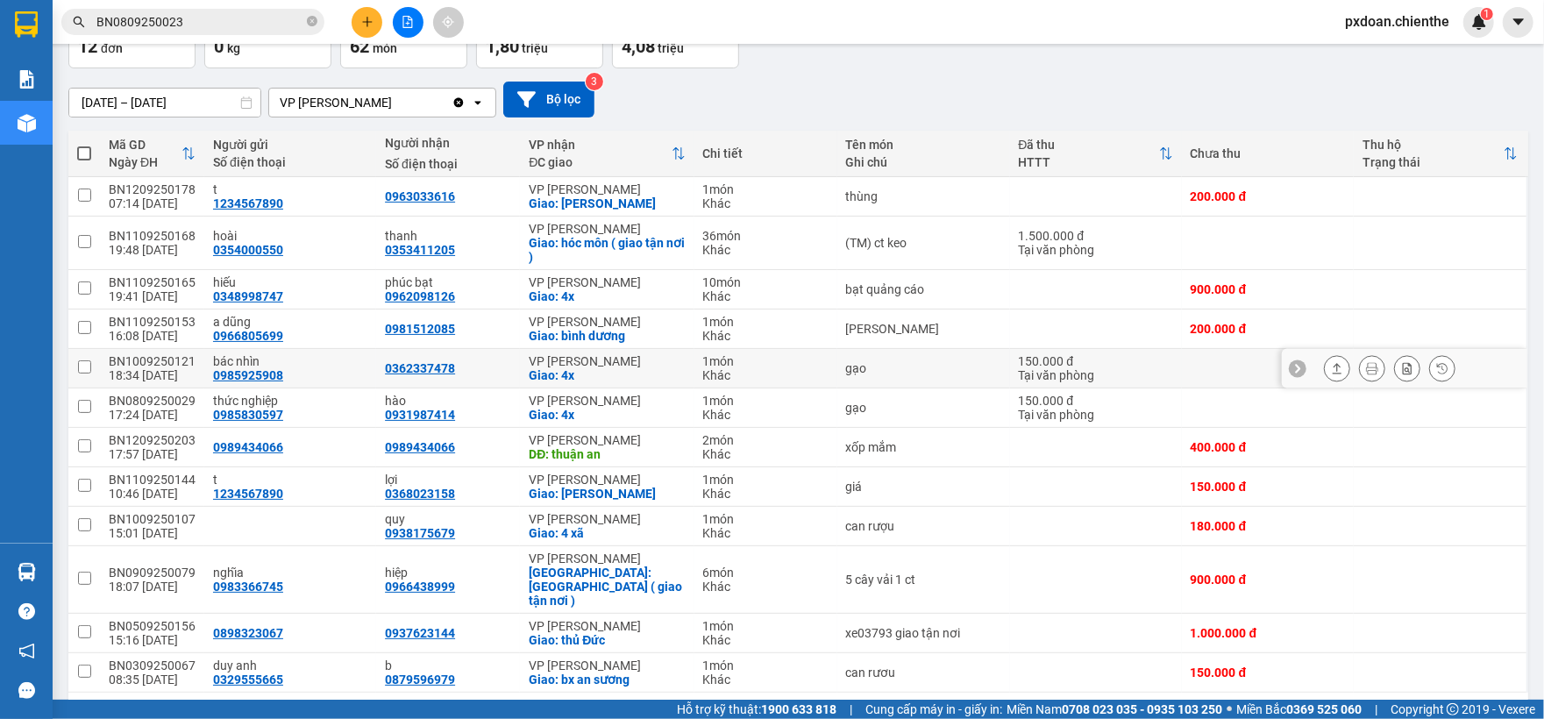
click at [159, 359] on div "BN1009250121" at bounding box center [152, 361] width 87 height 14
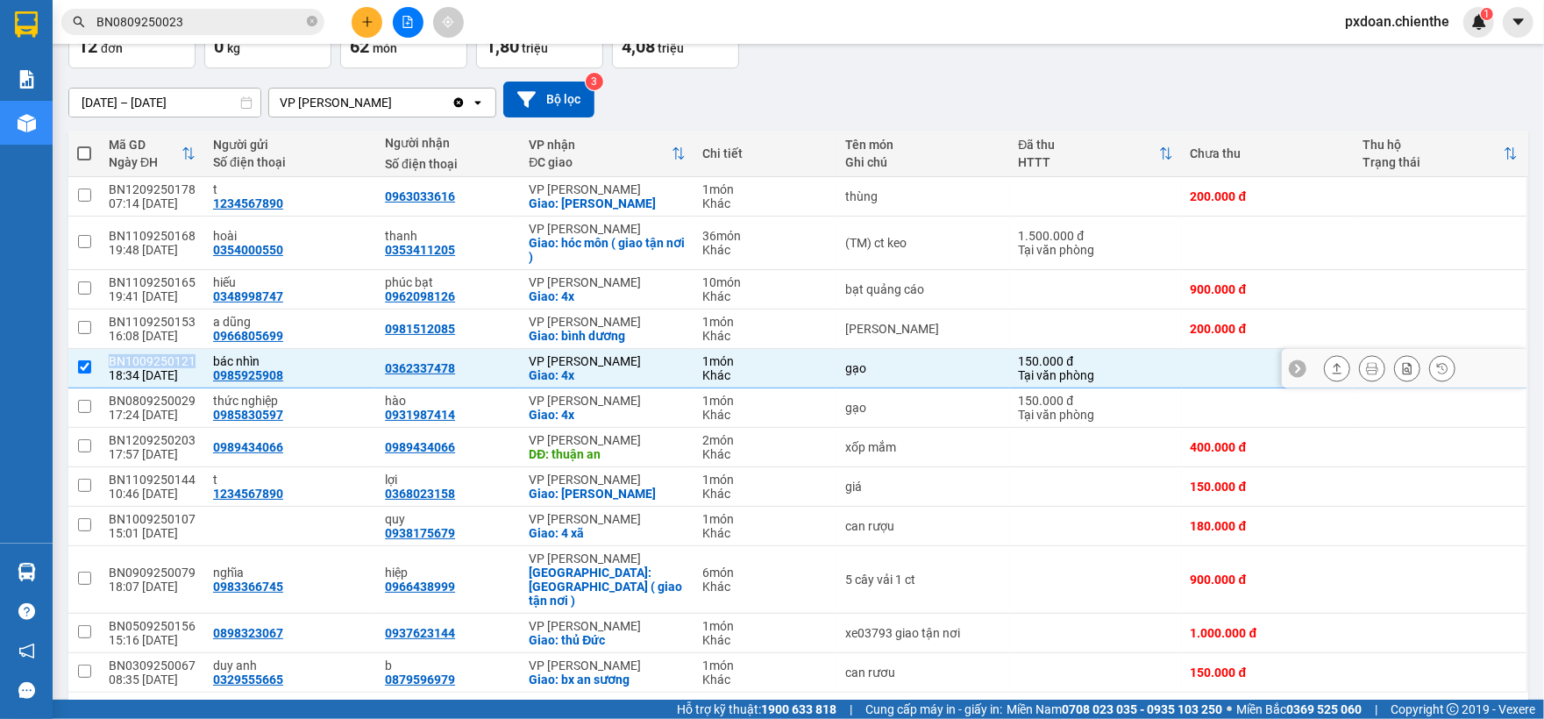
click at [159, 359] on div "BN1009250121" at bounding box center [152, 361] width 87 height 14
checkbox input "false"
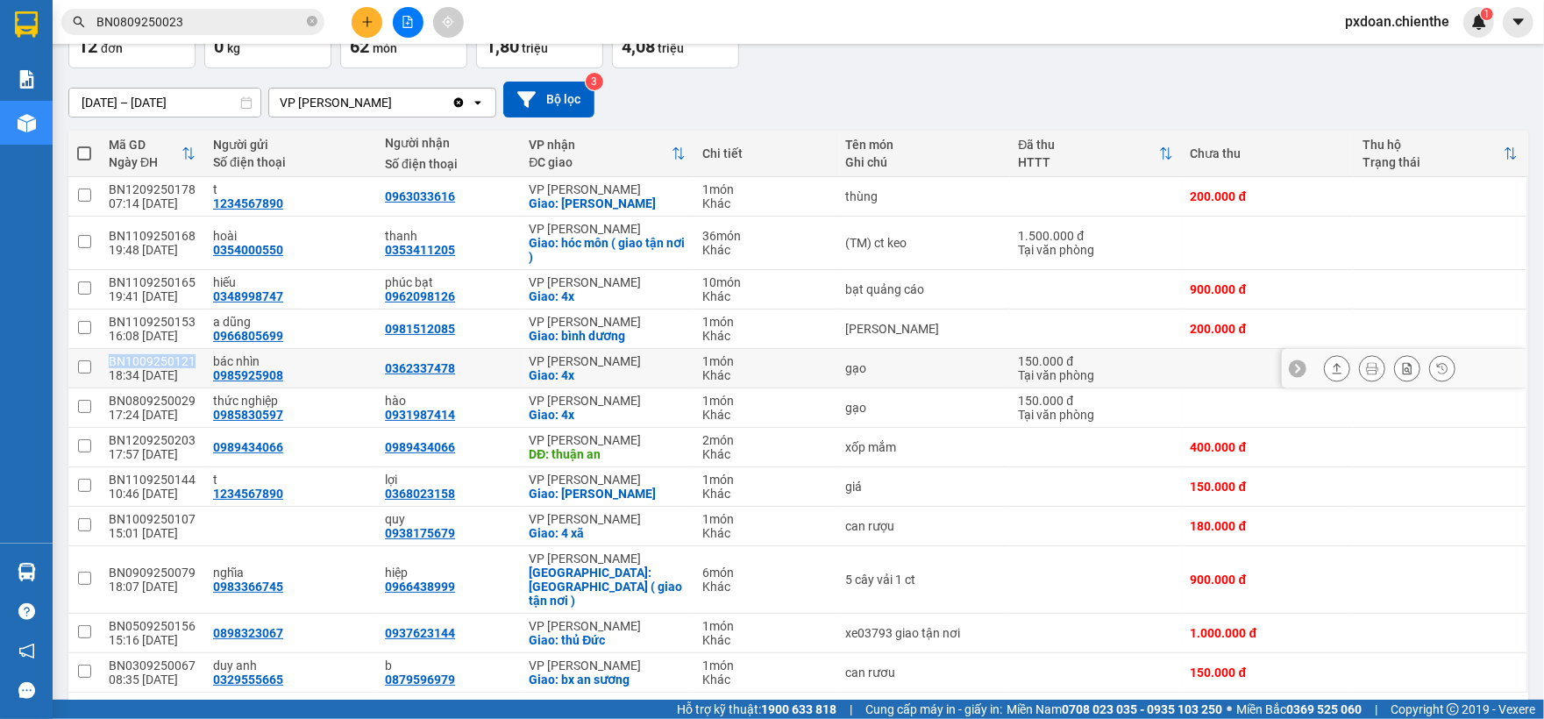
copy div "BN1009250121"
click at [216, 9] on span "BN0809250023" at bounding box center [192, 22] width 263 height 26
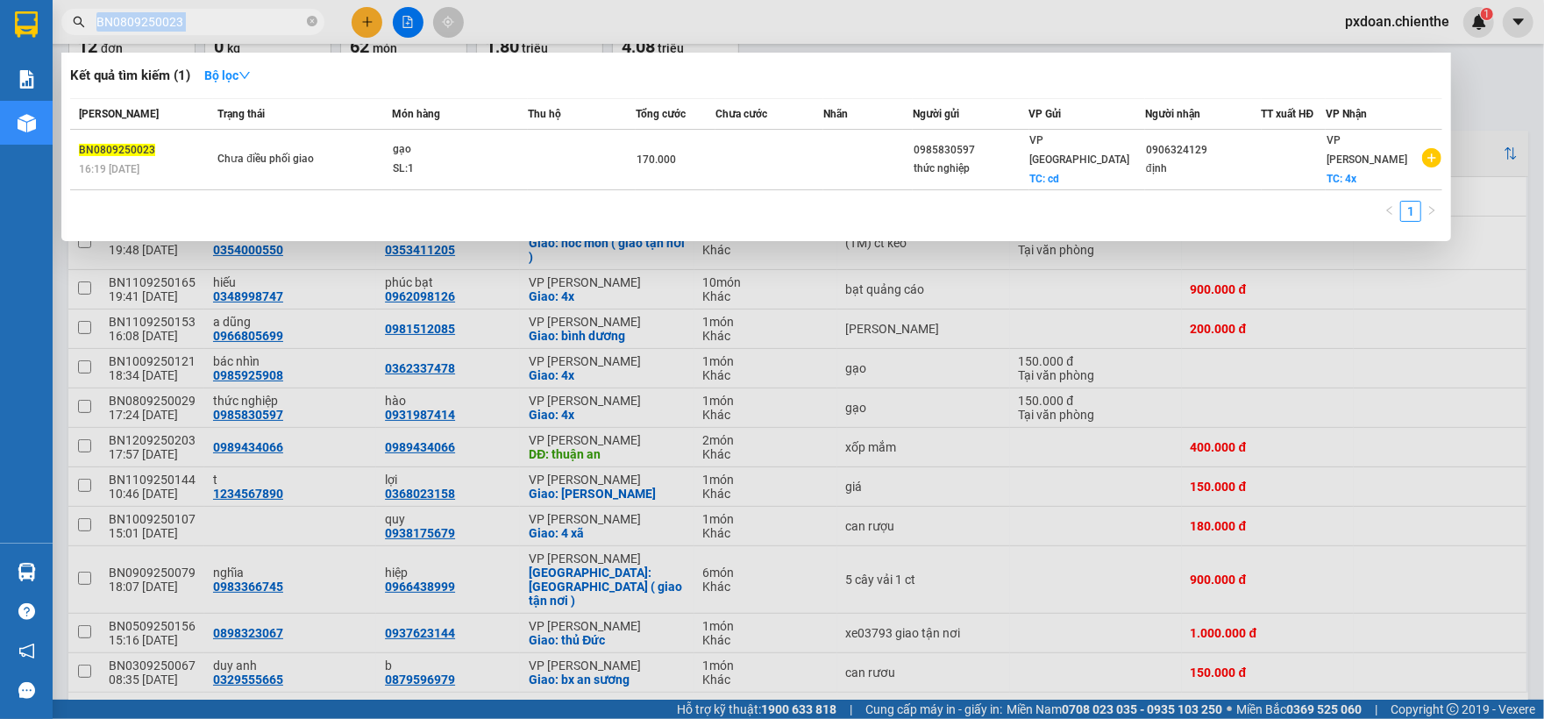
drag, startPoint x: 216, startPoint y: 9, endPoint x: 208, endPoint y: 18, distance: 11.8
click at [216, 11] on span "BN0809250023" at bounding box center [192, 22] width 263 height 26
click at [212, 25] on input "BN0809250023" at bounding box center [199, 21] width 207 height 19
paste input "BN1009250121"
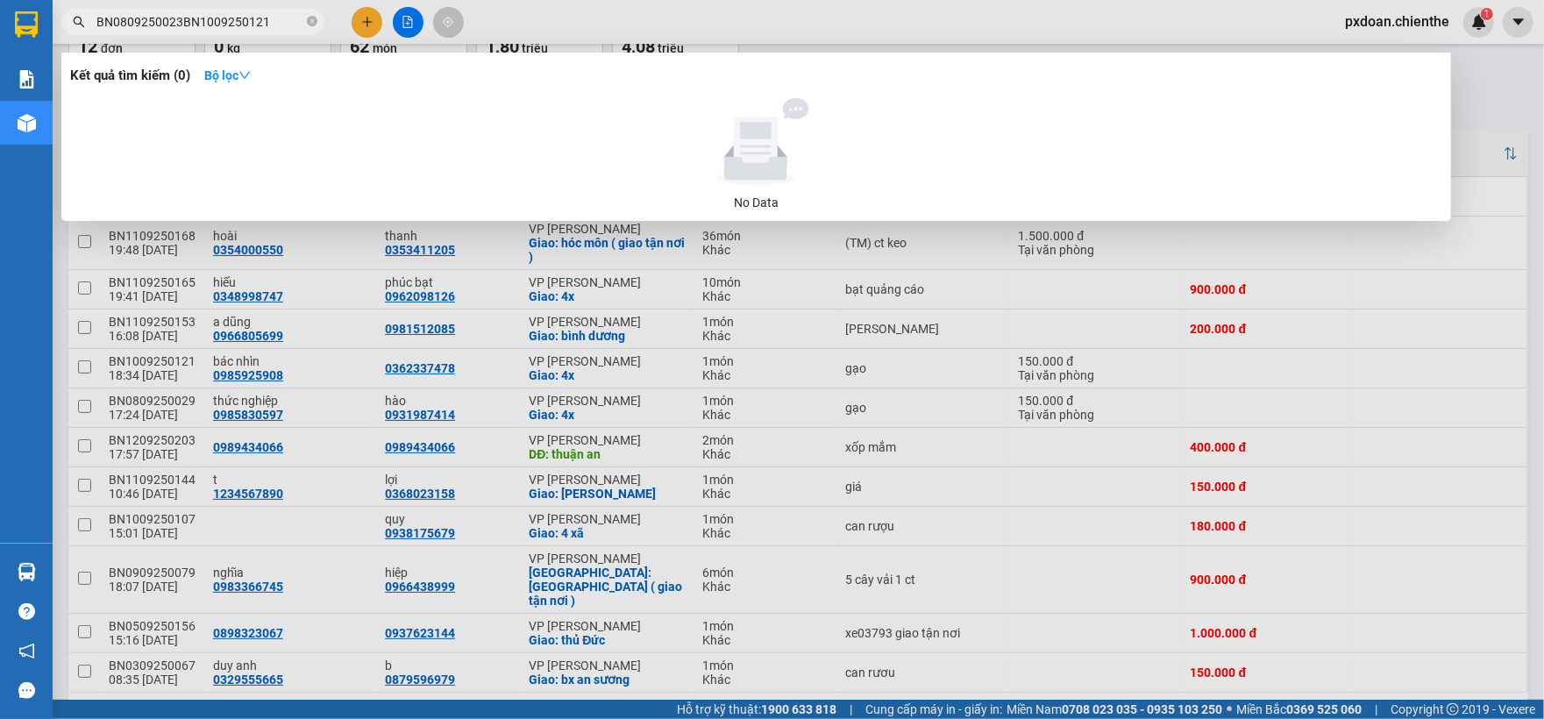
type input "BN0809250023BN1009250121"
click at [321, 22] on span "BN0809250023BN1009250121" at bounding box center [192, 22] width 263 height 26
click at [314, 21] on icon "close-circle" at bounding box center [312, 21] width 11 height 11
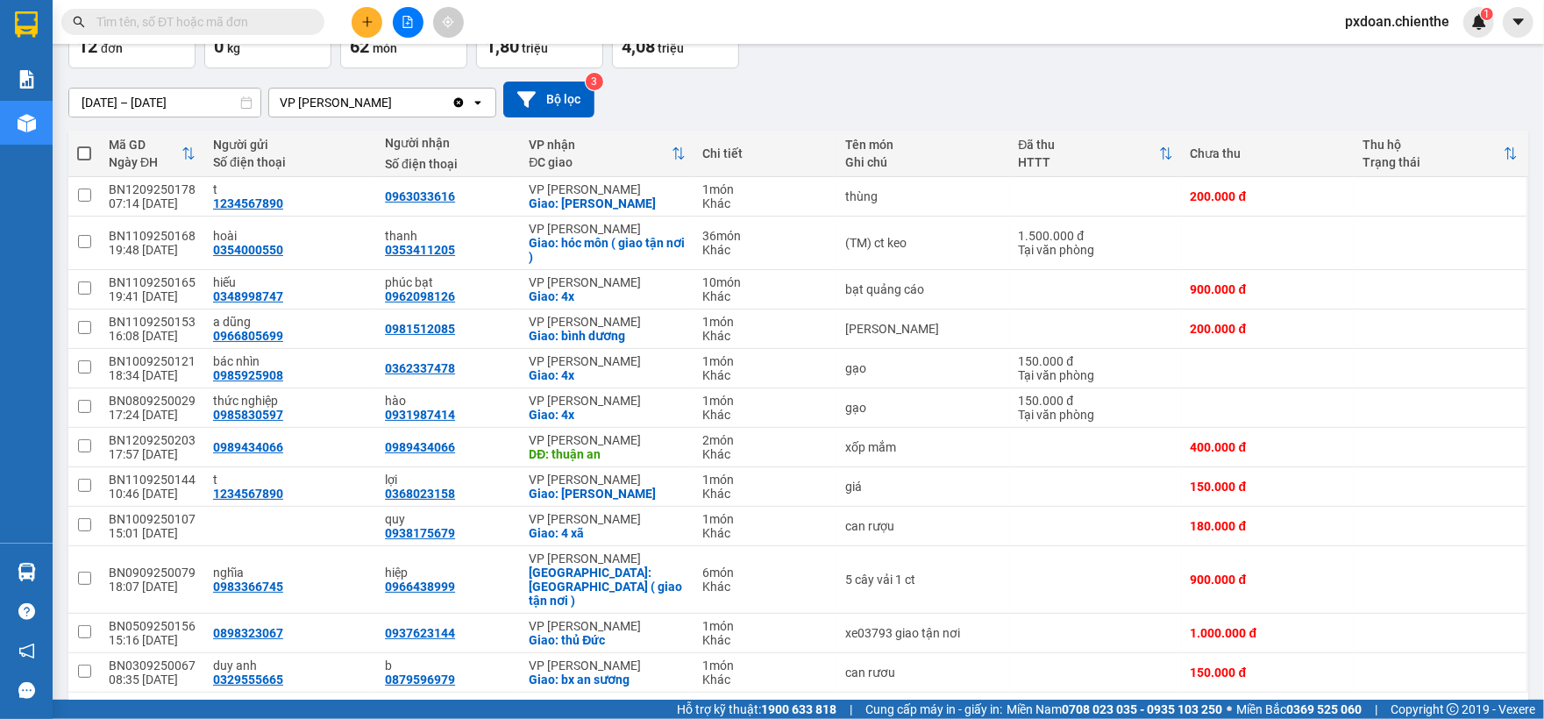
paste input "BN1009250121"
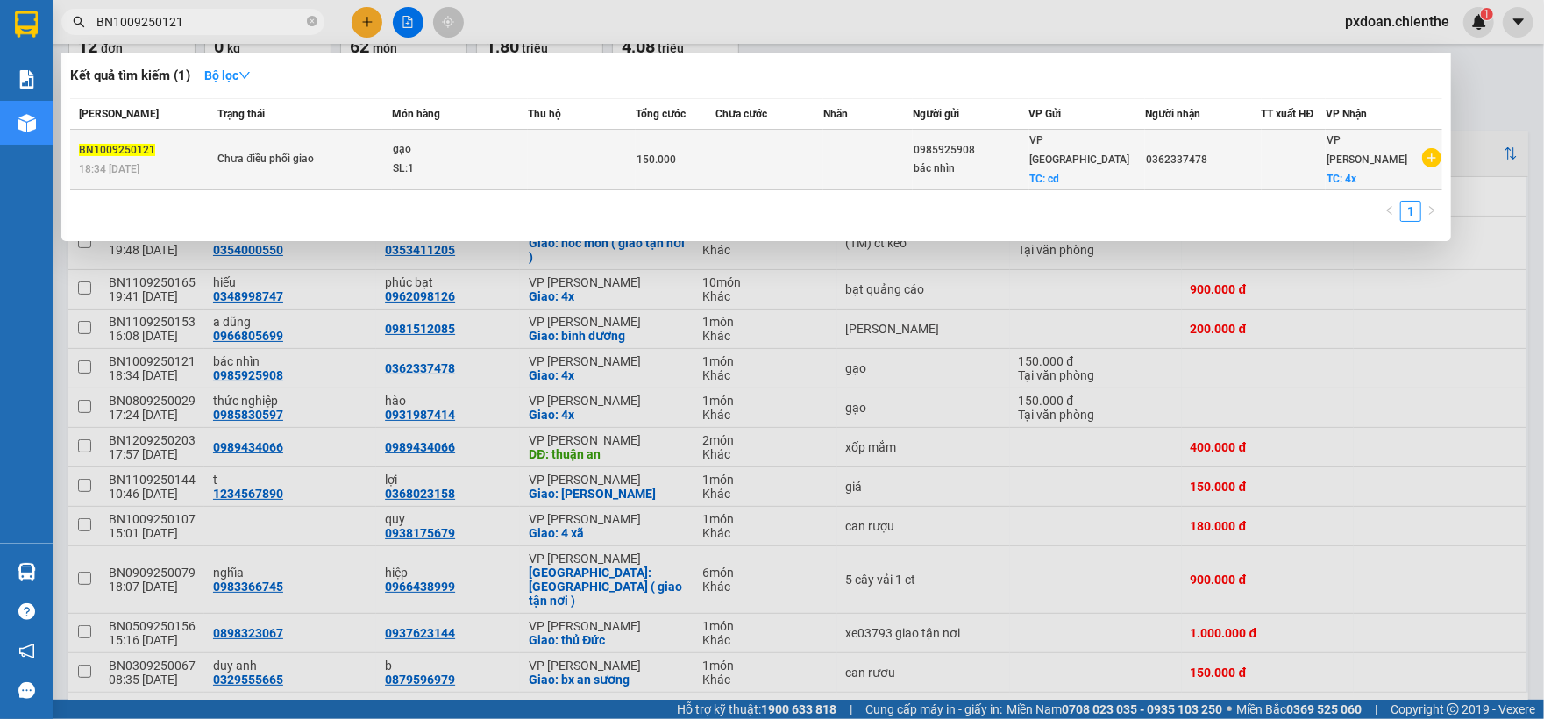
type input "BN1009250121"
click at [477, 155] on span "gạo SL: 1" at bounding box center [460, 159] width 134 height 38
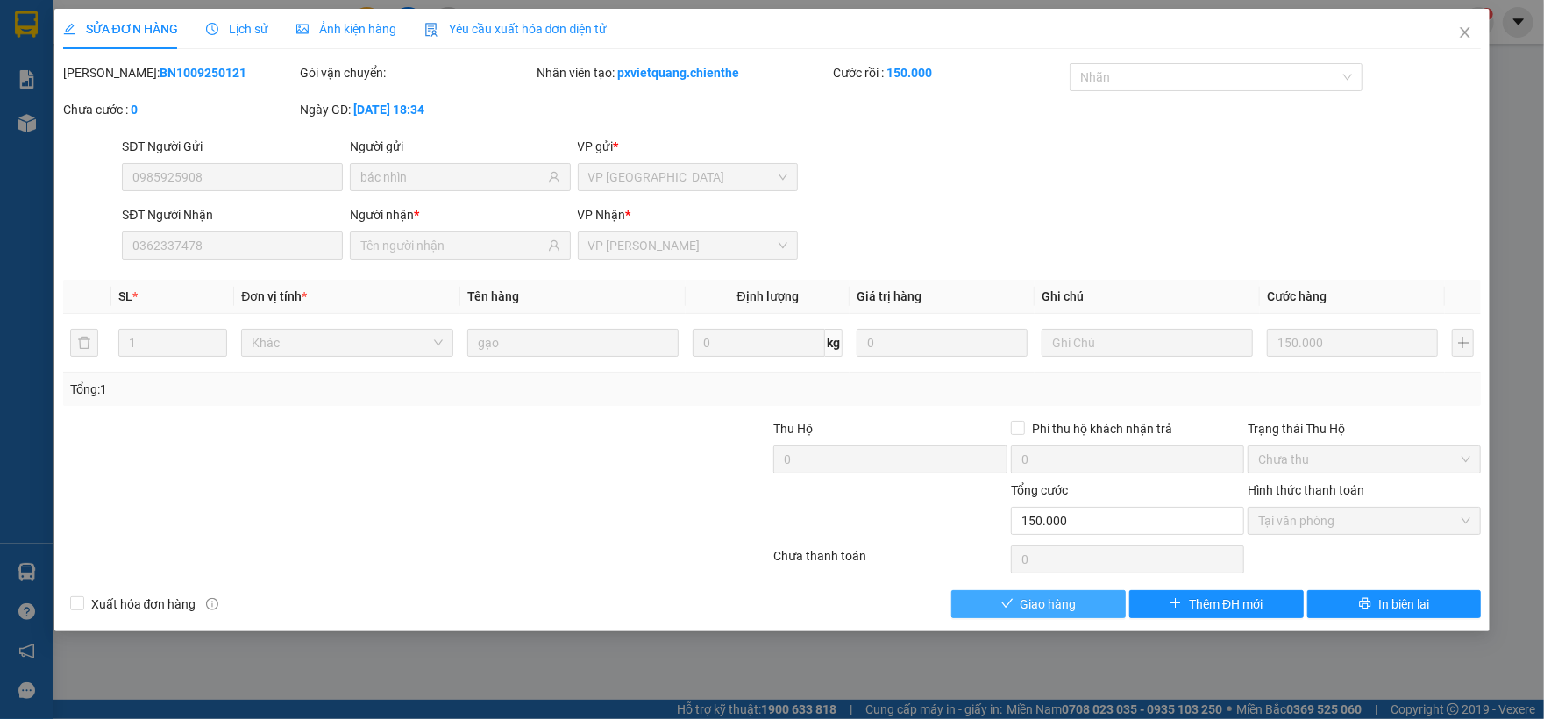
drag, startPoint x: 1022, startPoint y: 610, endPoint x: 1172, endPoint y: 458, distance: 213.8
click at [1025, 607] on span "Giao hàng" at bounding box center [1048, 603] width 56 height 19
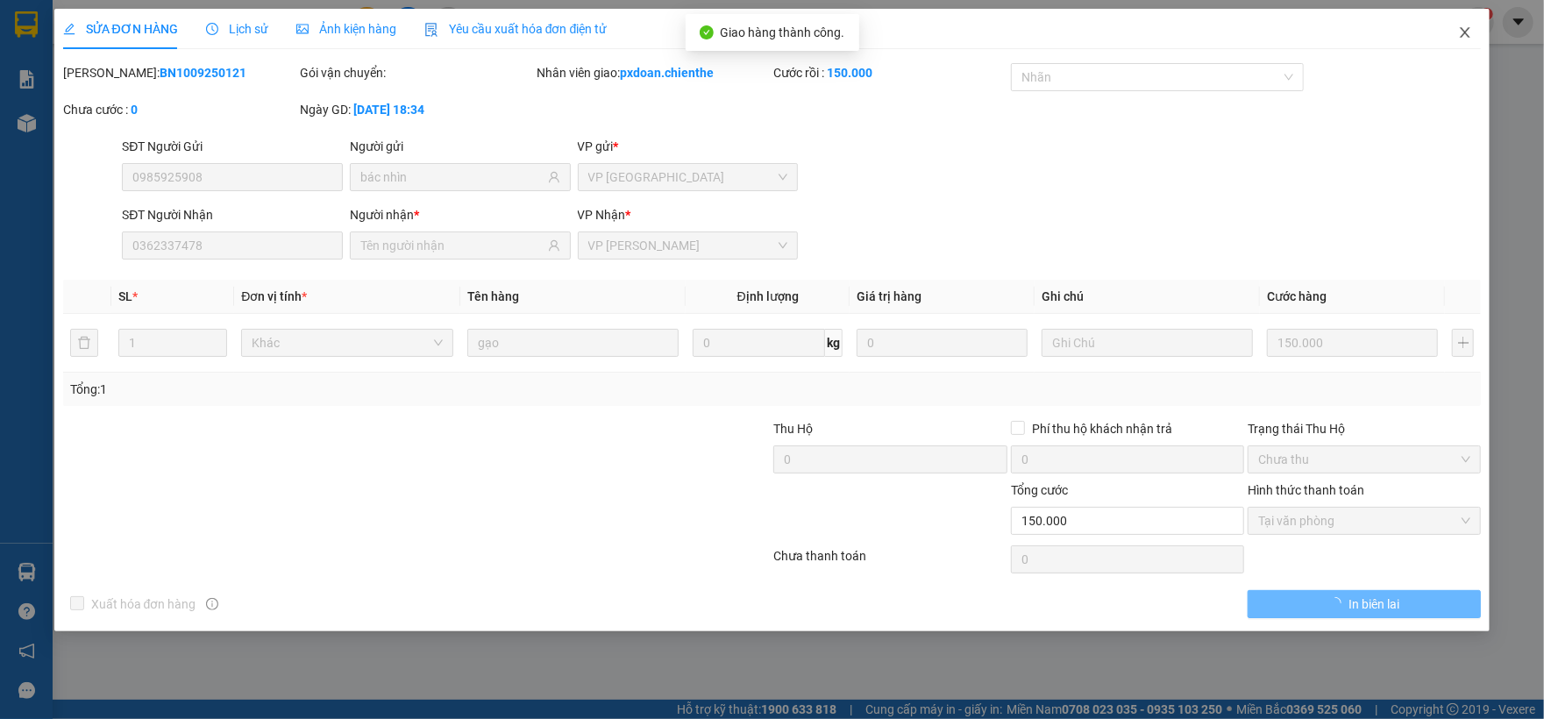
click at [1459, 33] on icon "close" at bounding box center [1465, 32] width 14 height 14
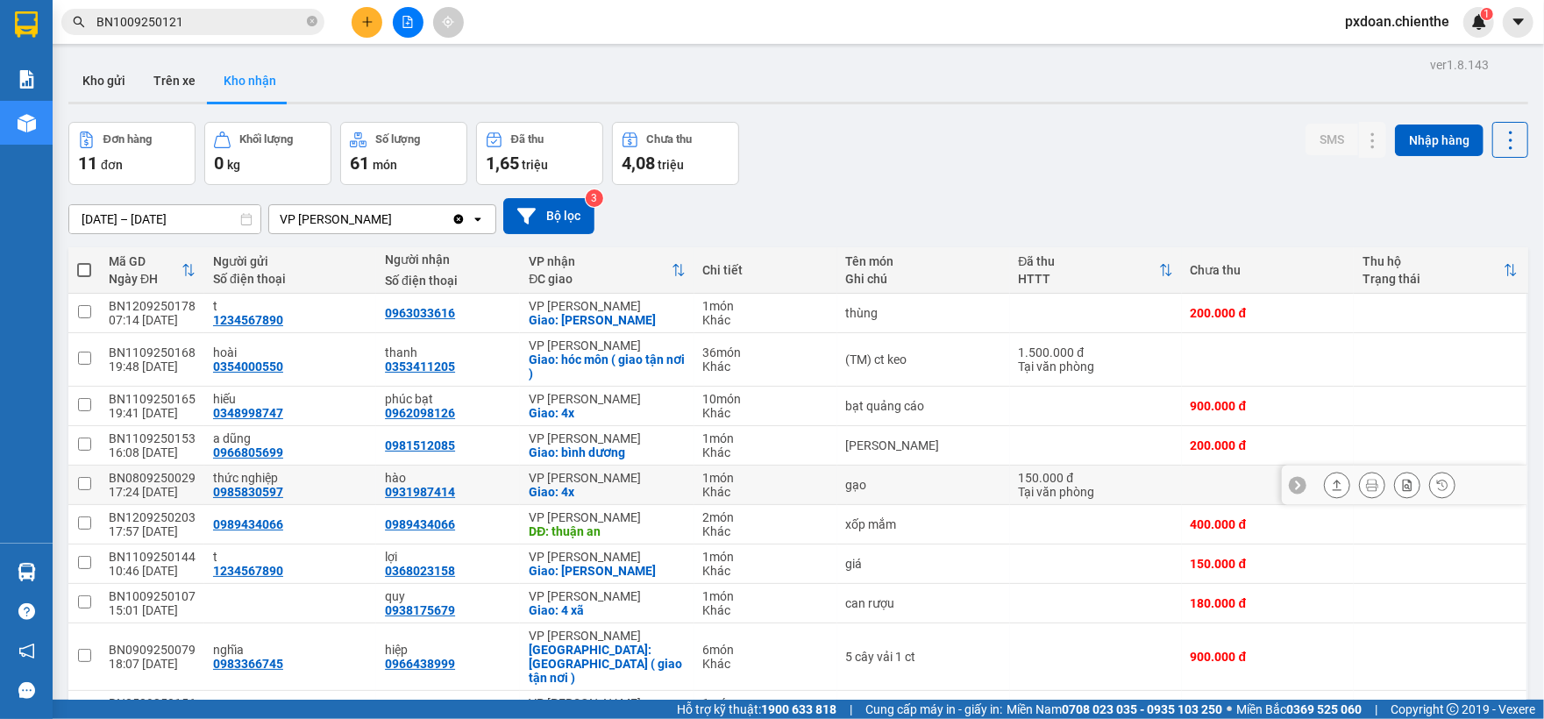
click at [188, 477] on div "BN0809250029" at bounding box center [152, 478] width 87 height 14
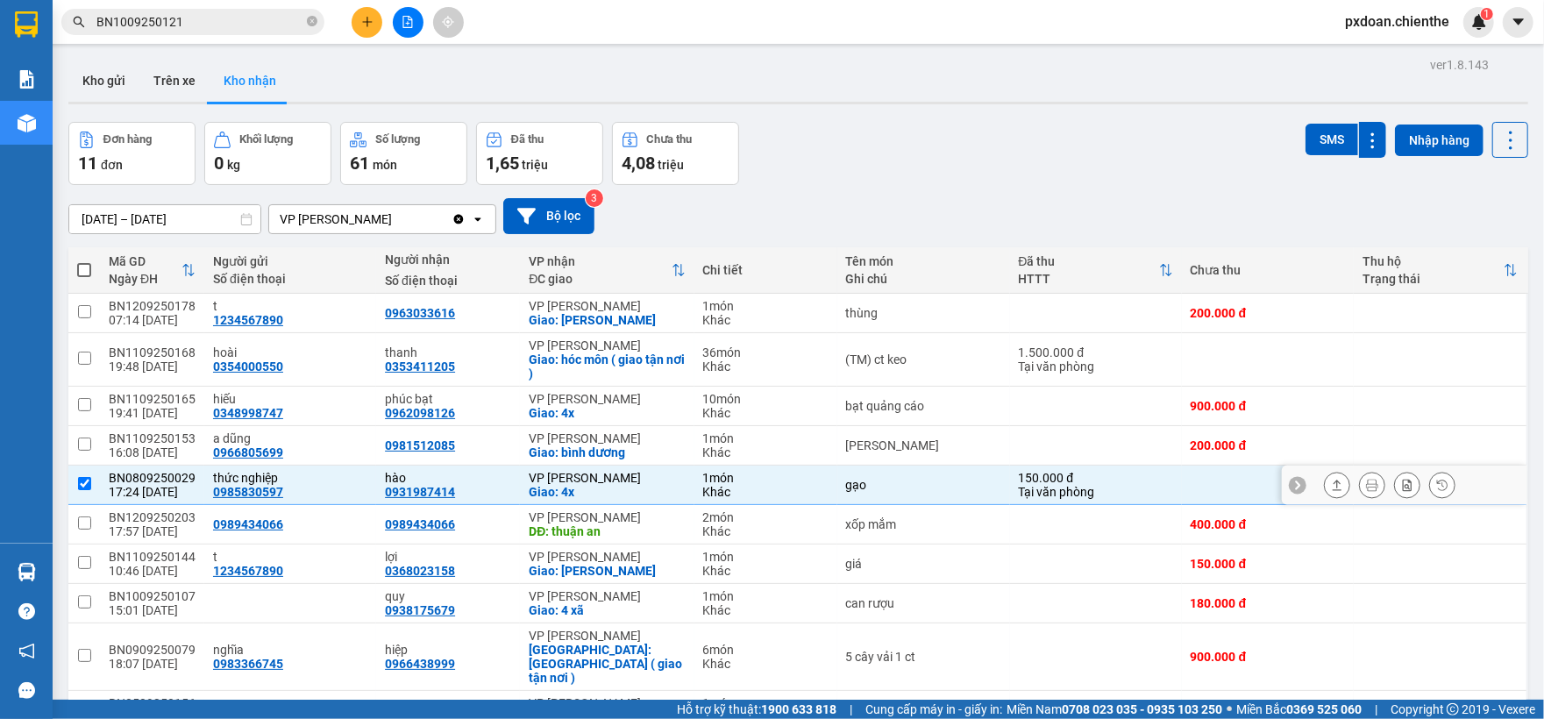
click at [188, 477] on div "BN0809250029" at bounding box center [152, 478] width 87 height 14
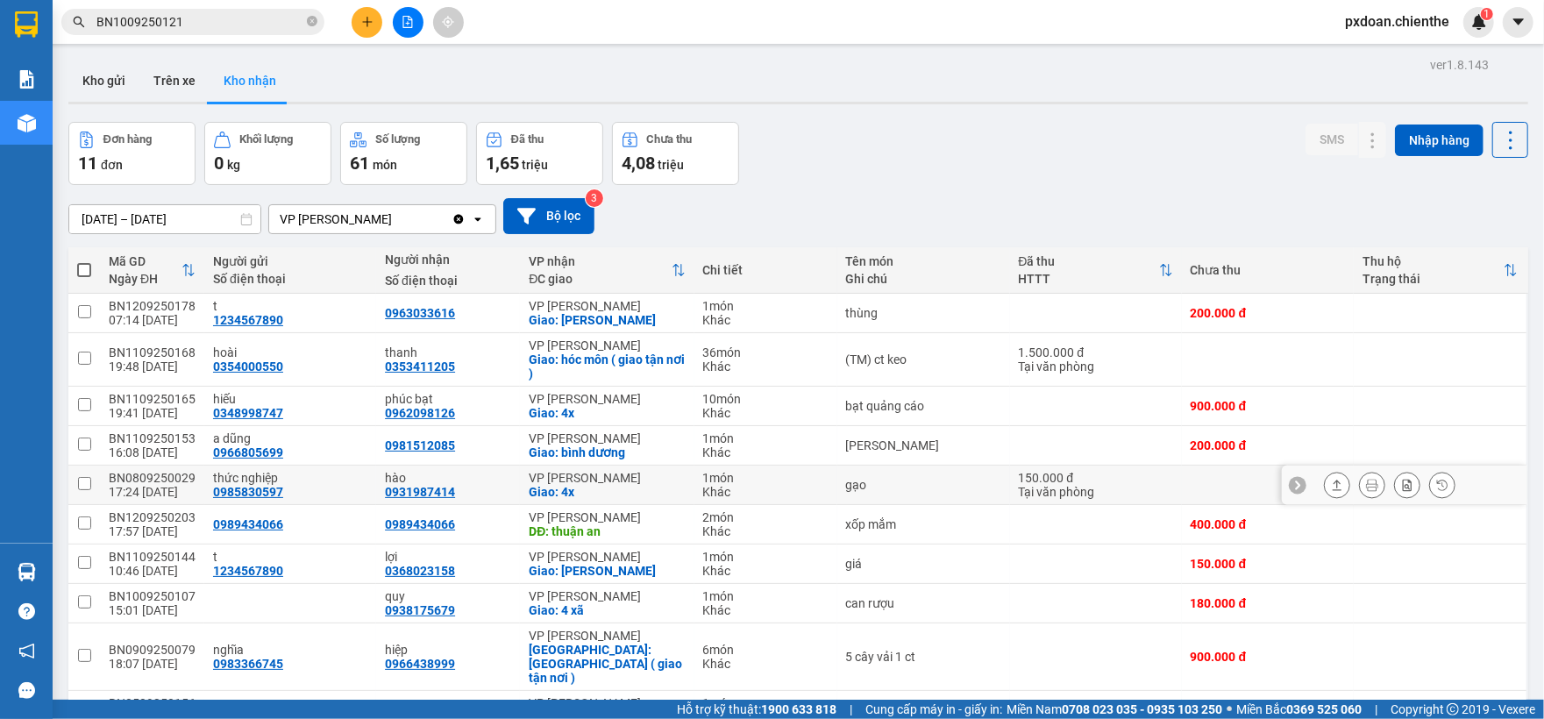
click at [179, 479] on div "BN0809250029" at bounding box center [152, 478] width 87 height 14
checkbox input "false"
copy div "BN0809250029"
click at [198, 29] on input "BN1009250121" at bounding box center [199, 21] width 207 height 19
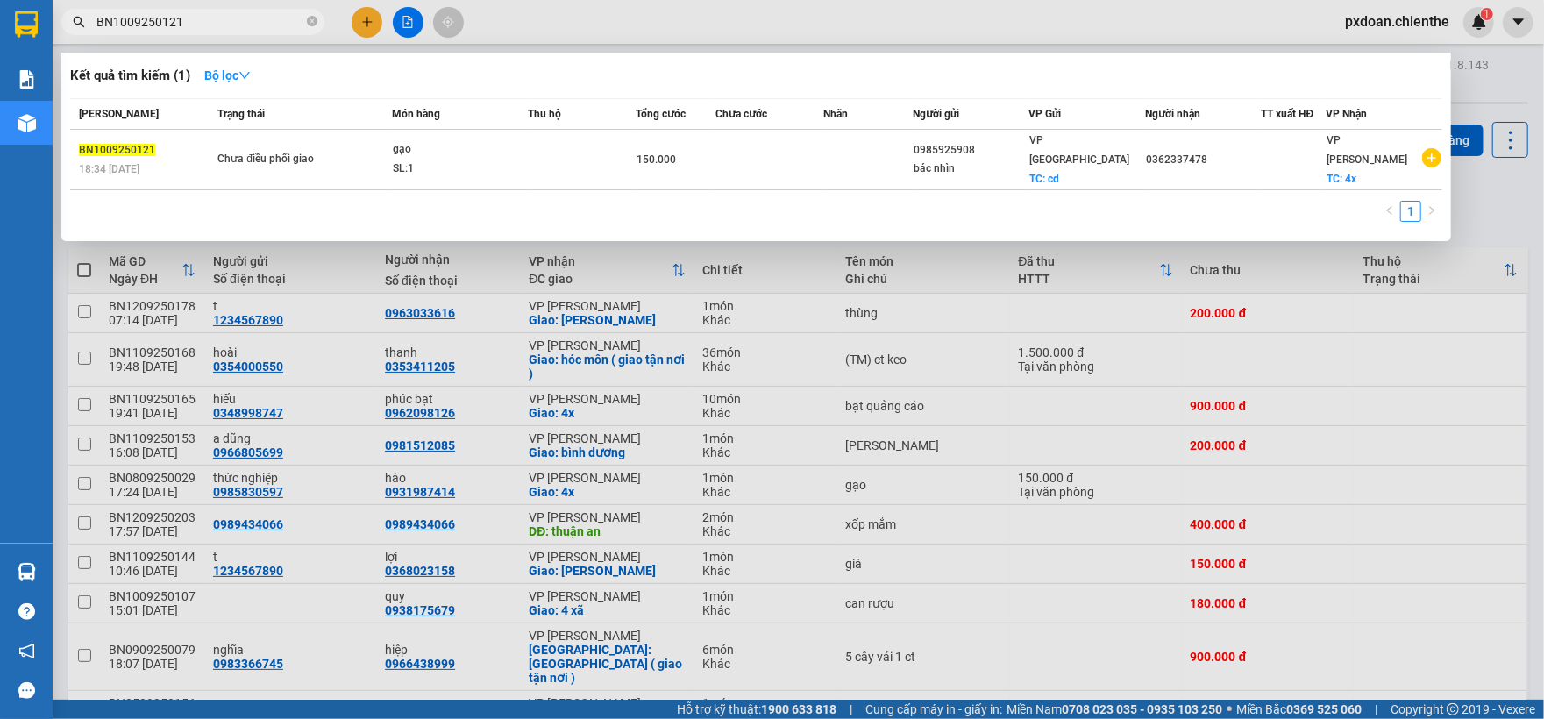
paste input "0809250029"
click at [198, 29] on input "BN1009250121" at bounding box center [199, 21] width 207 height 19
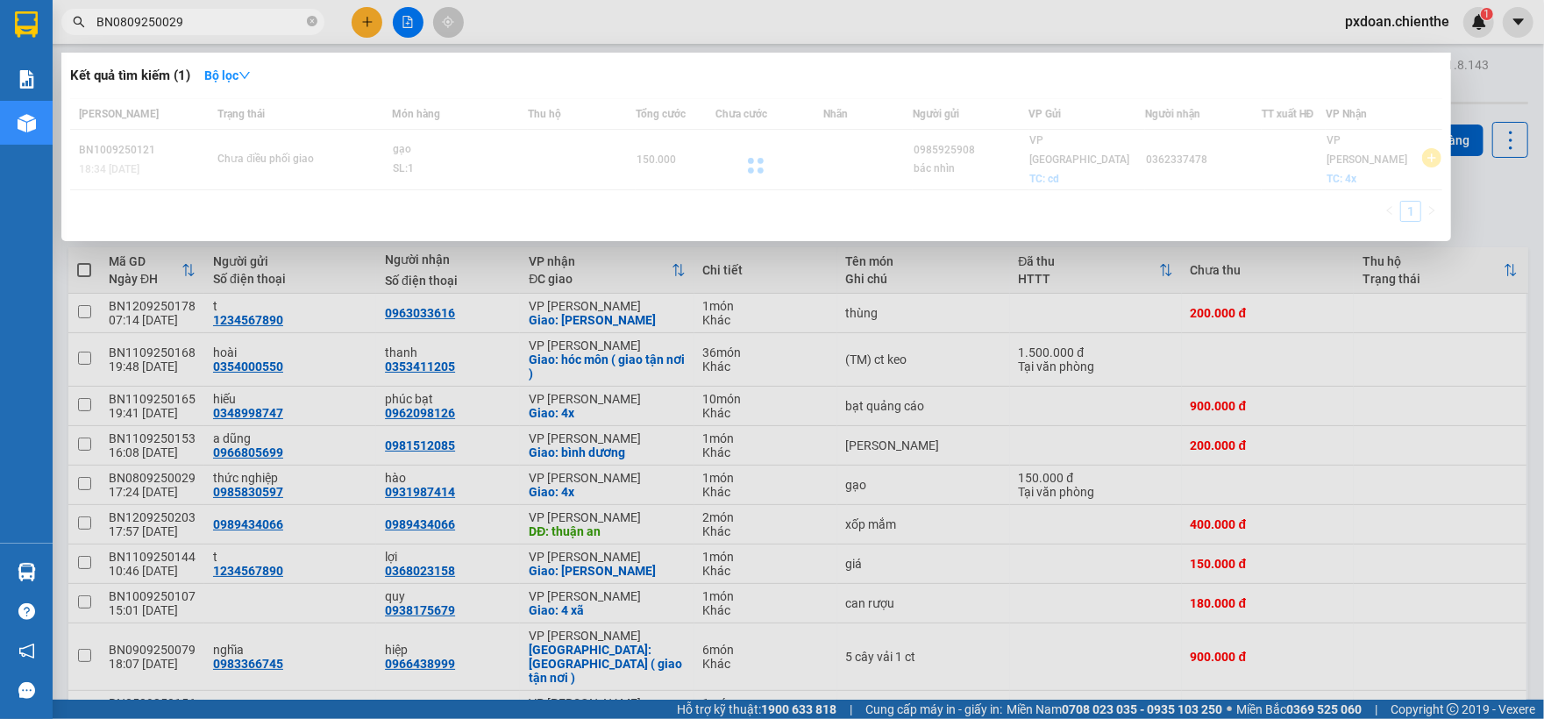
type input "BN0809250029"
click at [393, 148] on div at bounding box center [756, 165] width 1372 height 134
click at [394, 153] on div at bounding box center [756, 165] width 1372 height 134
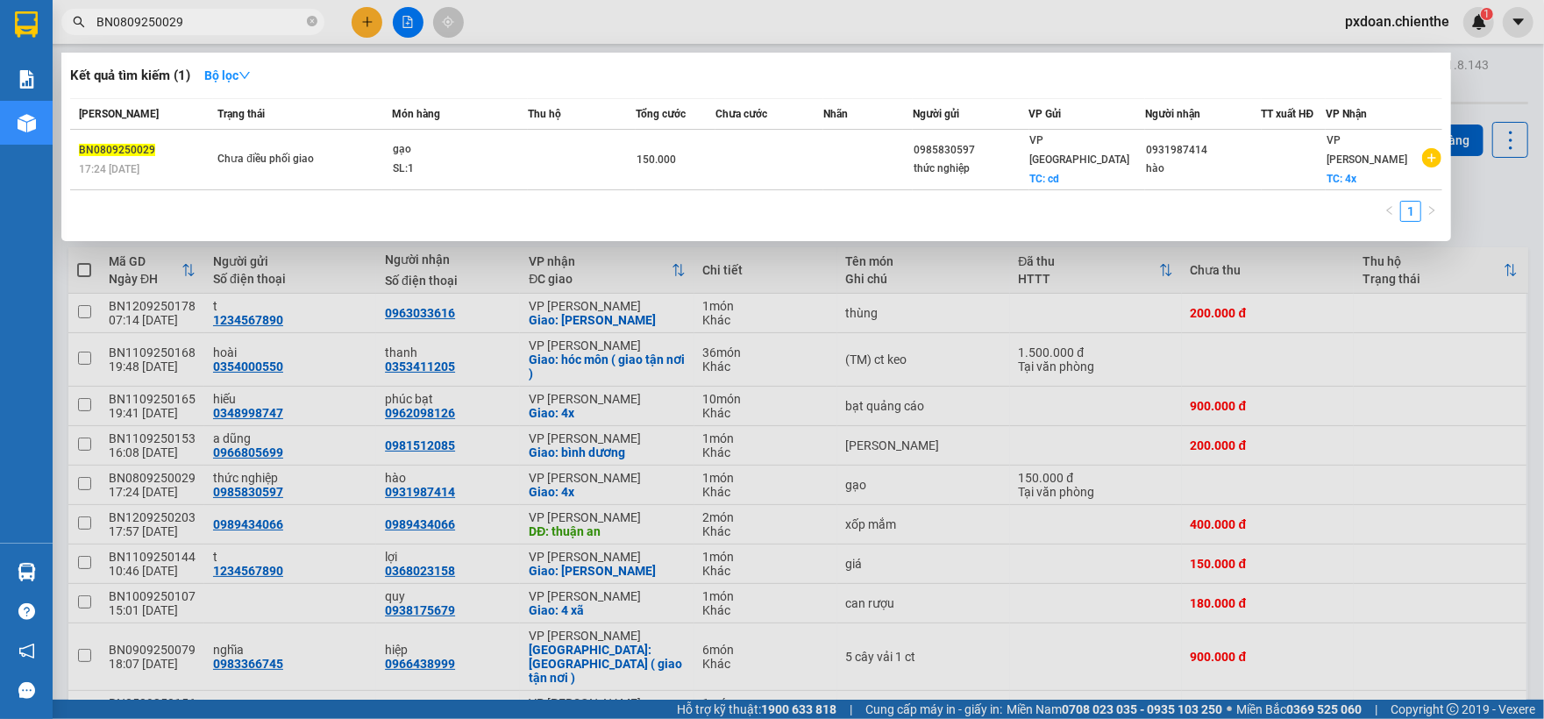
click at [417, 160] on div "SL: 1" at bounding box center [458, 169] width 131 height 19
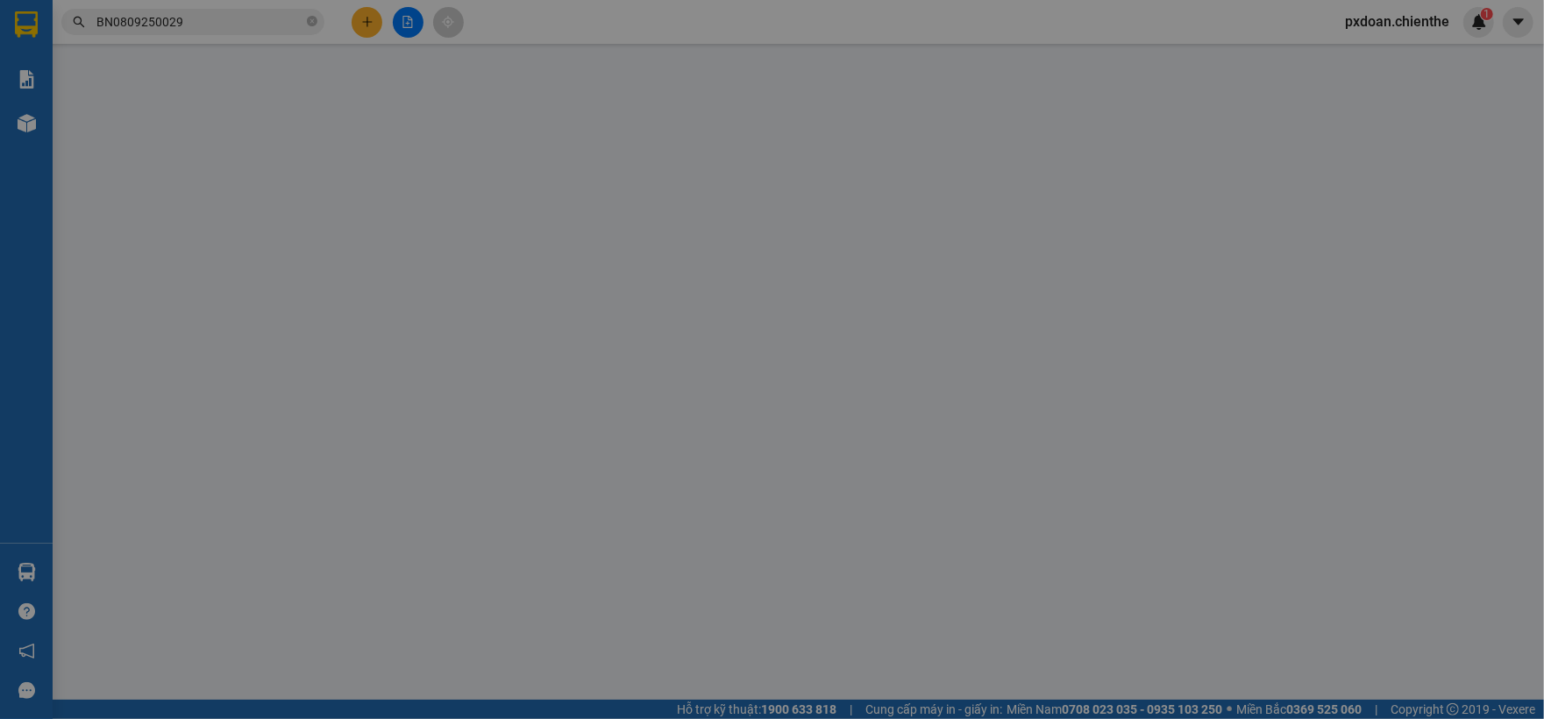
type input "0985830597"
type input "thức nghiệp"
type input "0931987414"
type input "hào"
type input "150.000"
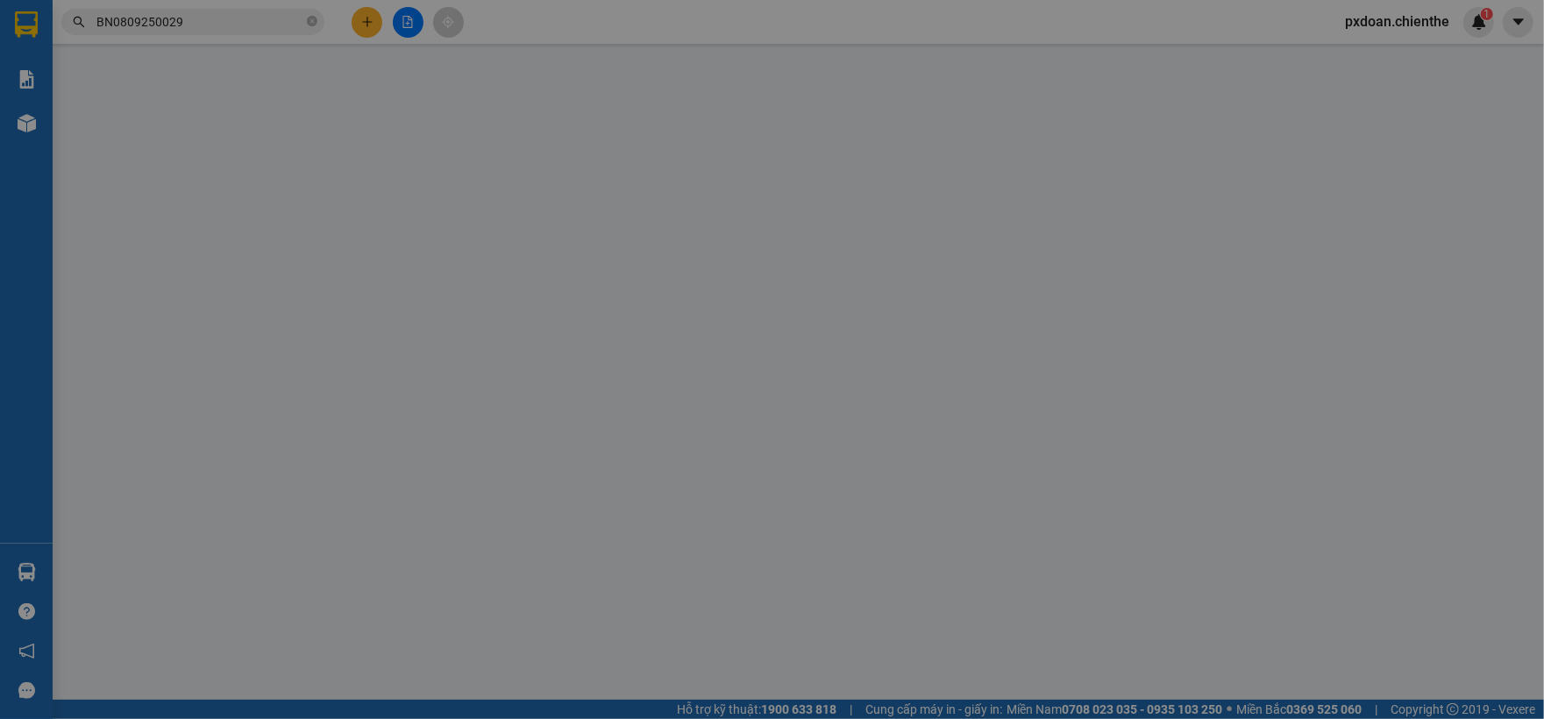
type input "0"
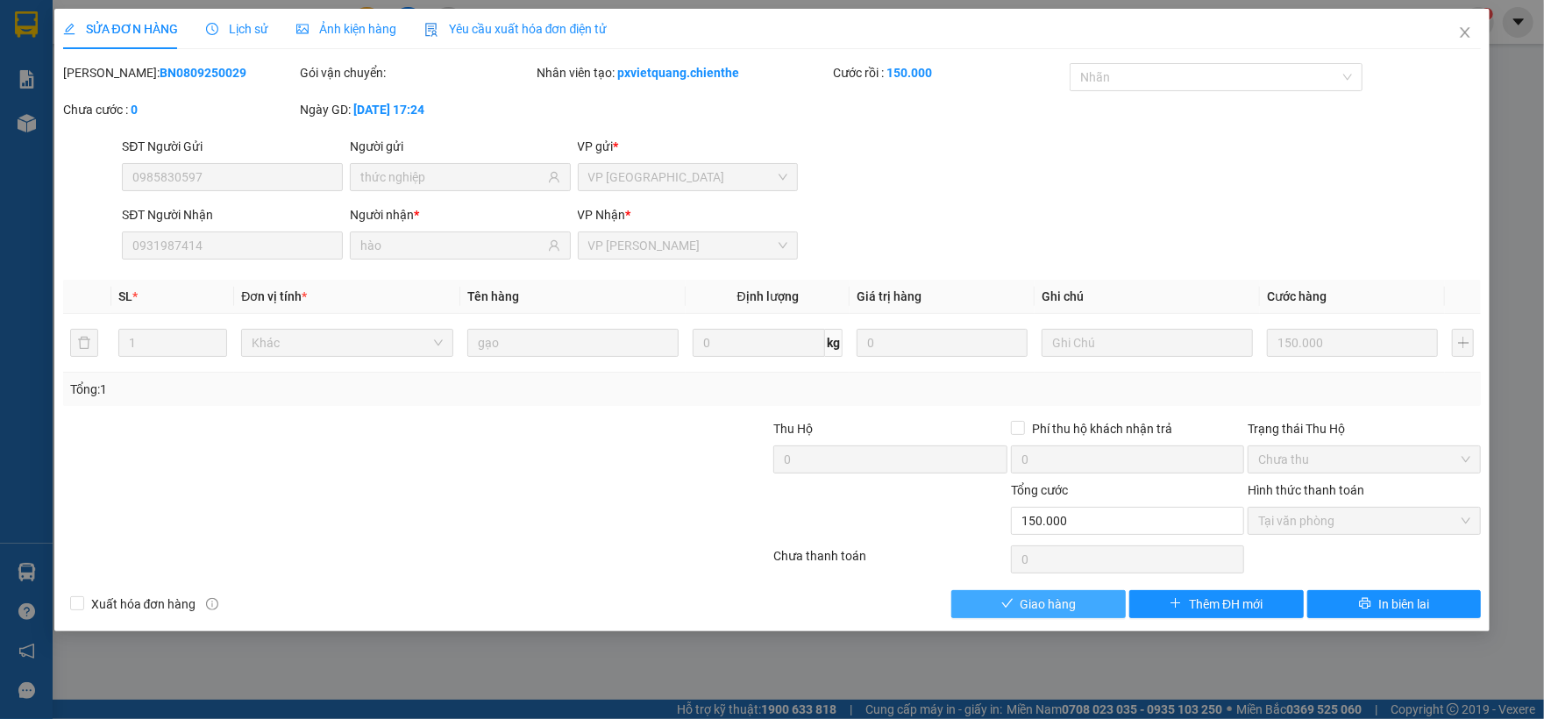
click at [1052, 607] on span "Giao hàng" at bounding box center [1048, 603] width 56 height 19
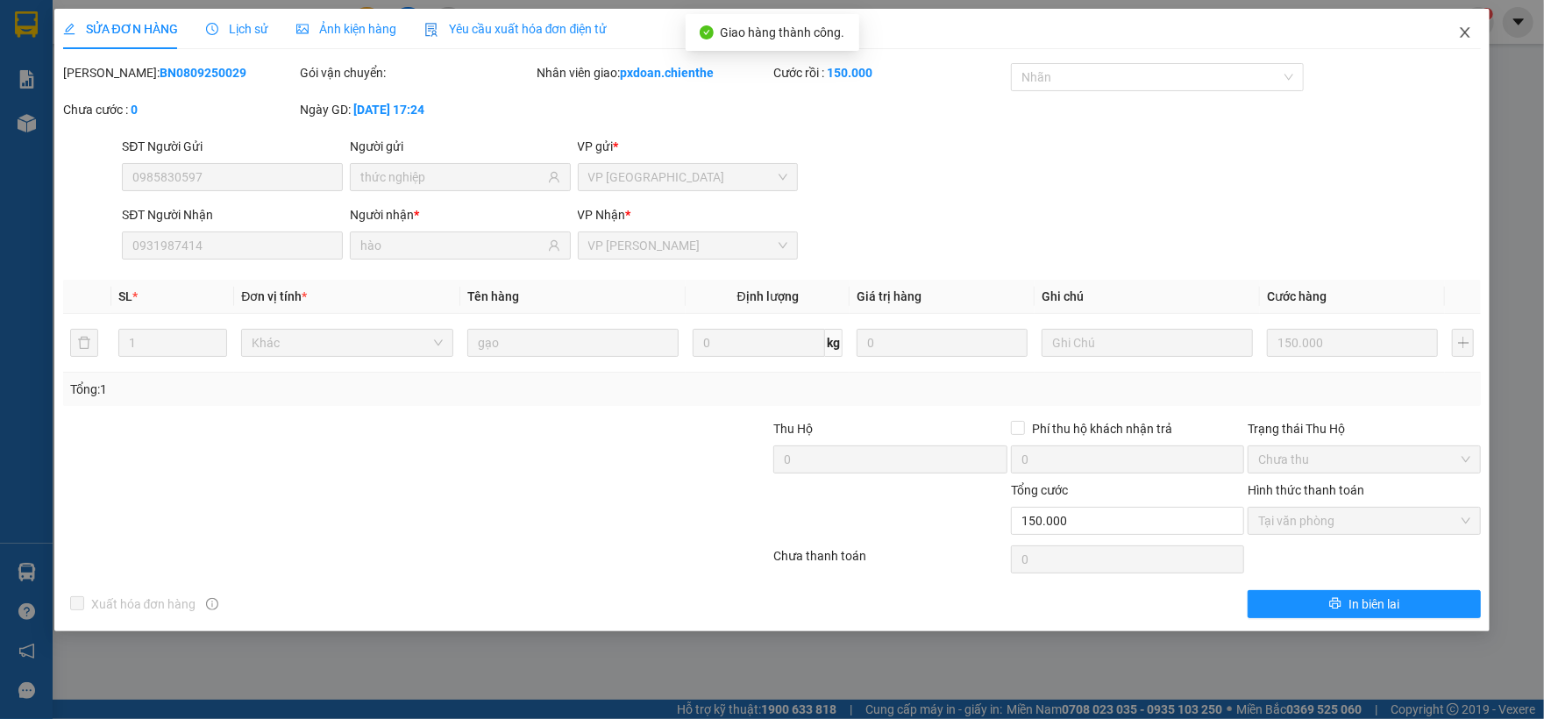
click at [1471, 43] on span "Close" at bounding box center [1464, 33] width 49 height 49
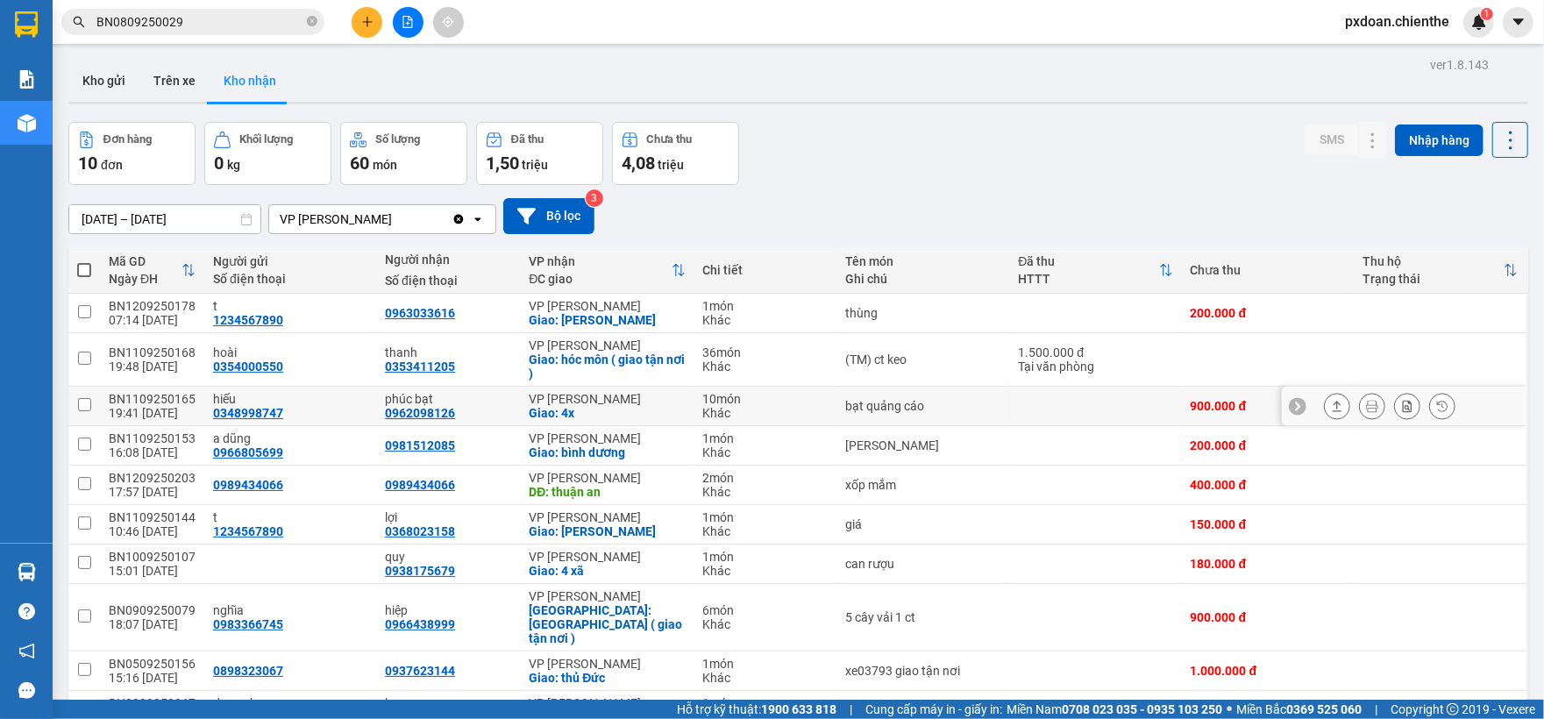
click at [183, 401] on div "BN1109250165" at bounding box center [152, 399] width 87 height 14
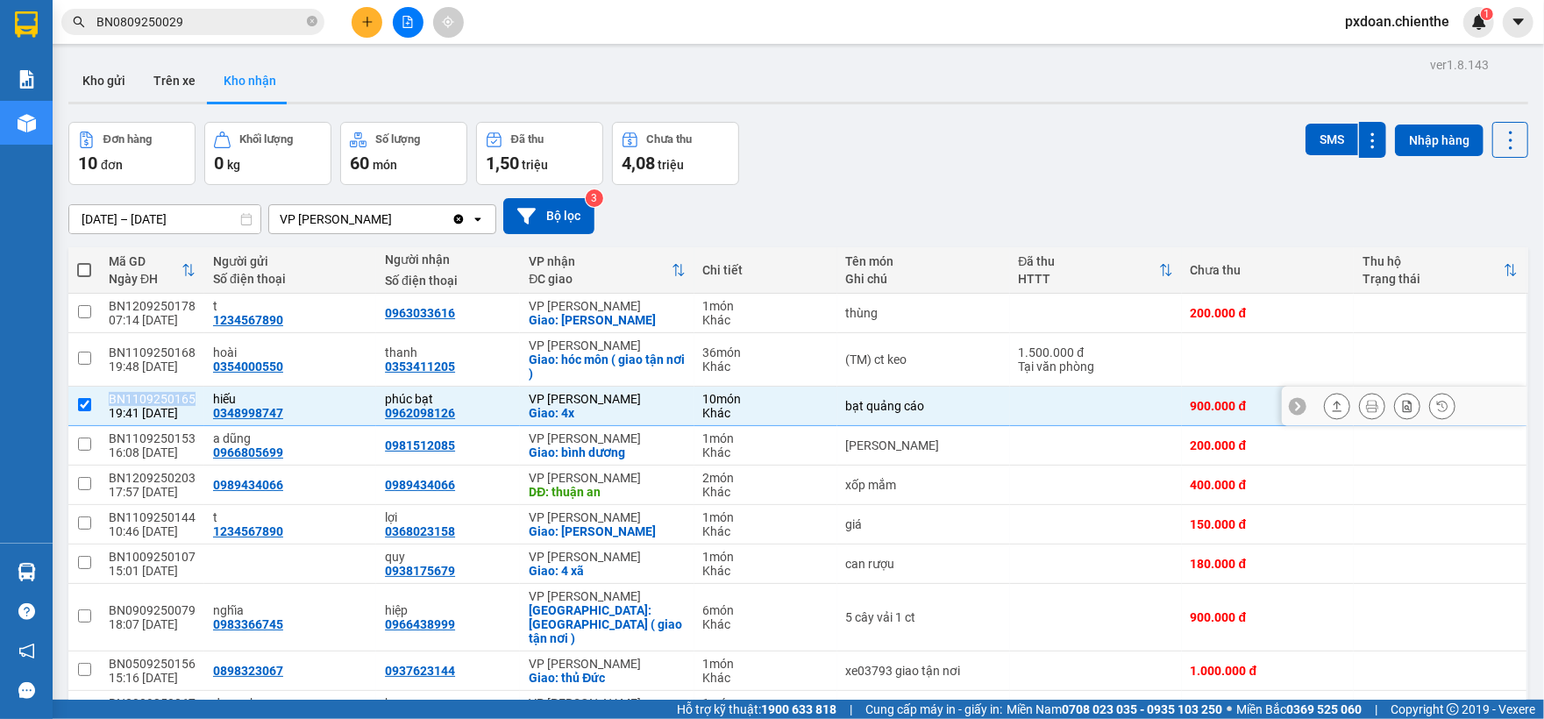
click at [183, 401] on div "BN1109250165" at bounding box center [152, 399] width 87 height 14
checkbox input "false"
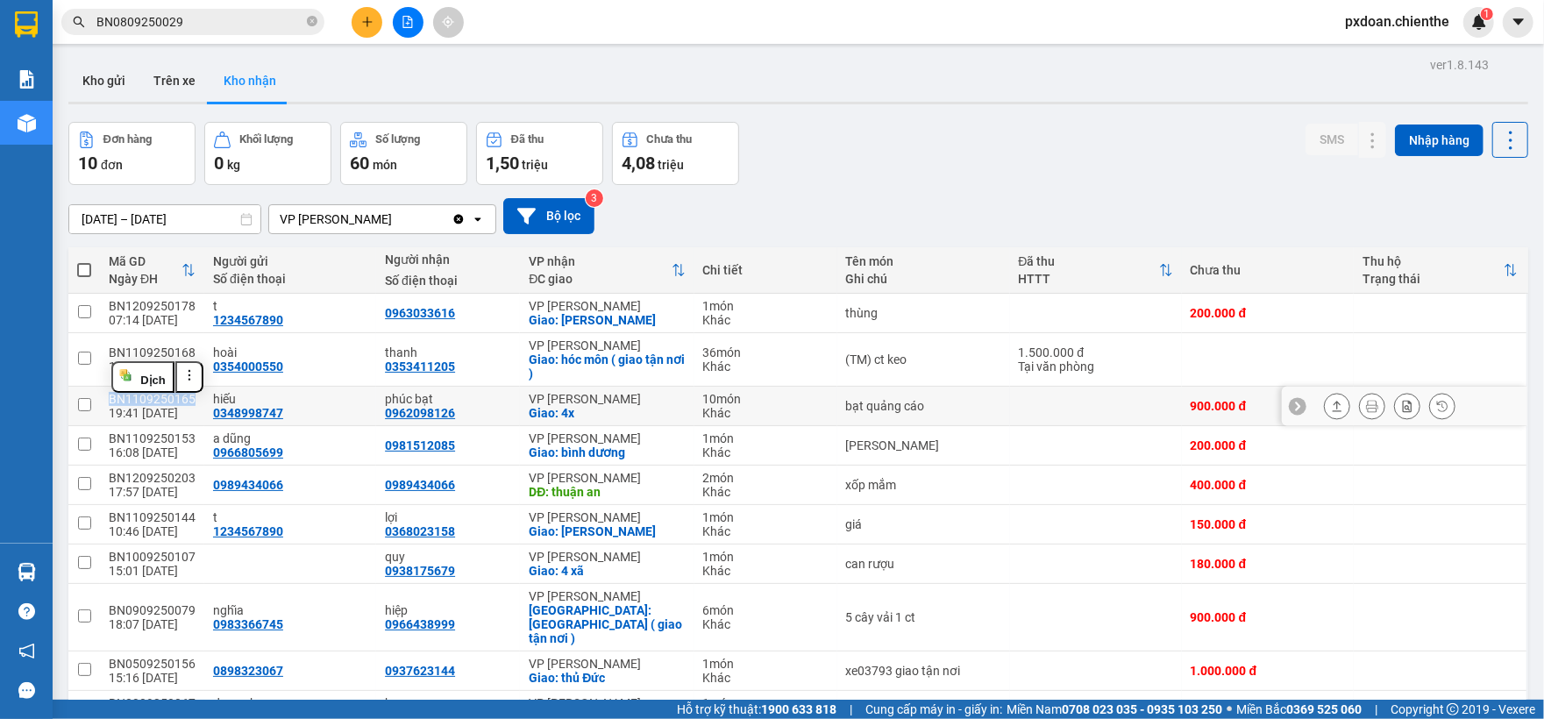
copy div "BN1109250165"
click at [222, 25] on input "BN0809250029" at bounding box center [199, 21] width 207 height 19
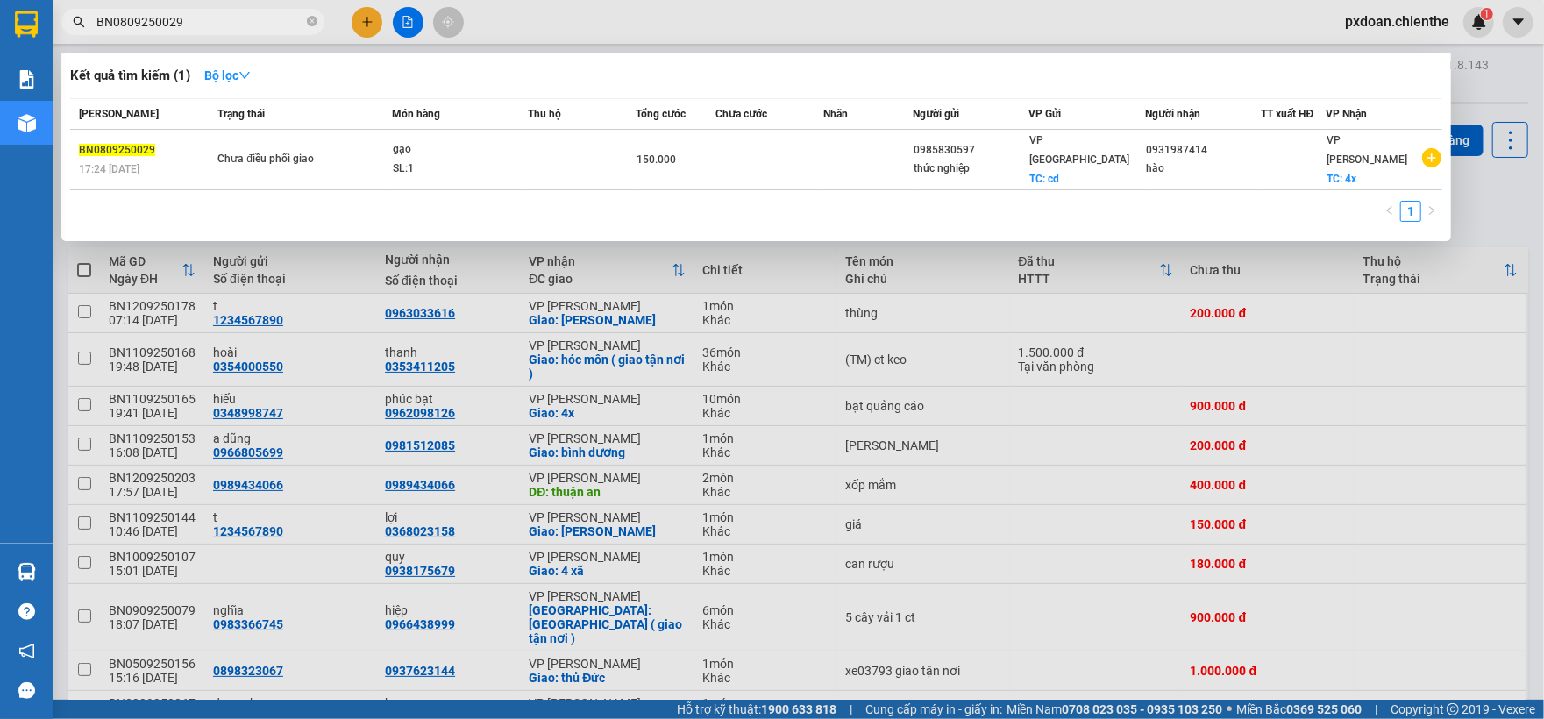
paste input "1109250165"
click at [222, 25] on input "BN0809250029" at bounding box center [199, 21] width 207 height 19
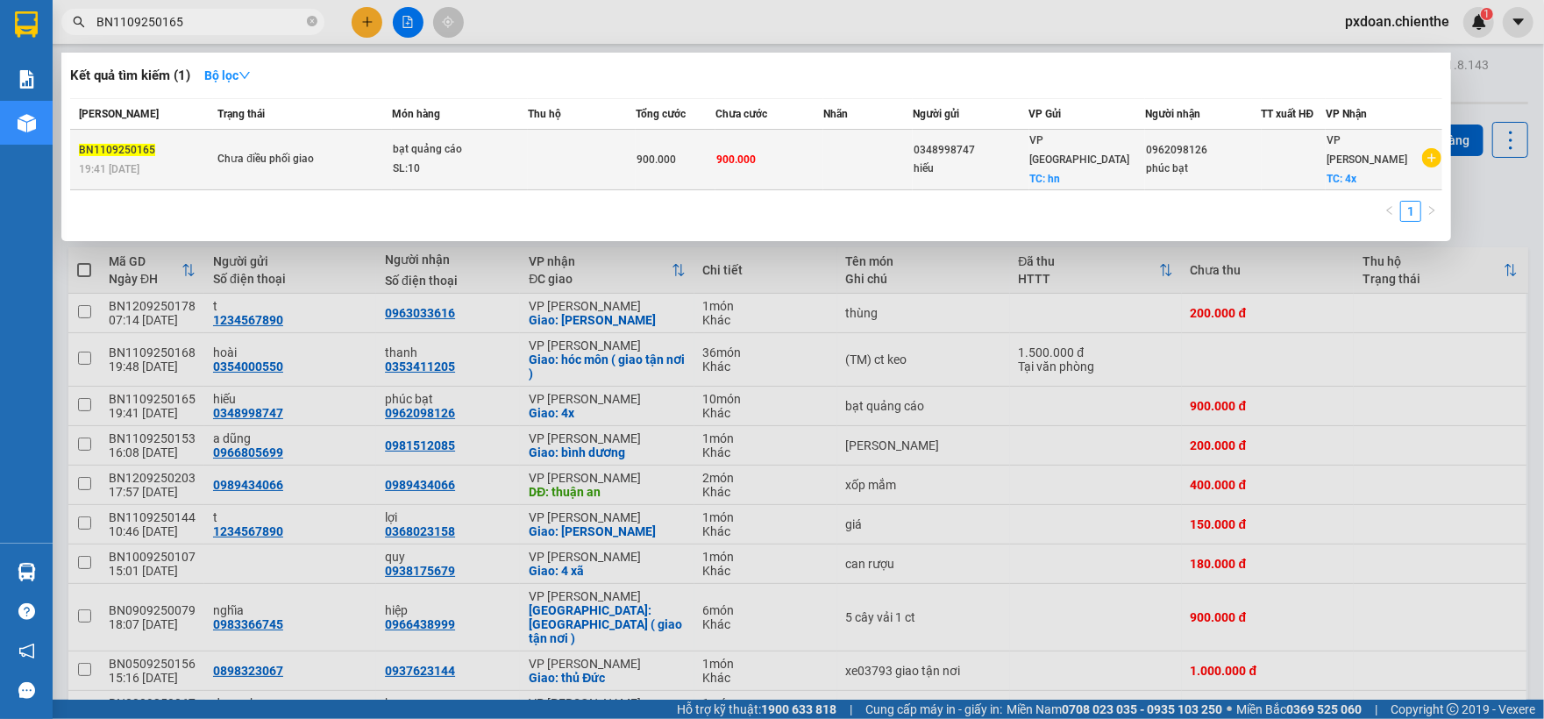
type input "BN1109250165"
click at [457, 149] on div "bạt quảng cáo" at bounding box center [458, 149] width 131 height 19
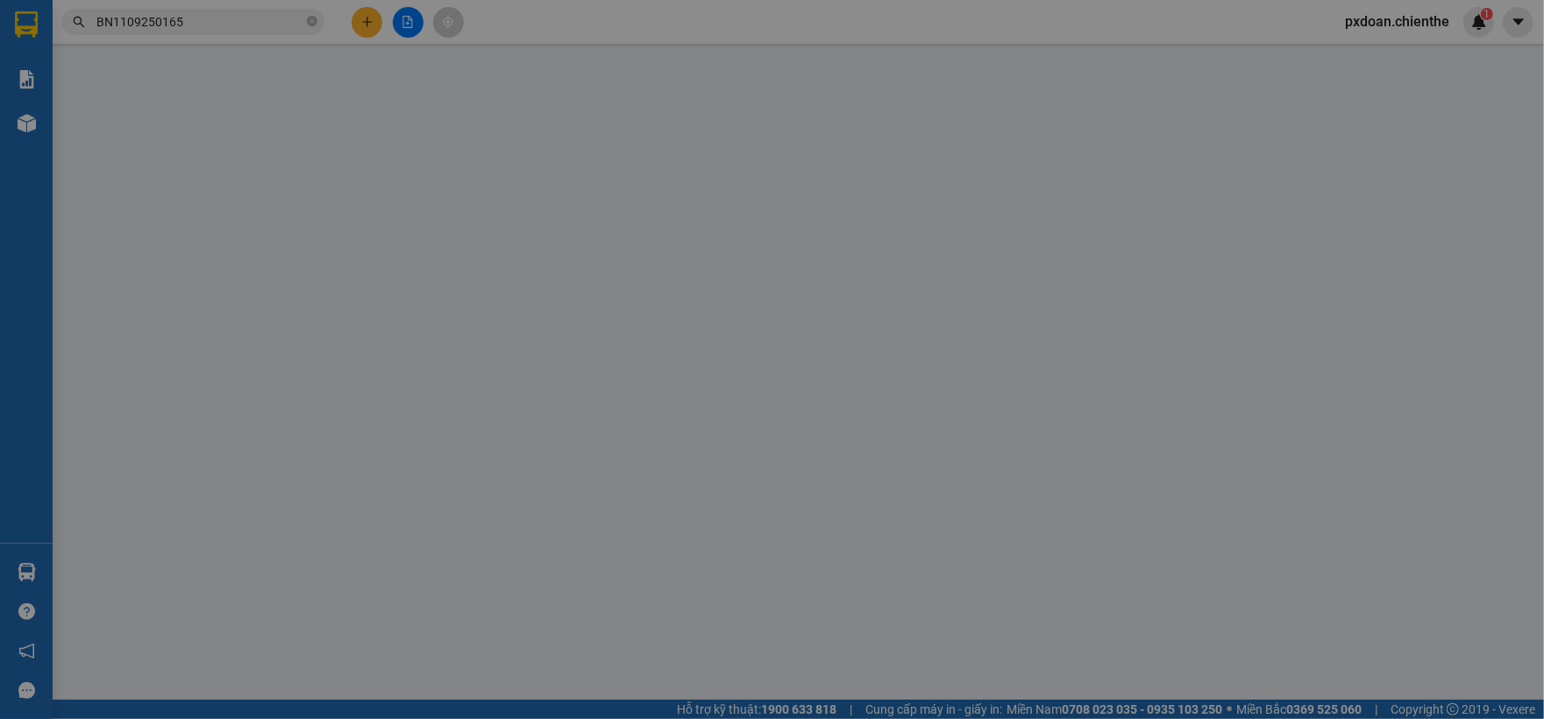
type input "0348998747"
type input "hiếu"
type input "0962098126"
type input "phúc bạt"
type input "900.000"
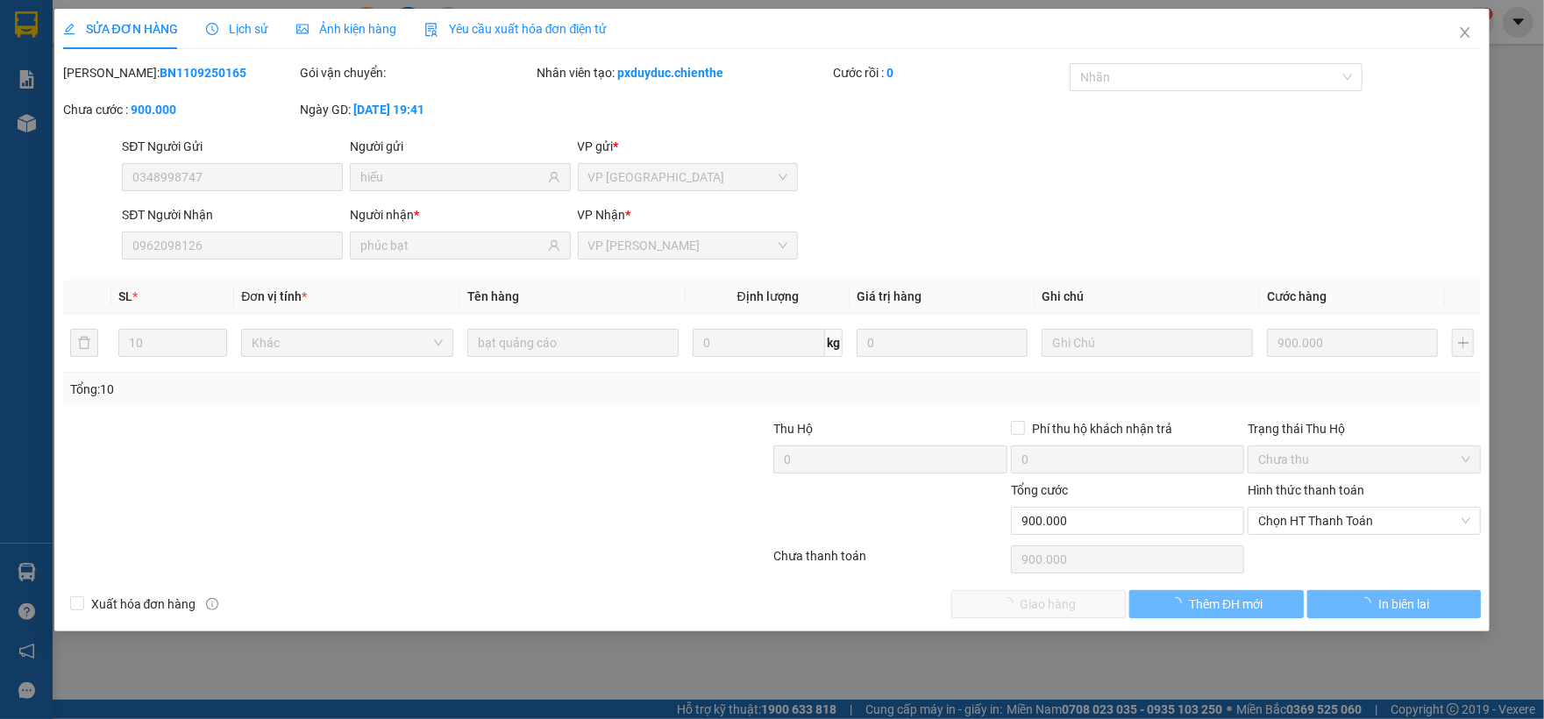
drag, startPoint x: 1294, startPoint y: 521, endPoint x: 1304, endPoint y: 541, distance: 22.7
click at [1304, 541] on div "Hình thức thanh toán Chọn HT Thanh Toán" at bounding box center [1363, 510] width 233 height 61
click at [1304, 527] on span "Chọn HT Thanh Toán" at bounding box center [1364, 521] width 212 height 26
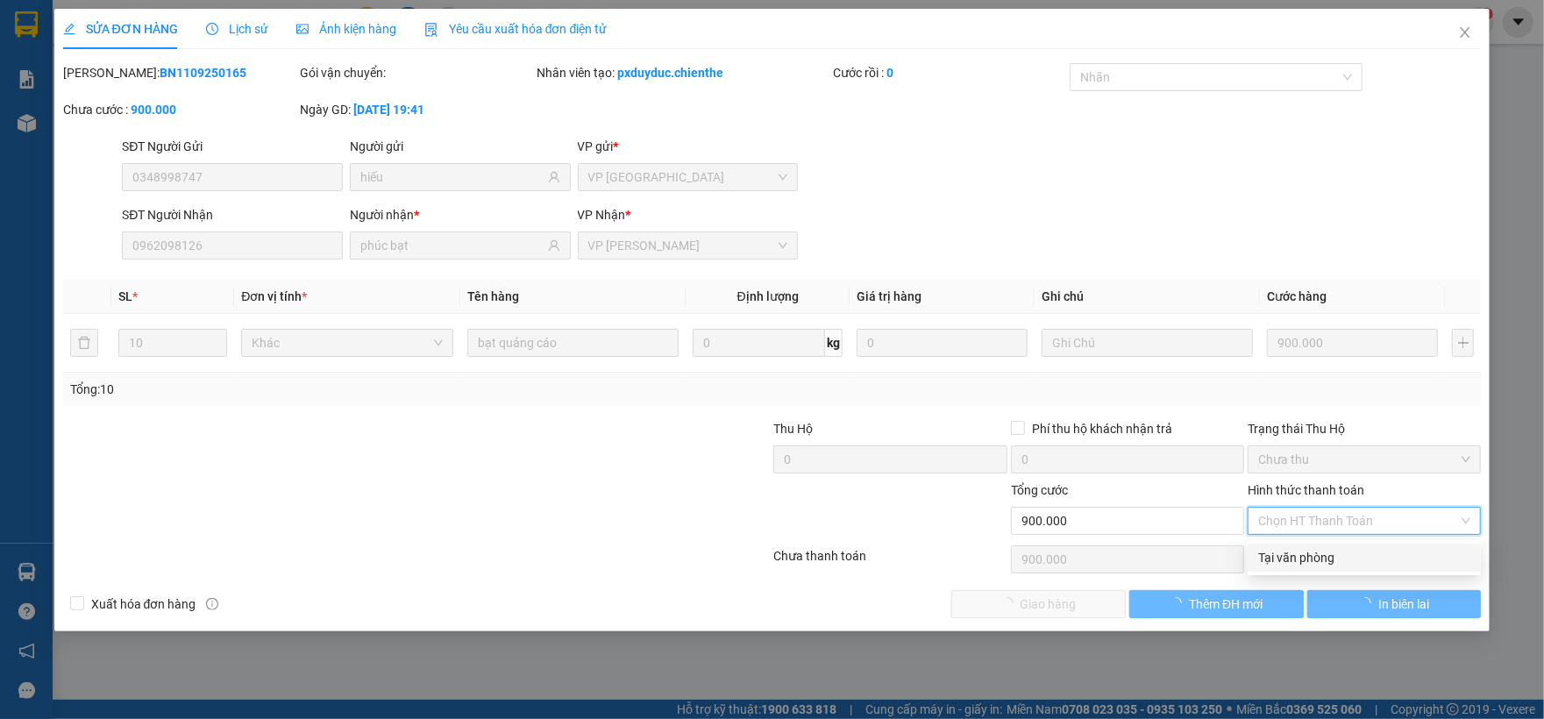
drag, startPoint x: 1304, startPoint y: 550, endPoint x: 1267, endPoint y: 569, distance: 41.2
click at [1302, 551] on div "Tại văn phòng" at bounding box center [1364, 557] width 212 height 19
type input "0"
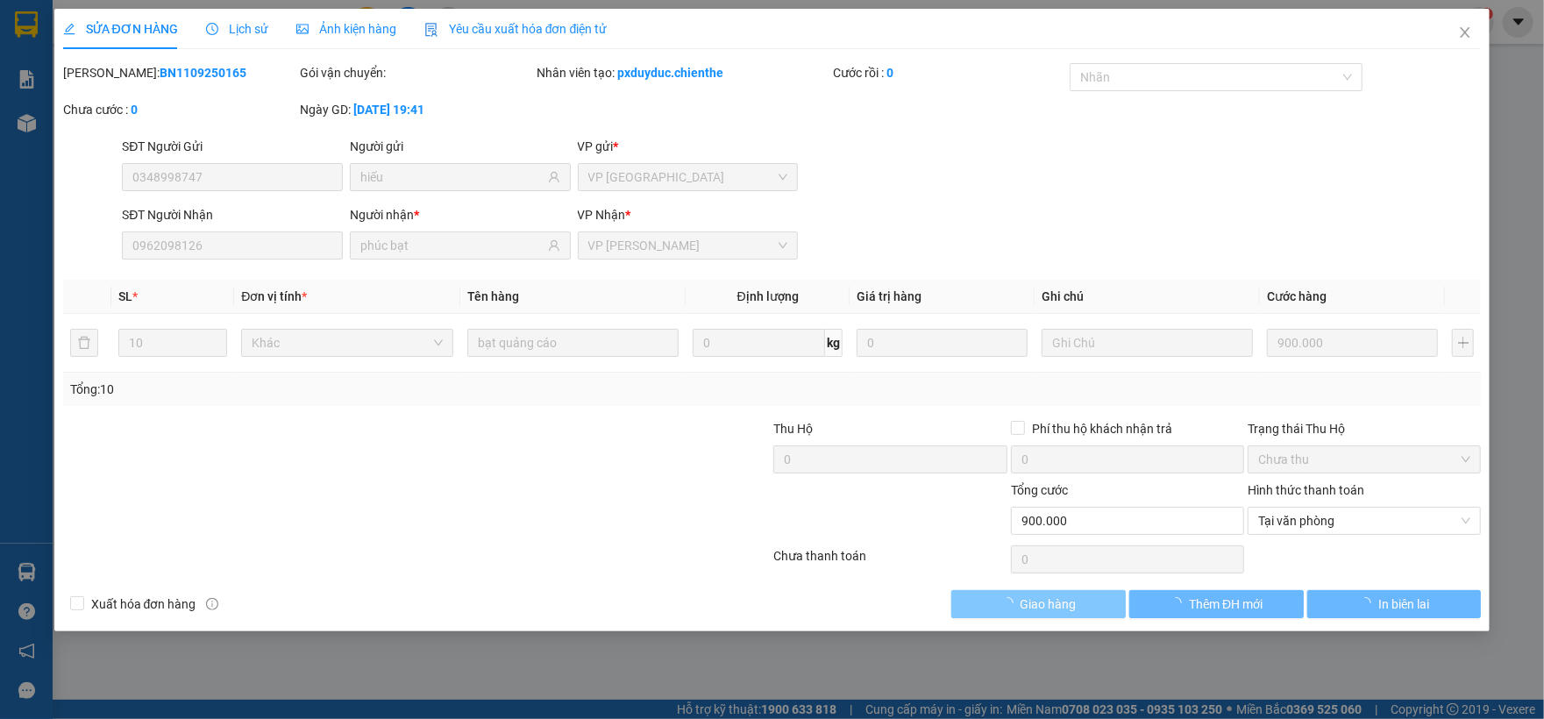
click at [1064, 618] on button "Giao hàng" at bounding box center [1038, 604] width 174 height 28
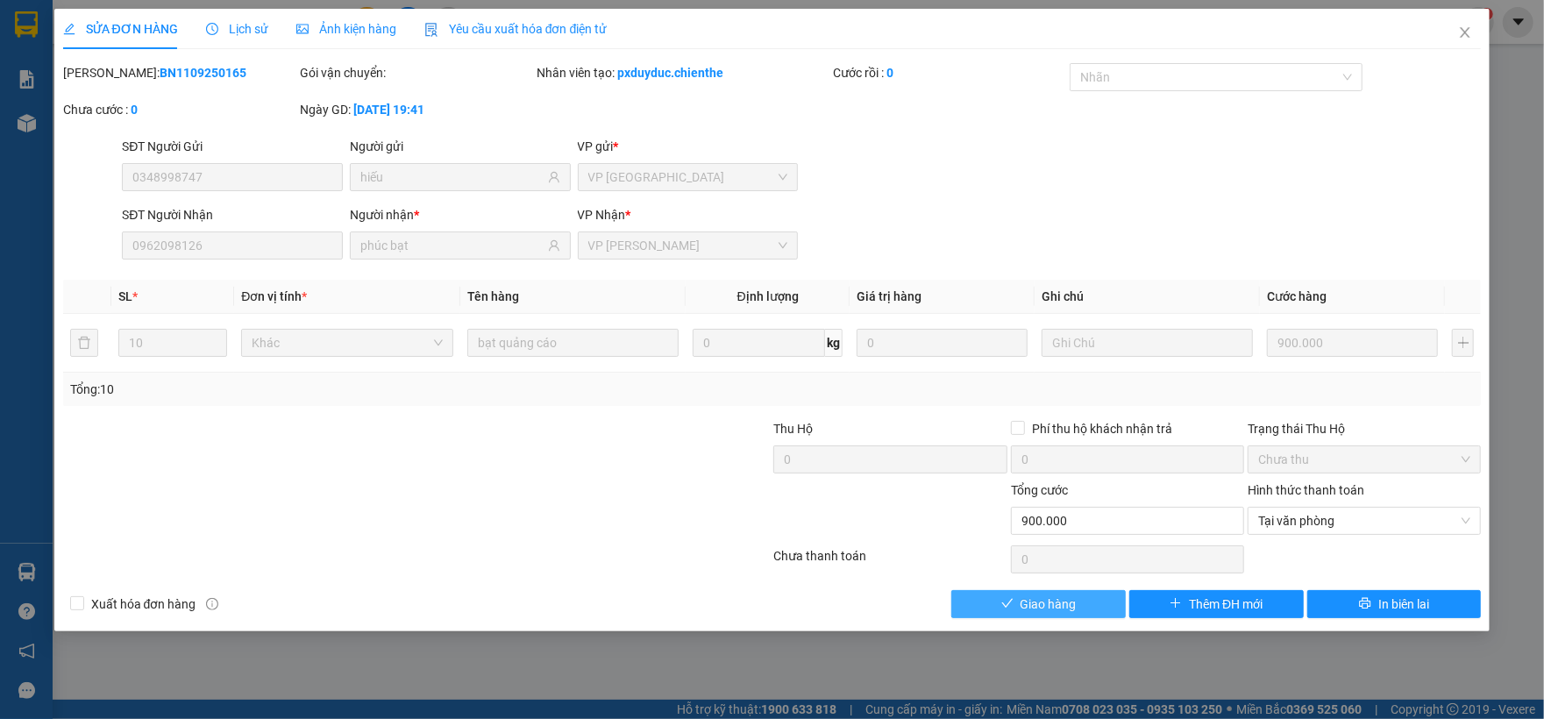
click at [1059, 604] on span "Giao hàng" at bounding box center [1048, 603] width 56 height 19
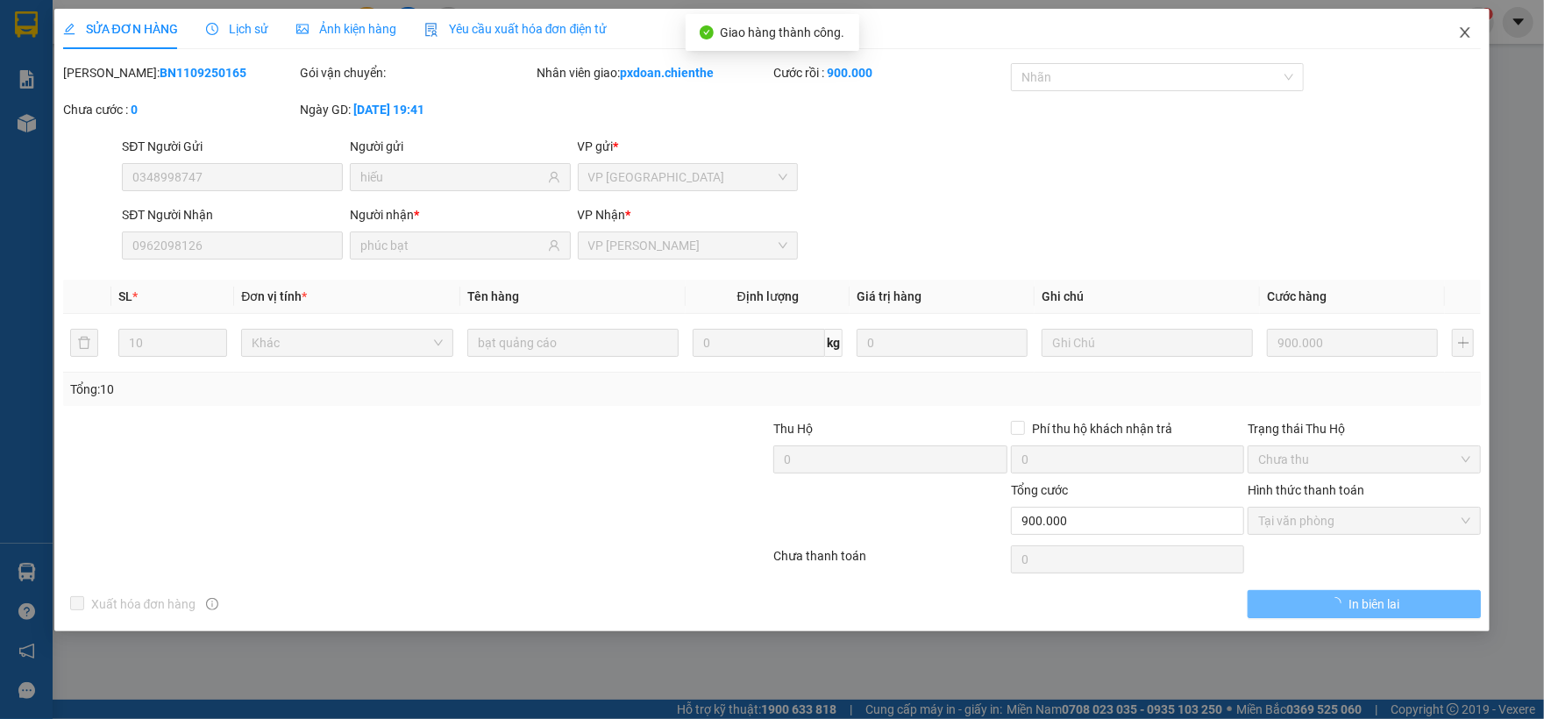
click at [1466, 37] on icon "close" at bounding box center [1465, 32] width 14 height 14
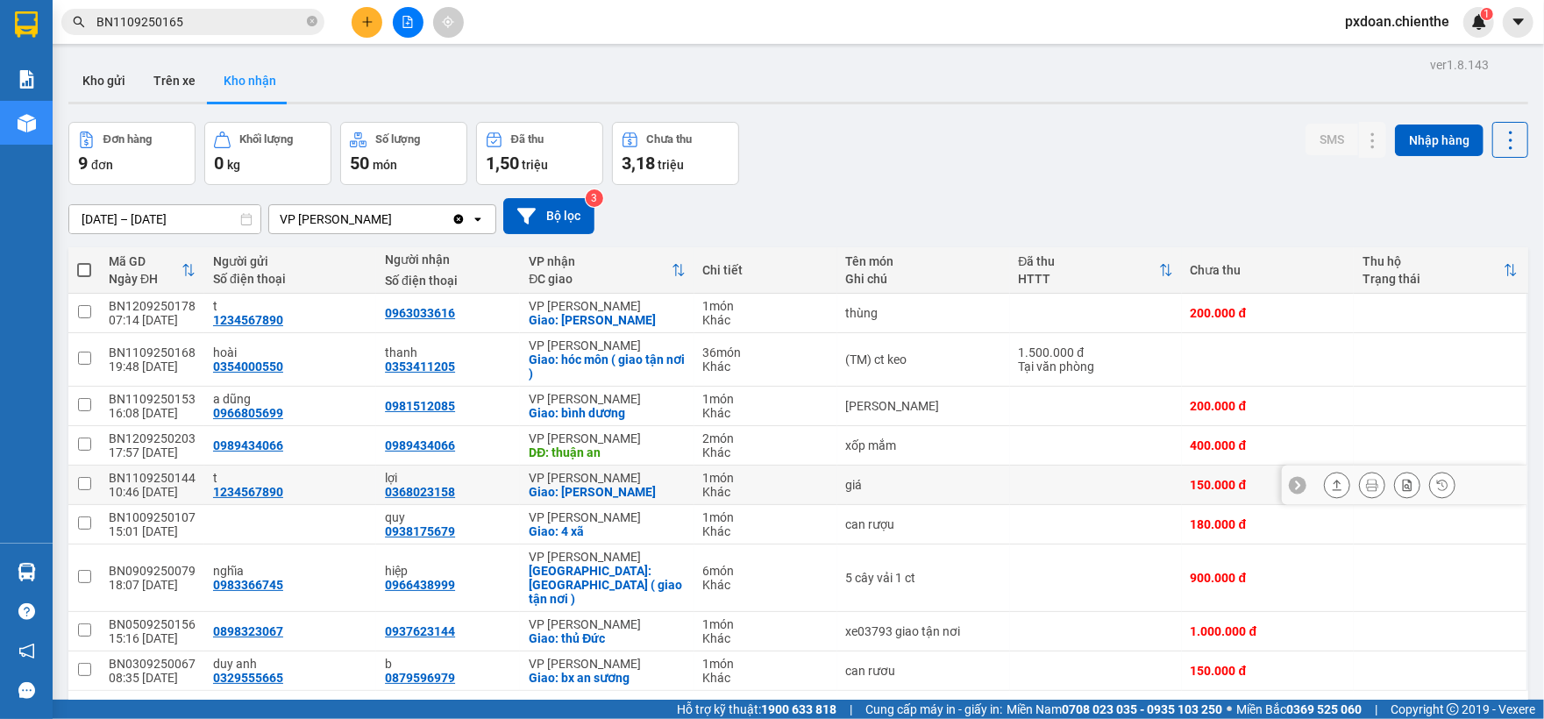
click at [179, 478] on div "BN1109250144" at bounding box center [152, 478] width 87 height 14
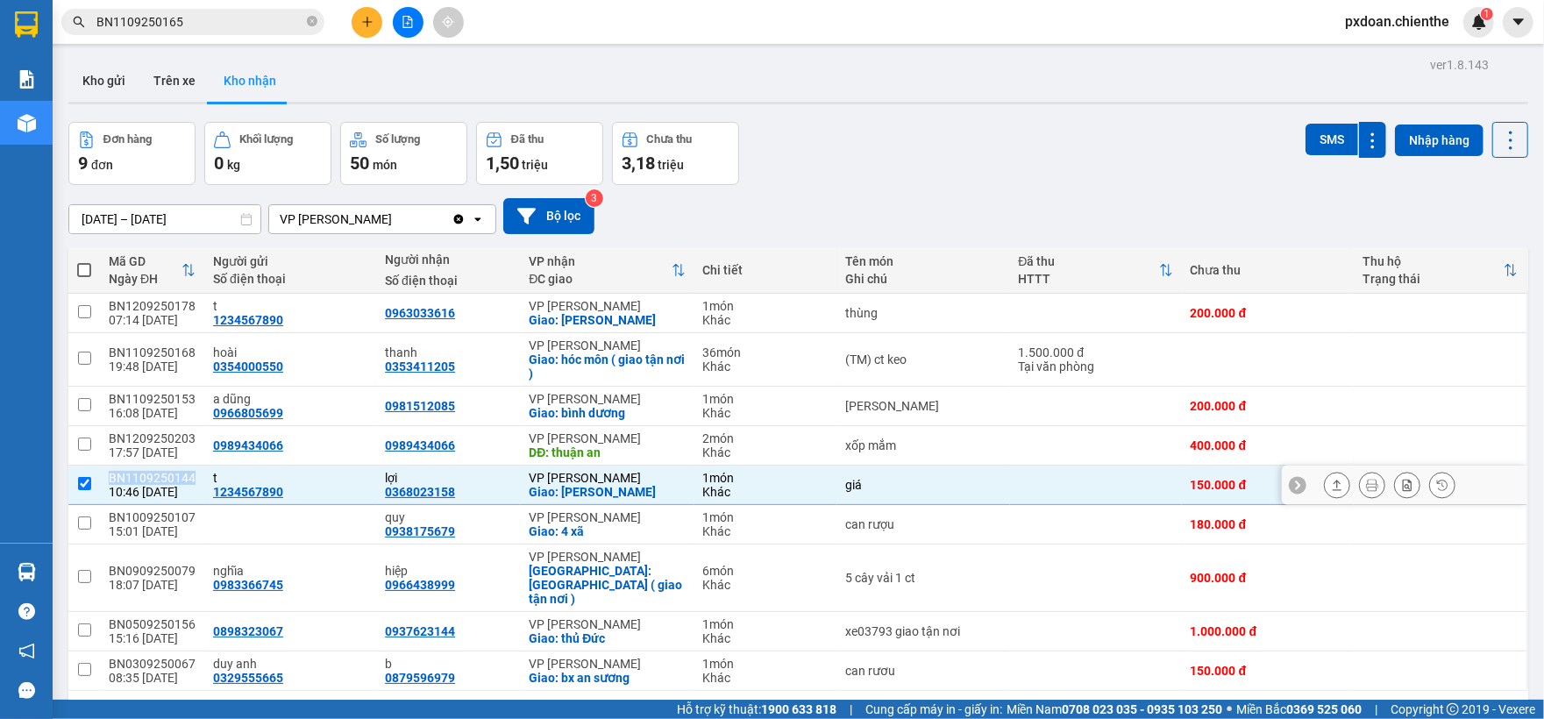
click at [179, 478] on div "BN1109250144" at bounding box center [152, 478] width 87 height 14
checkbox input "false"
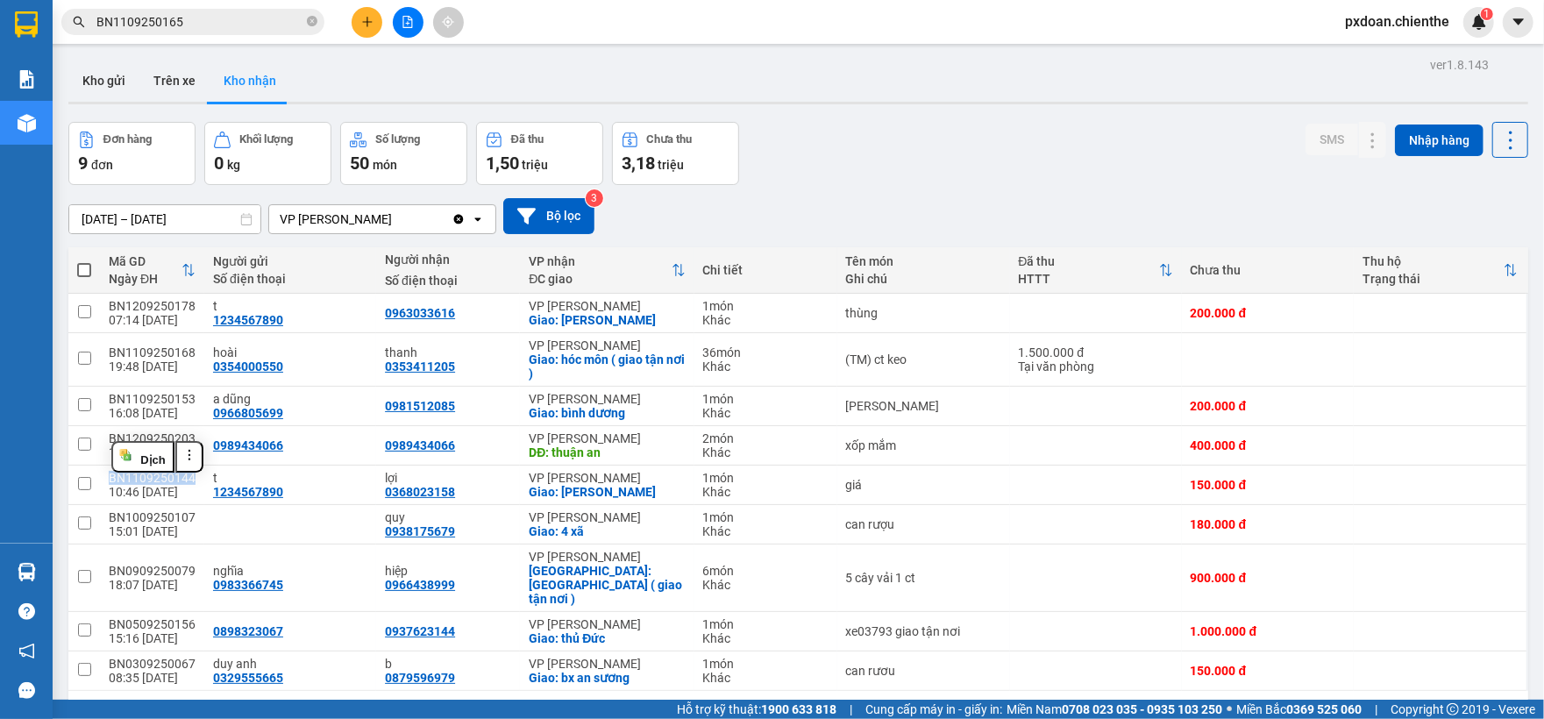
copy div "BN1109250144"
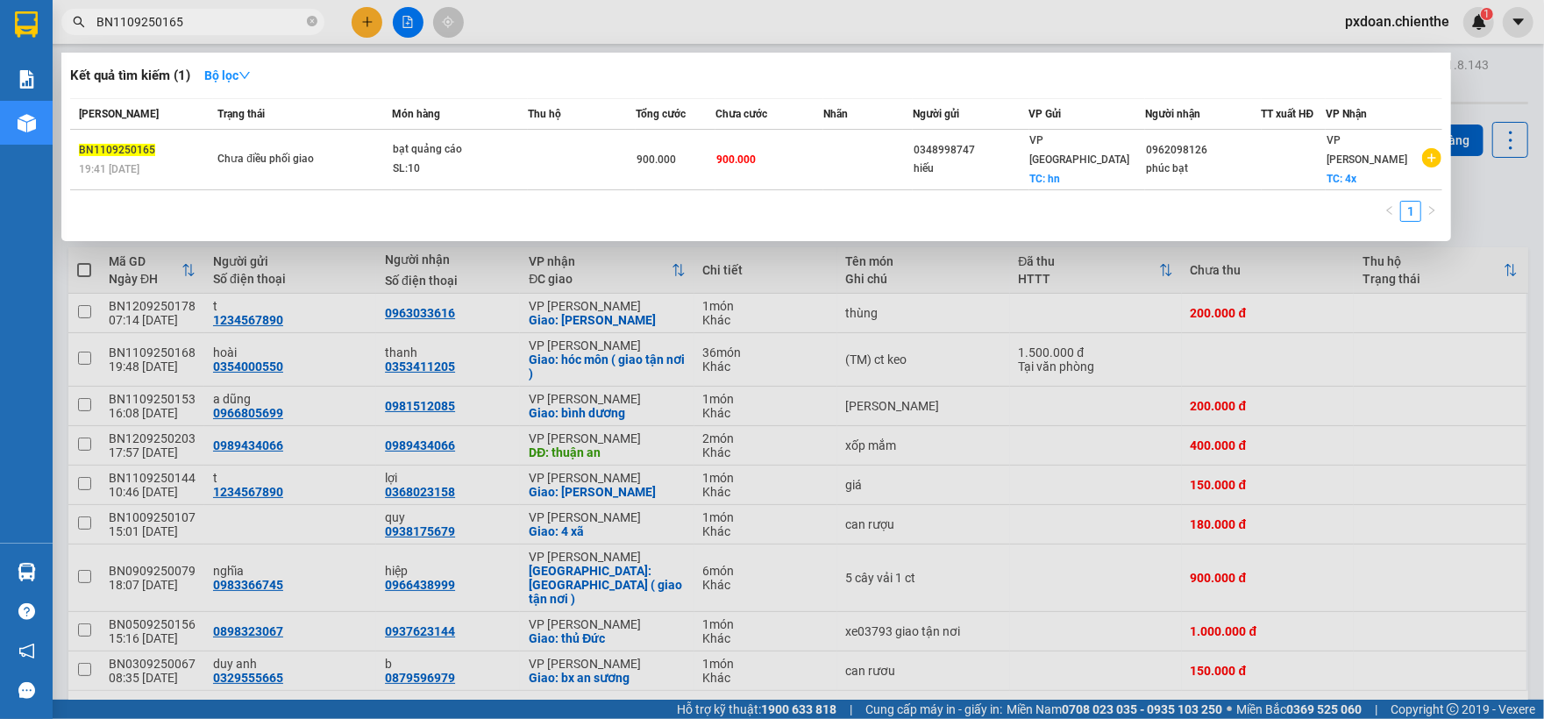
click at [204, 29] on input "BN1109250165" at bounding box center [199, 21] width 207 height 19
paste input "44"
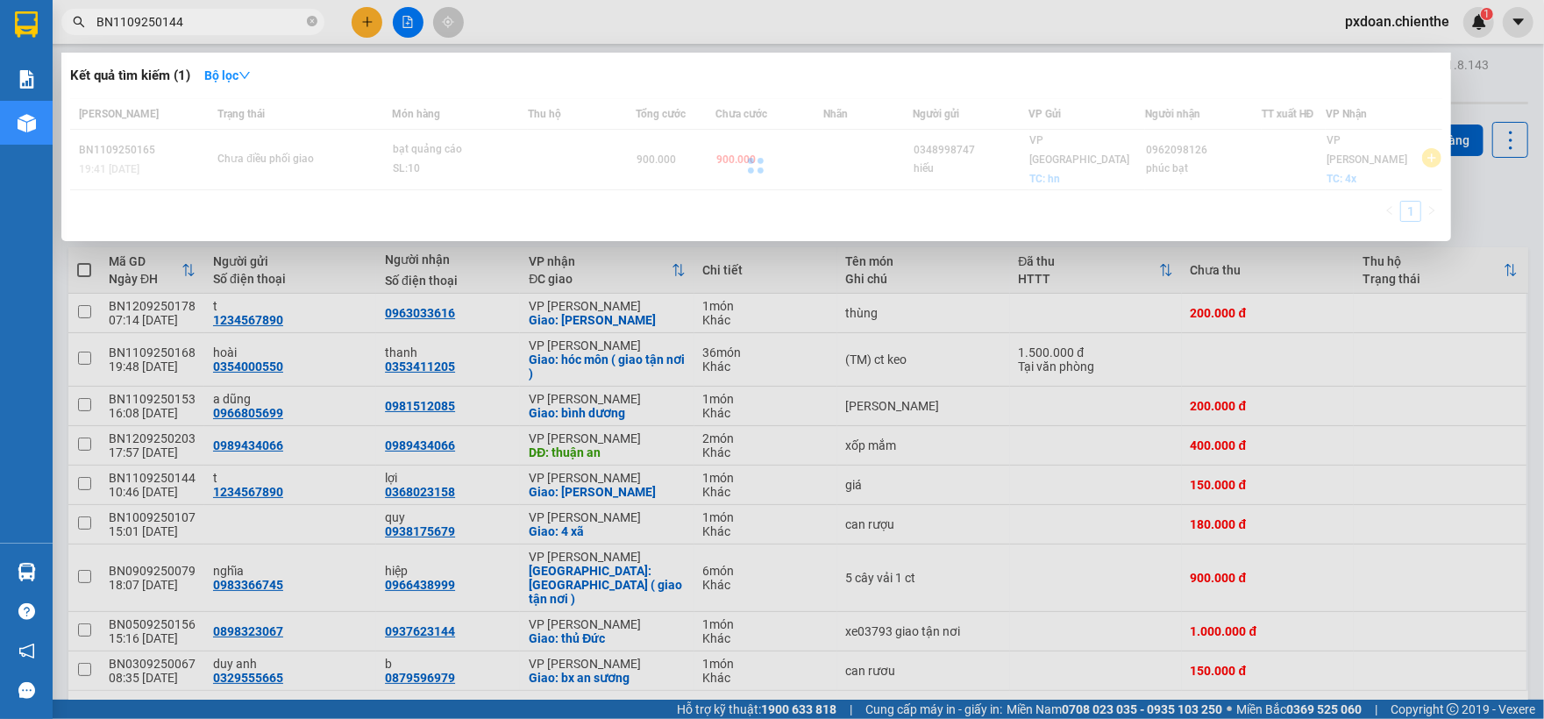
type input "BN1109250144"
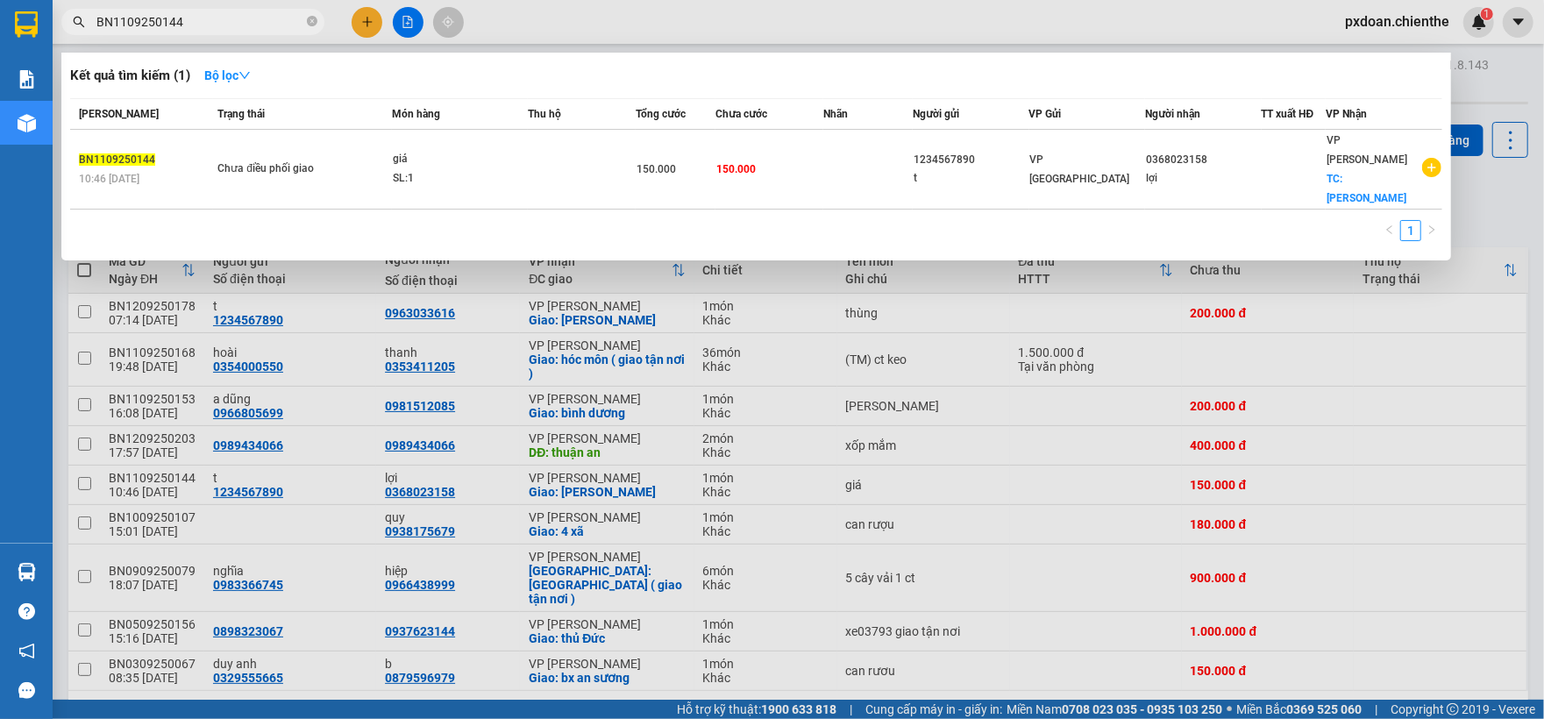
click at [508, 150] on div "giá" at bounding box center [458, 159] width 131 height 19
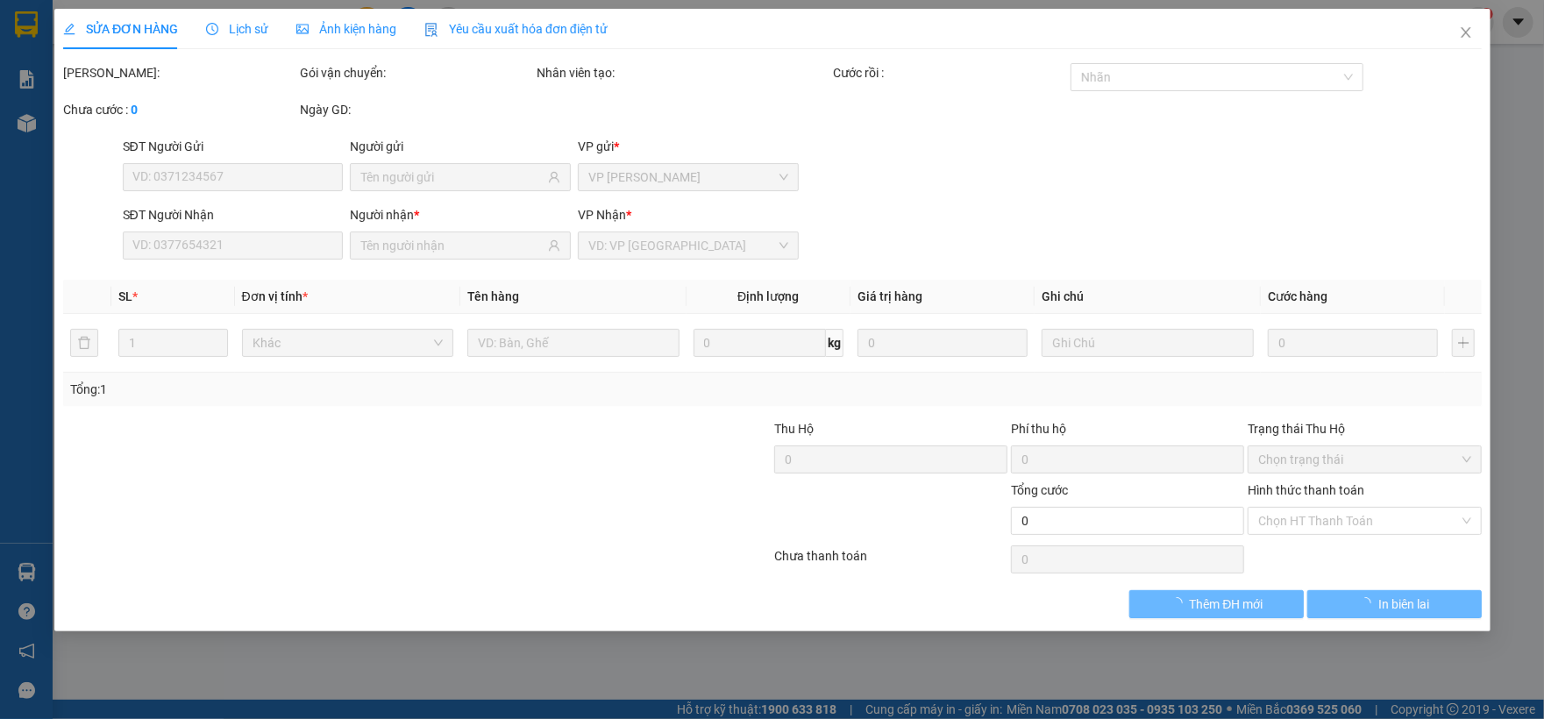
type input "1234567890"
type input "t"
type input "0368023158"
type input "lợi"
type input "150.000"
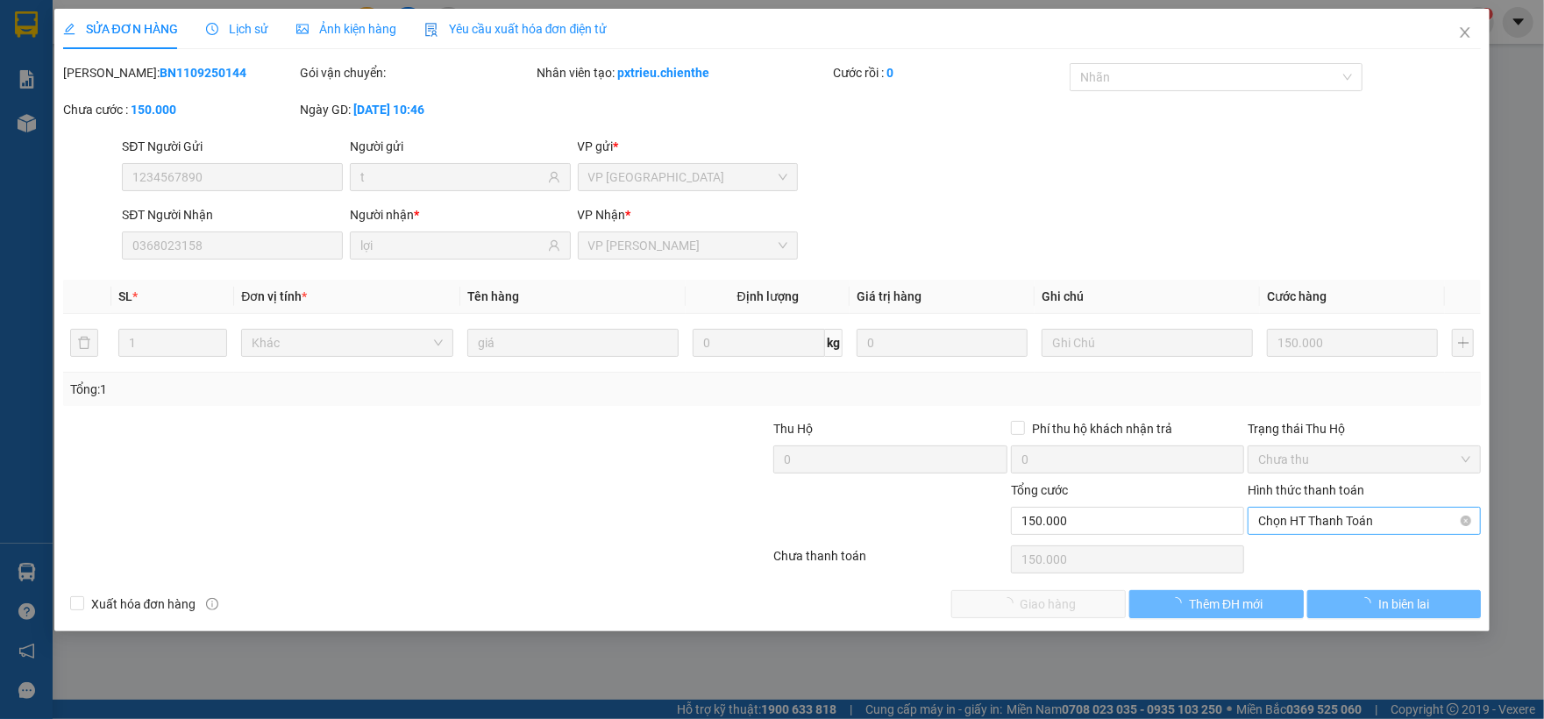
click at [1319, 523] on span "Chọn HT Thanh Toán" at bounding box center [1364, 521] width 212 height 26
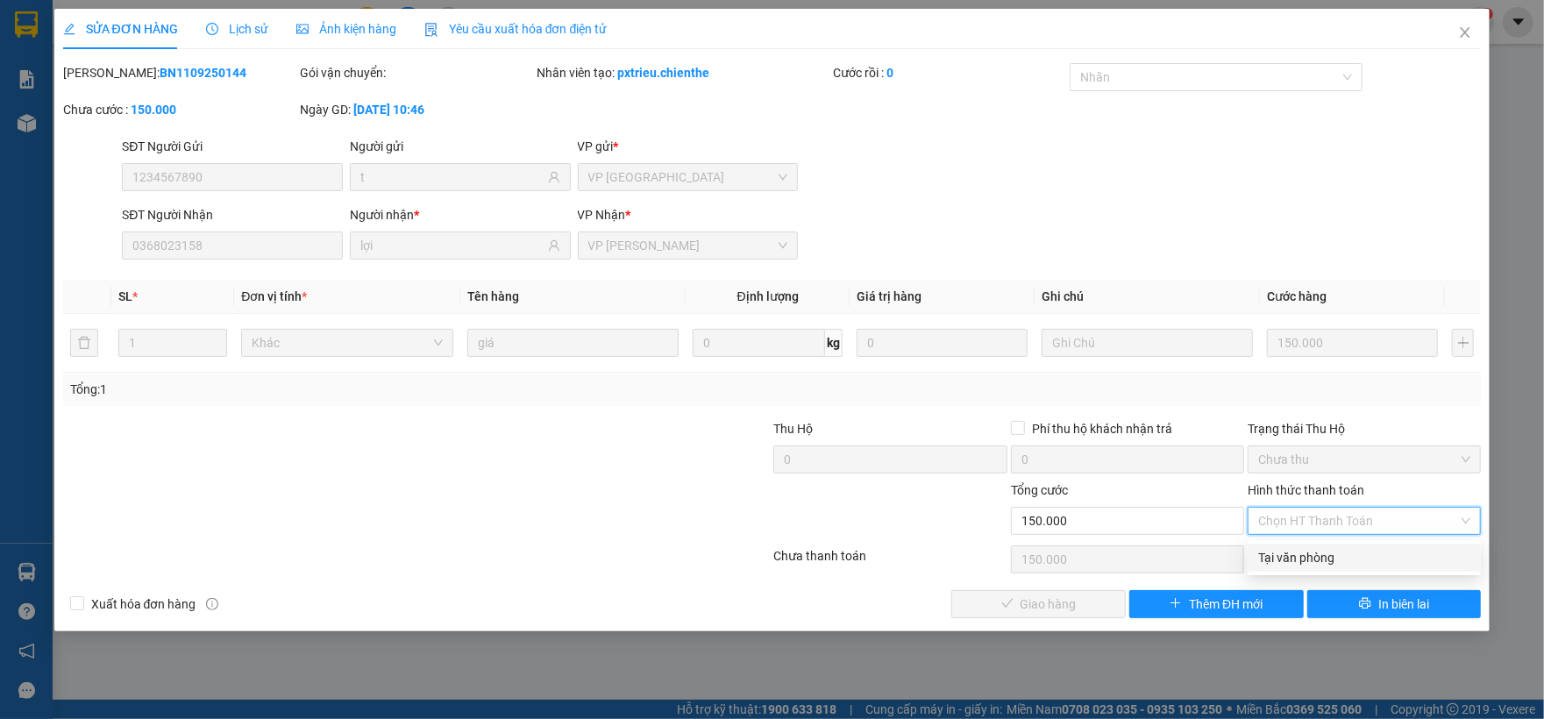
drag, startPoint x: 1312, startPoint y: 555, endPoint x: 1269, endPoint y: 563, distance: 43.7
click at [1311, 555] on div "Tại văn phòng" at bounding box center [1364, 557] width 212 height 19
type input "0"
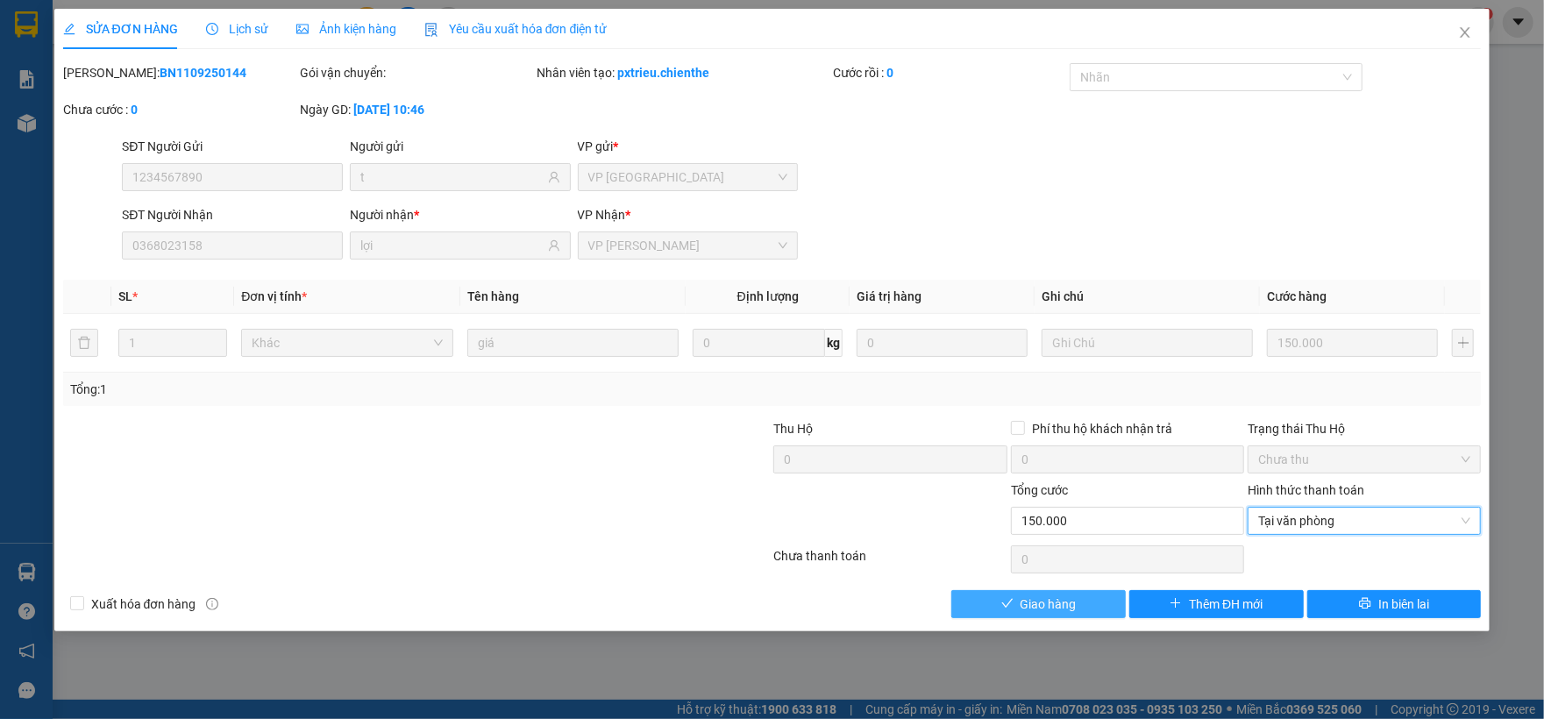
click at [1034, 614] on span "Giao hàng" at bounding box center [1048, 603] width 56 height 19
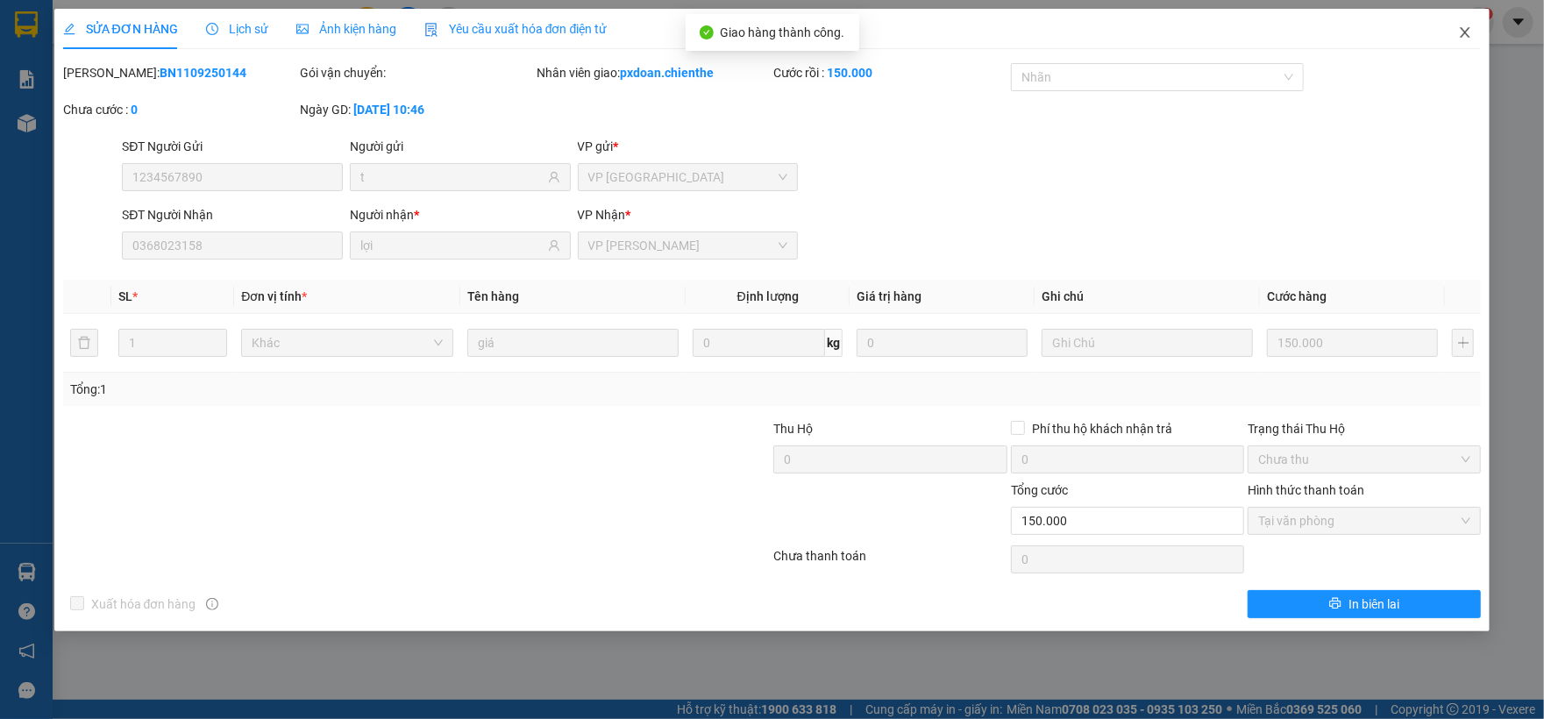
click at [1463, 35] on icon "close" at bounding box center [1465, 32] width 14 height 14
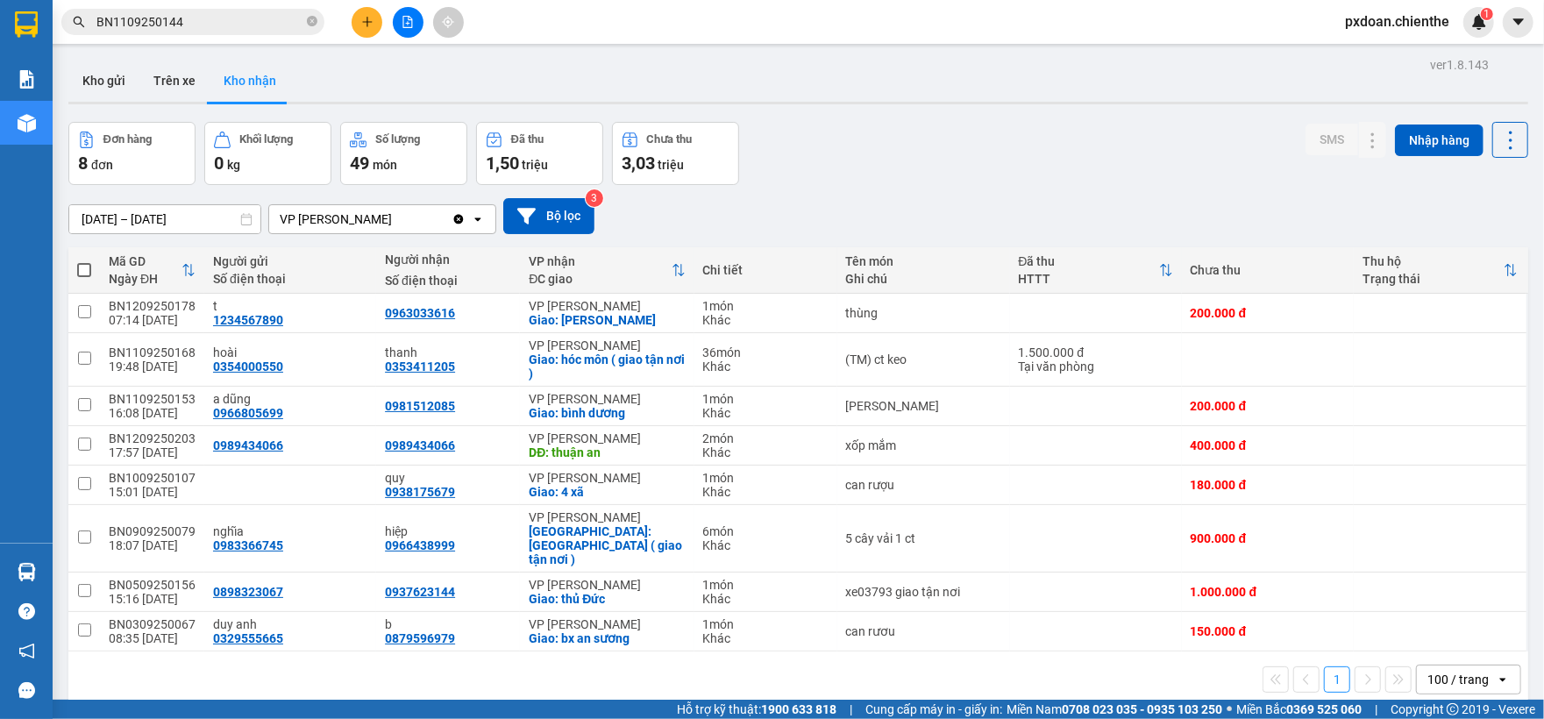
click at [210, 19] on input "BN1109250144" at bounding box center [199, 21] width 207 height 19
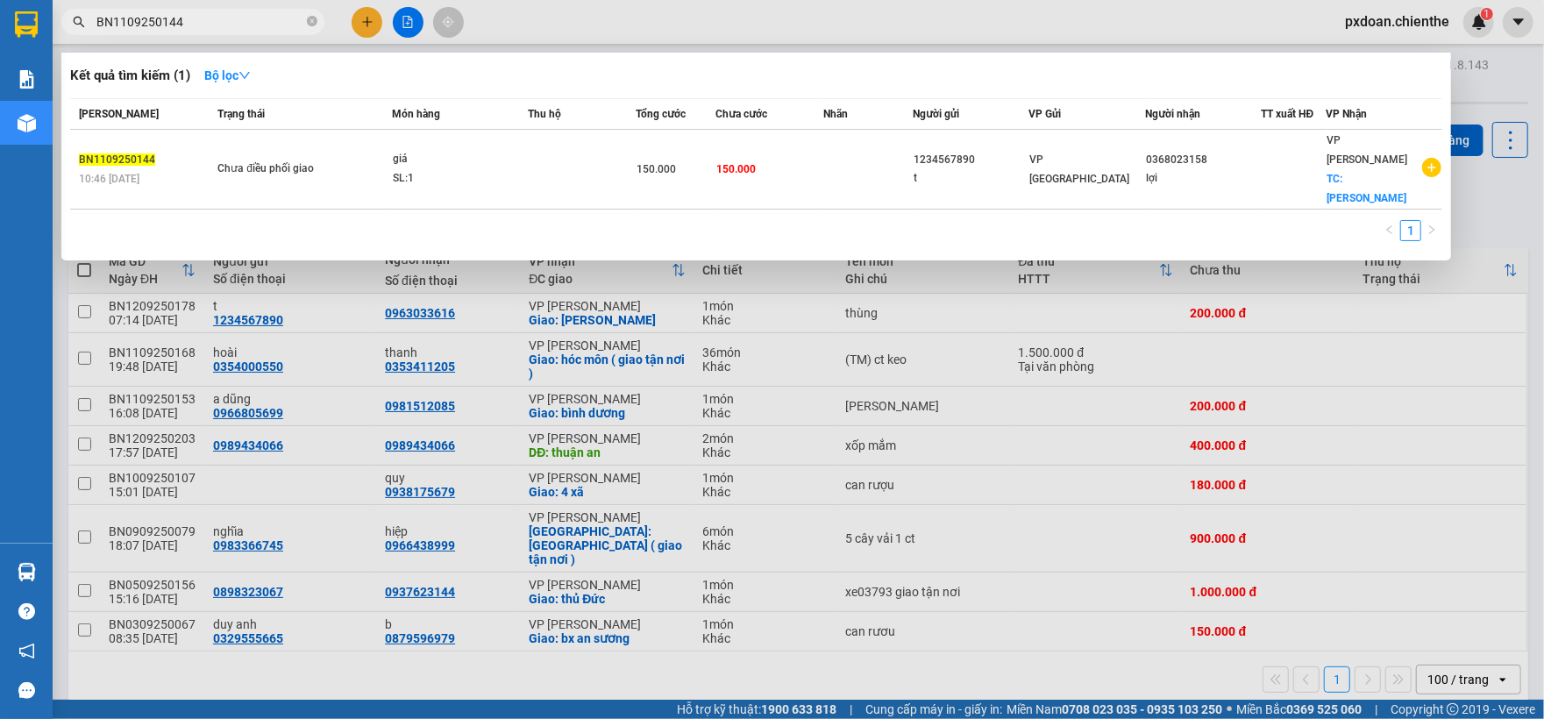
click at [210, 19] on input "BN1109250144" at bounding box center [199, 21] width 207 height 19
click at [313, 21] on icon "close-circle" at bounding box center [312, 21] width 11 height 11
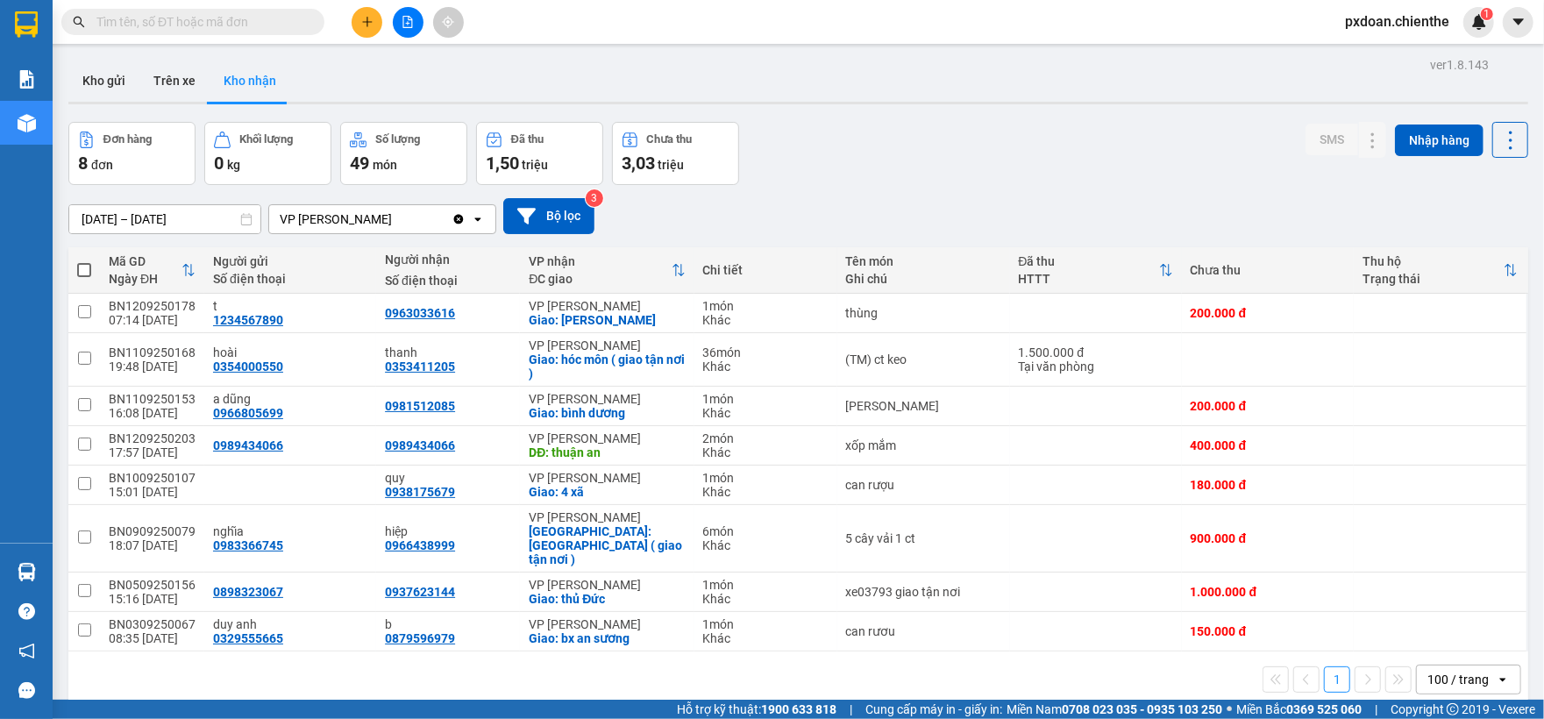
click at [223, 18] on input "text" at bounding box center [199, 21] width 207 height 19
